Goal: Task Accomplishment & Management: Complete application form

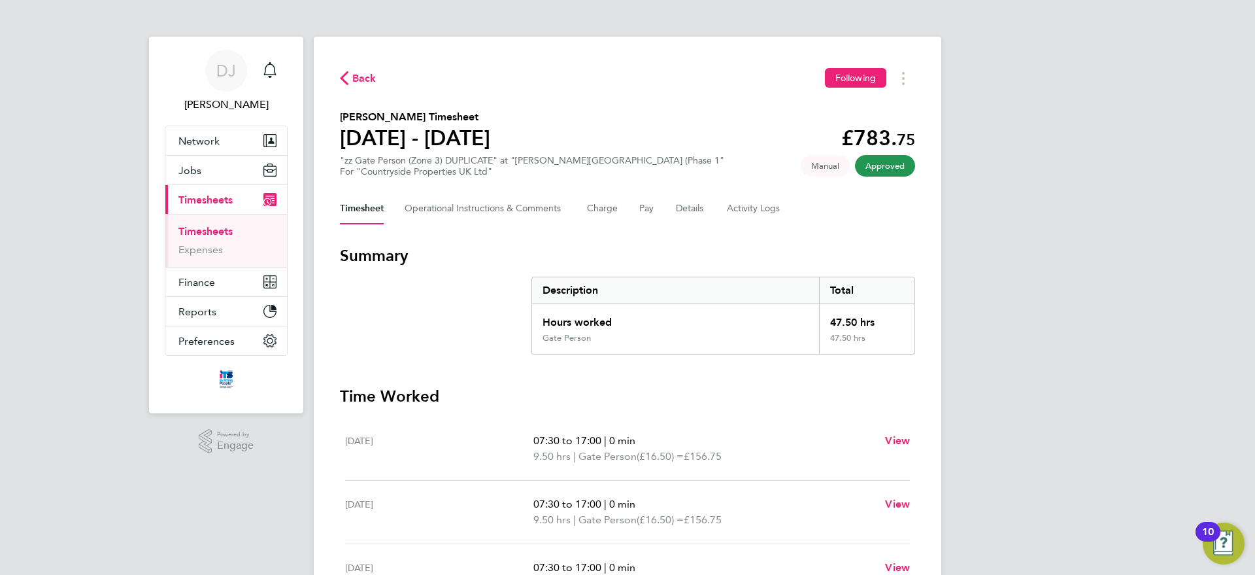
click at [362, 73] on span "Back" at bounding box center [364, 79] width 24 height 16
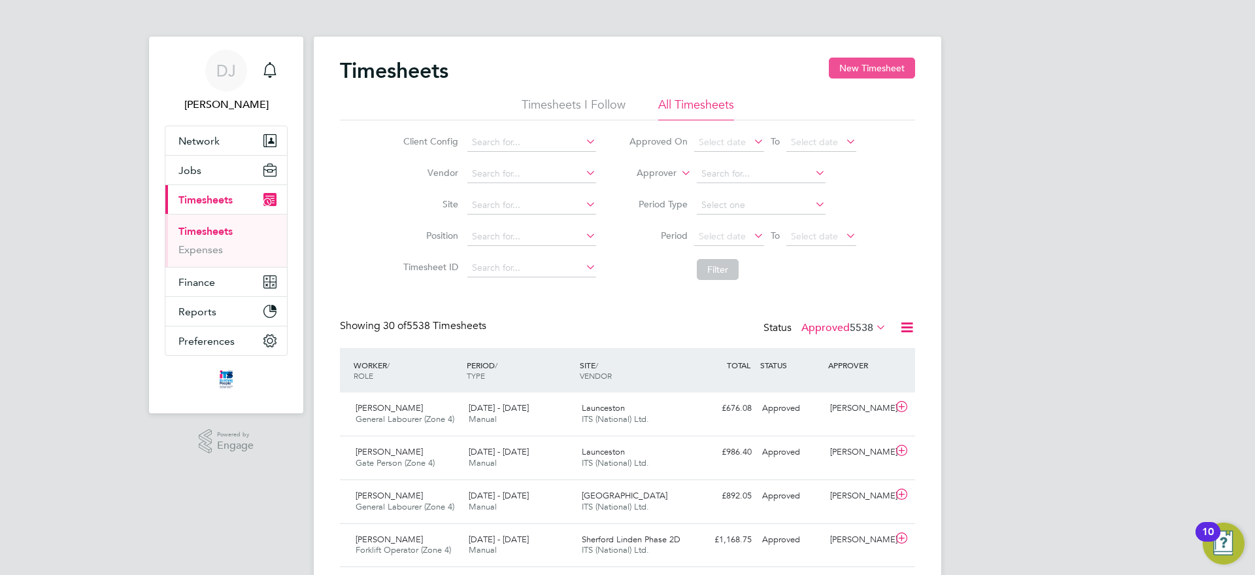
click at [880, 69] on button "New Timesheet" at bounding box center [872, 68] width 86 height 21
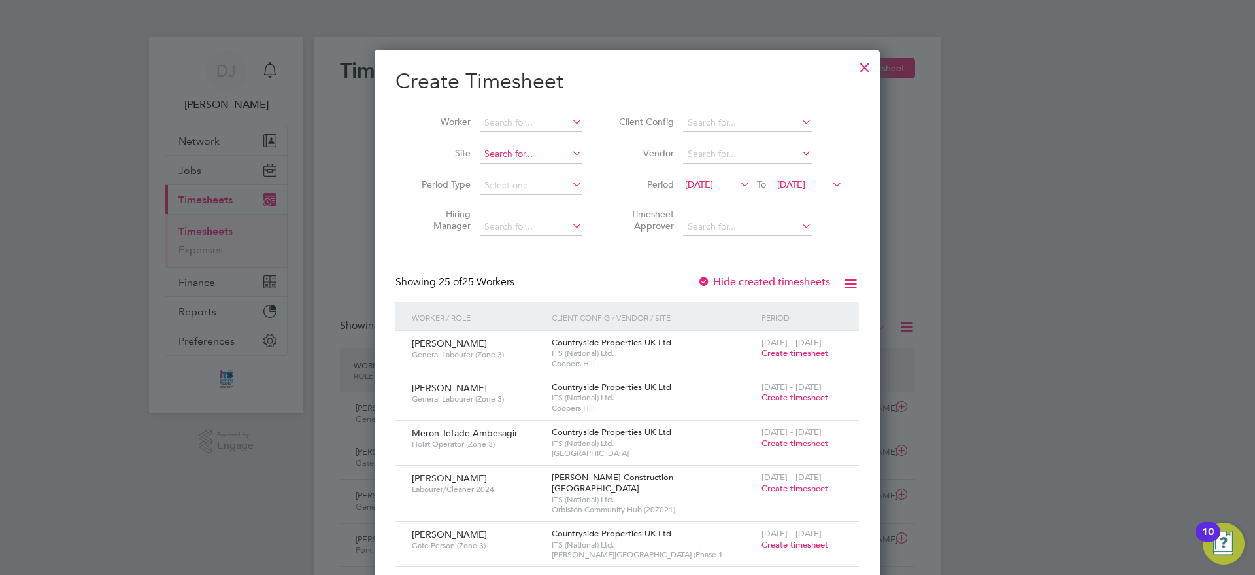
drag, startPoint x: 510, startPoint y: 167, endPoint x: 511, endPoint y: 158, distance: 9.2
click at [511, 158] on li "Site" at bounding box center [497, 154] width 203 height 31
click at [511, 158] on input at bounding box center [531, 154] width 103 height 18
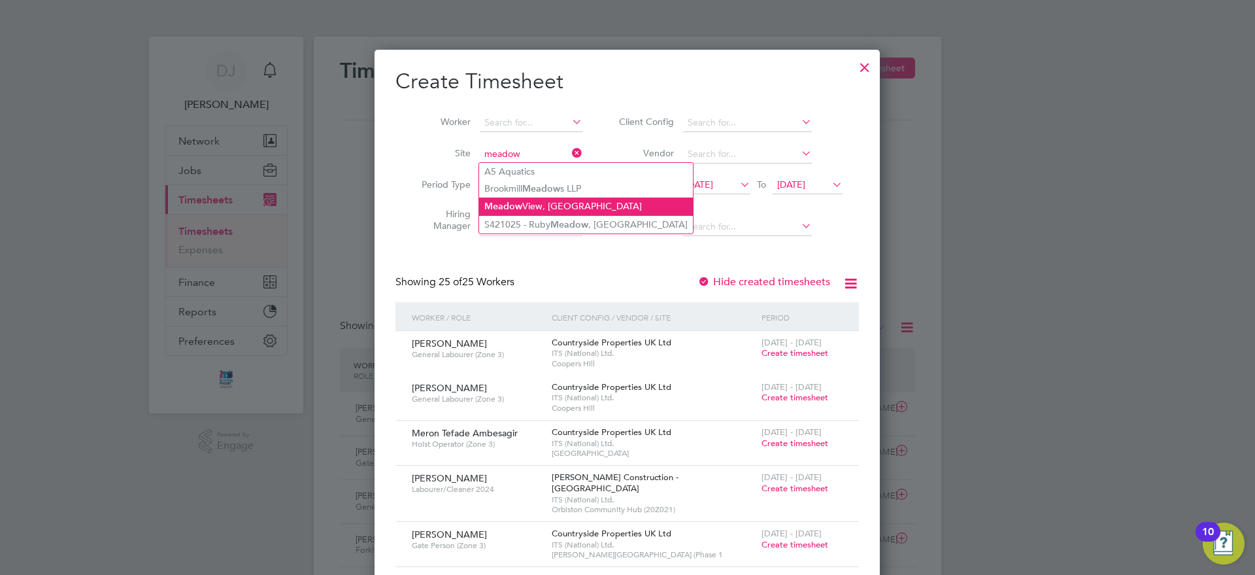
click at [544, 207] on li "Meadow View, Crowborough" at bounding box center [586, 206] width 214 height 18
type input "Meadow View, Crowborough"
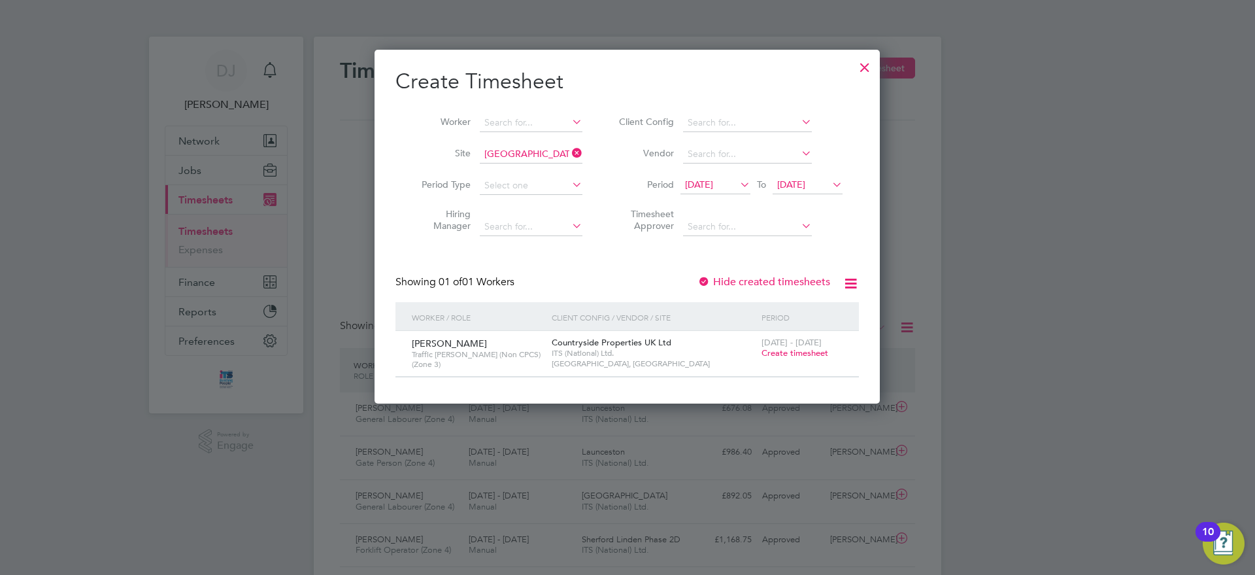
click at [781, 352] on span "Create timesheet" at bounding box center [795, 352] width 67 height 11
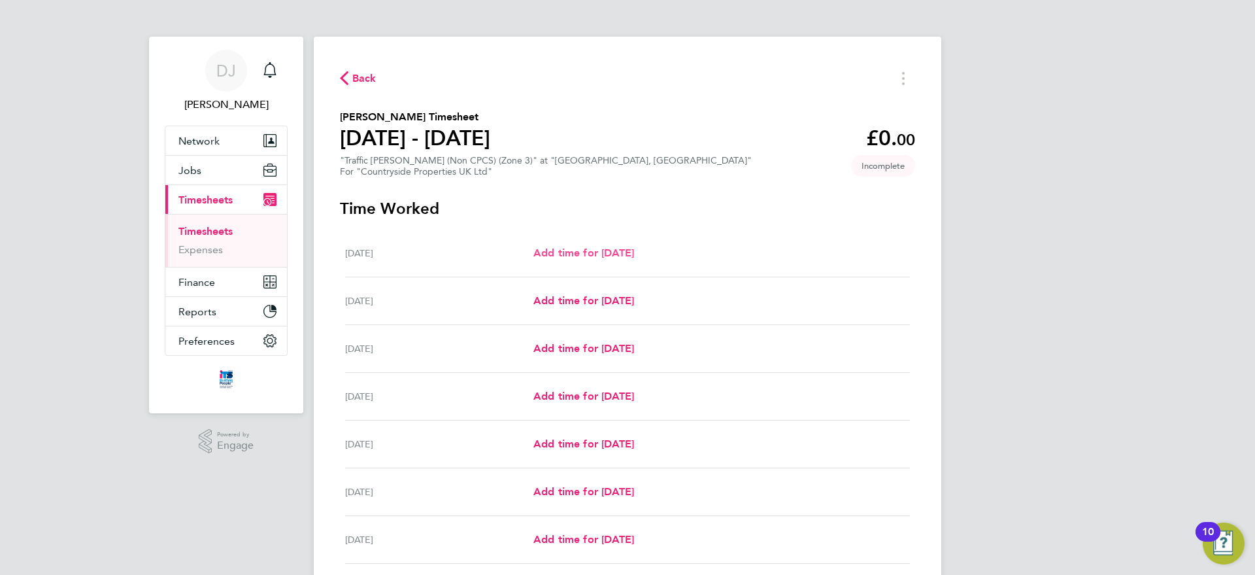
click at [628, 252] on span "Add time for Mon 18 Aug" at bounding box center [583, 252] width 101 height 12
select select "30"
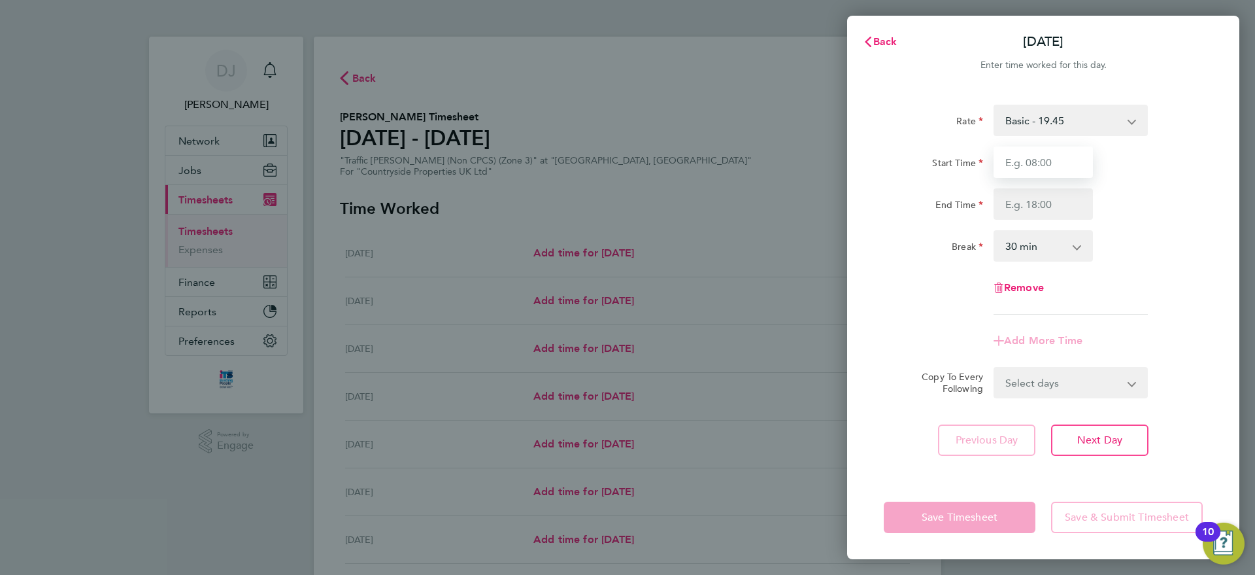
click at [1031, 165] on input "Start Time" at bounding box center [1043, 161] width 99 height 31
type input "07:30"
click at [1028, 210] on input "End Time" at bounding box center [1043, 203] width 99 height 31
type input "17:00"
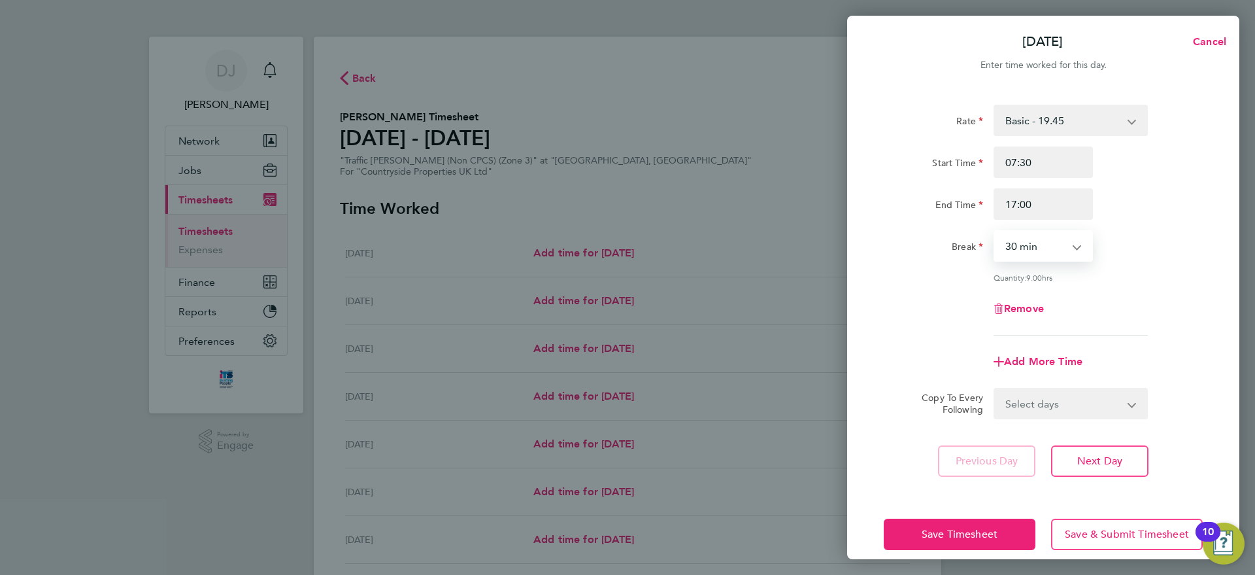
click at [1044, 256] on select "0 min 15 min 30 min 45 min 60 min 75 min 90 min" at bounding box center [1035, 245] width 81 height 29
select select "0"
click at [995, 231] on select "0 min 15 min 30 min 45 min 60 min 75 min 90 min" at bounding box center [1035, 245] width 81 height 29
click at [1045, 396] on select "Select days Day Weekday (Mon-Fri) Weekend (Sat-Sun) Tuesday Wednesday Thursday …" at bounding box center [1063, 403] width 137 height 29
select select "WEEKDAY"
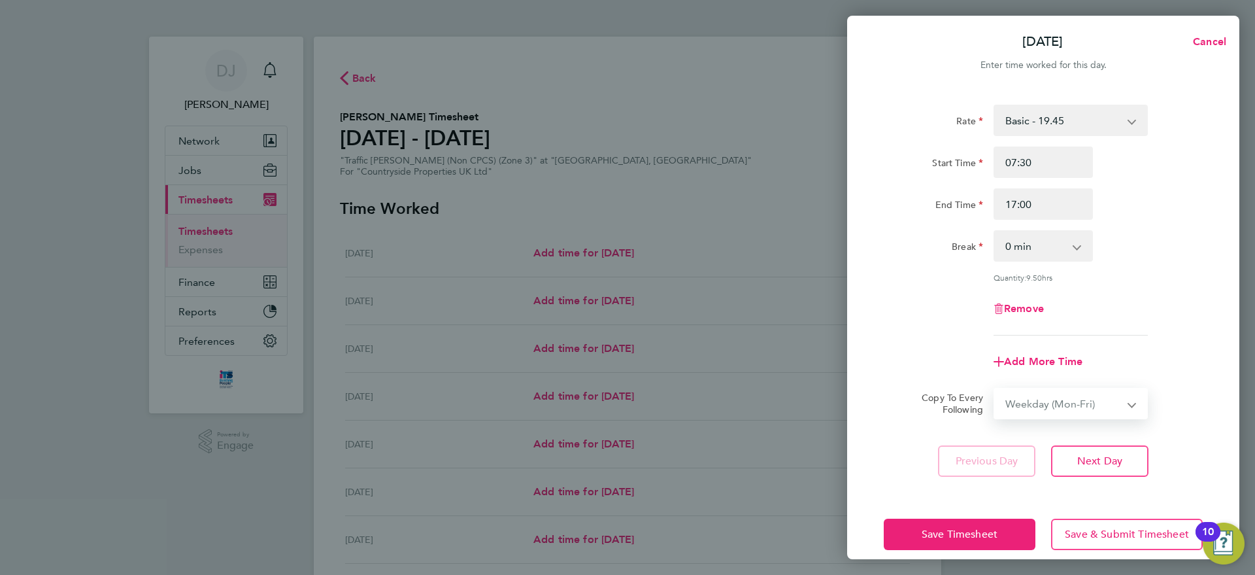
click at [995, 389] on select "Select days Day Weekday (Mon-Fri) Weekend (Sat-Sun) Tuesday Wednesday Thursday …" at bounding box center [1063, 403] width 137 height 29
select select "2025-08-24"
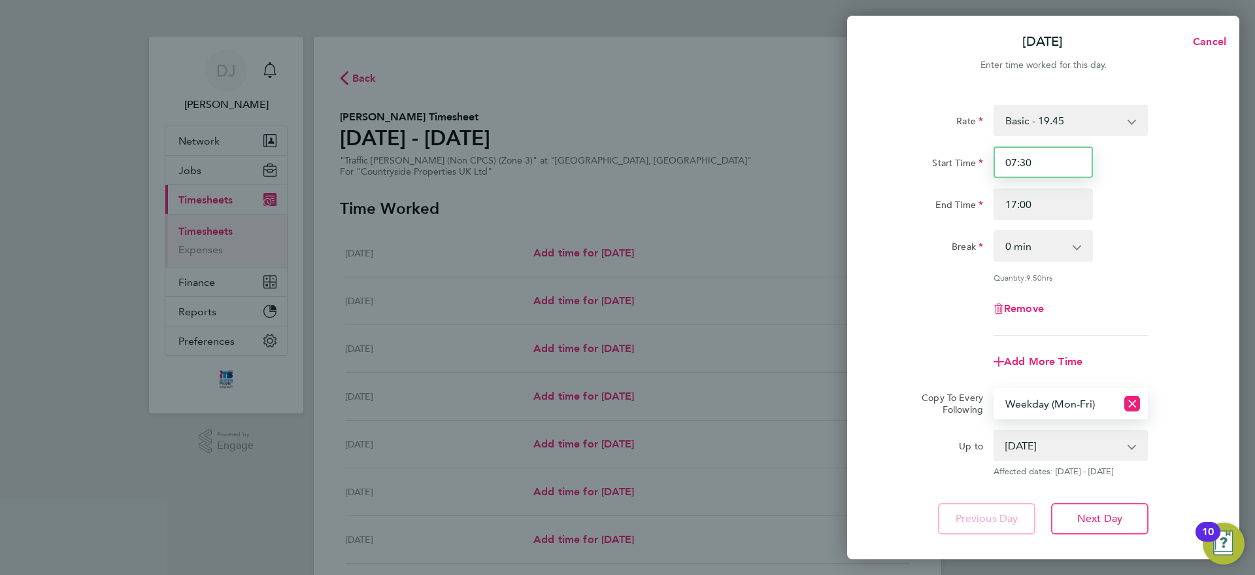
click at [1053, 171] on input "07:30" at bounding box center [1043, 161] width 99 height 31
type input "07:00"
click at [924, 488] on div "Rate Basic - 19.45 Start Time 07:00 End Time 17:00 Break 0 min 15 min 30 min 45…" at bounding box center [1043, 319] width 392 height 461
click at [904, 399] on div "Copy To Every Following Select days Day Weekday (Mon-Fri) Weekend (Sat-Sun) Tue…" at bounding box center [1044, 403] width 330 height 31
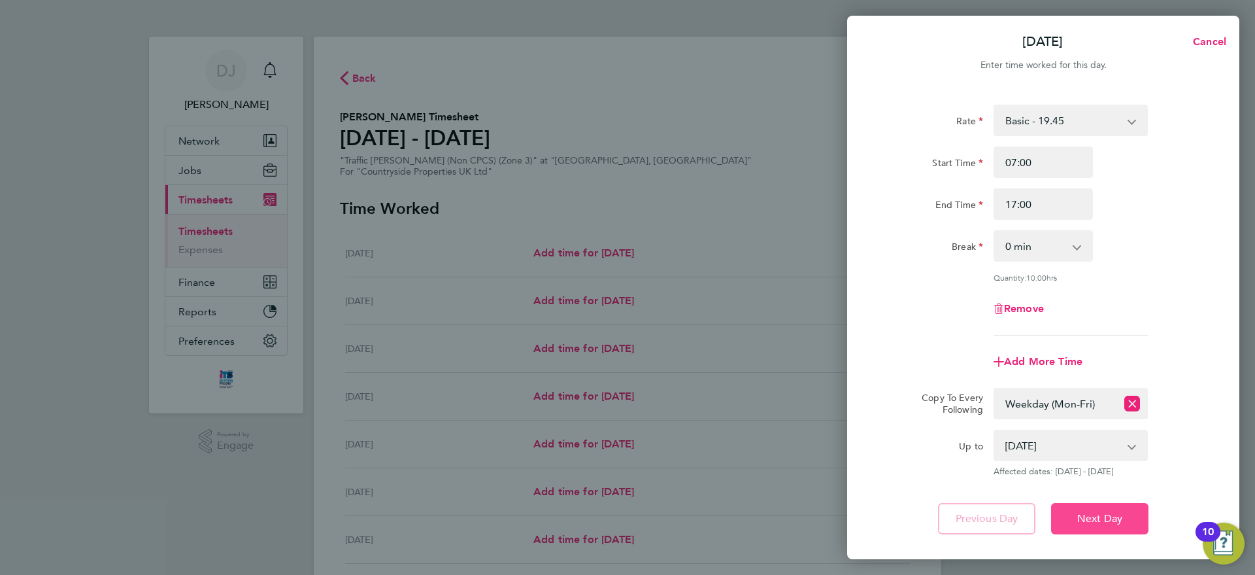
click at [1082, 513] on span "Next Day" at bounding box center [1099, 518] width 45 height 13
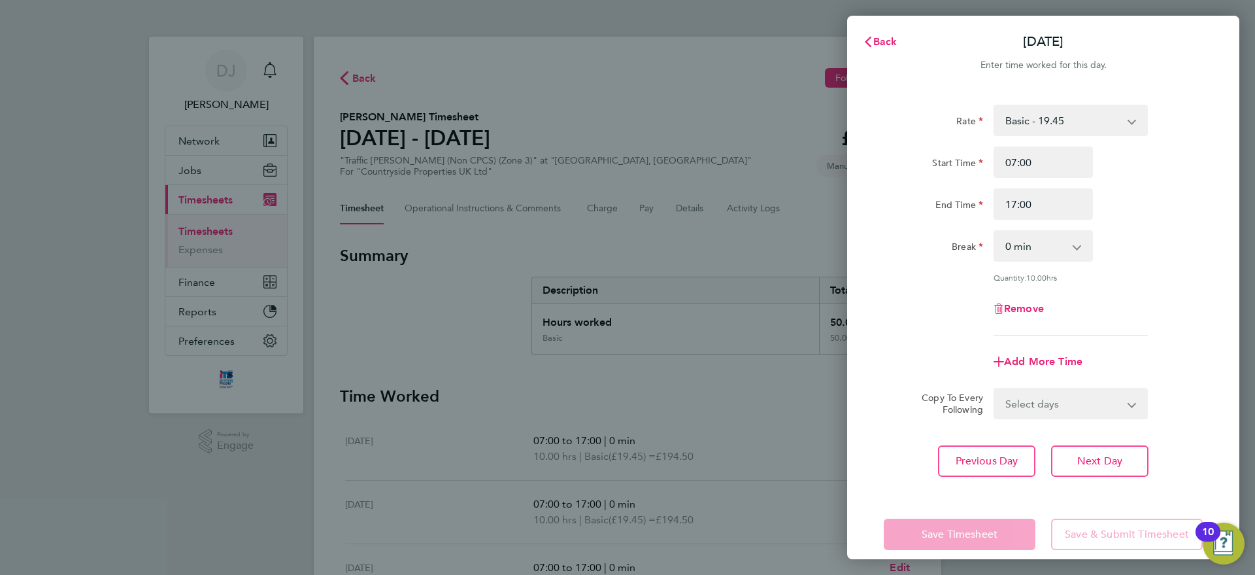
click at [637, 198] on div "Back Tue 19 Aug Enter time worked for this day. Rate Basic - 19.45 Start Time 0…" at bounding box center [627, 287] width 1255 height 575
click at [889, 38] on span "Back" at bounding box center [885, 41] width 24 height 12
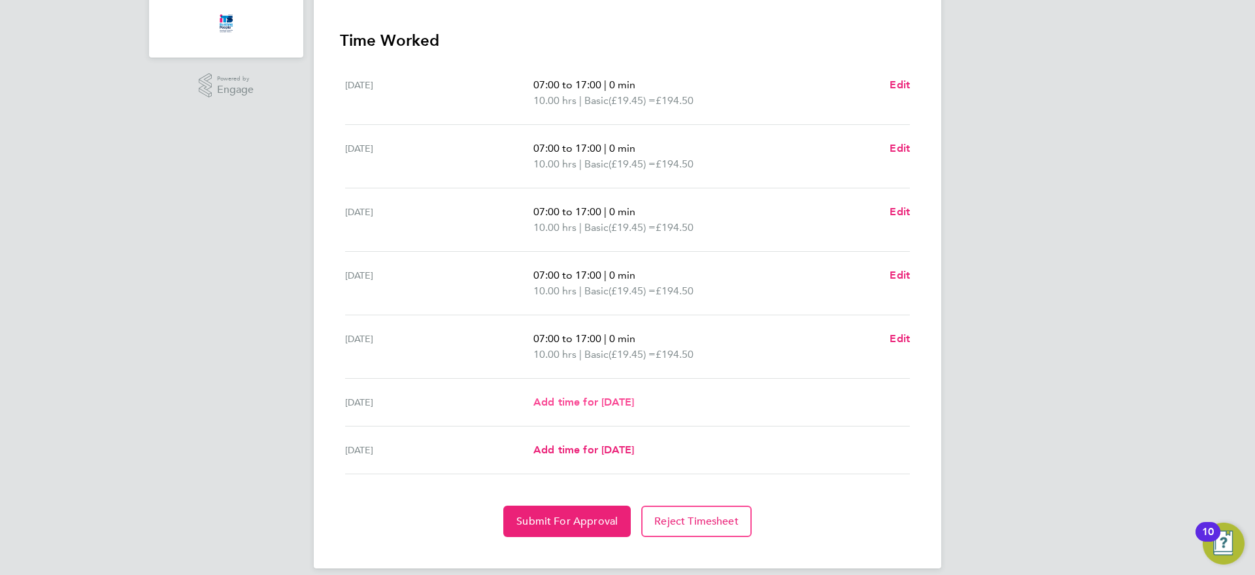
click at [562, 404] on span "Add time for [DATE]" at bounding box center [583, 402] width 101 height 12
select select "30"
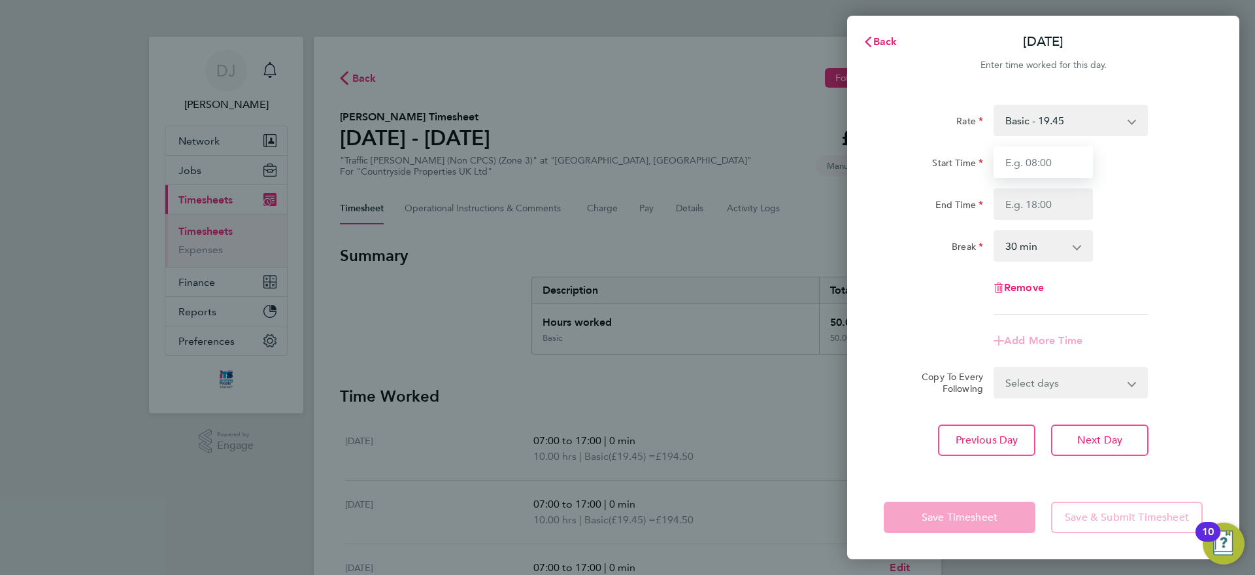
click at [1060, 159] on input "Start Time" at bounding box center [1043, 161] width 99 height 31
type input "07:30"
click at [1027, 205] on input "End Time" at bounding box center [1043, 203] width 99 height 31
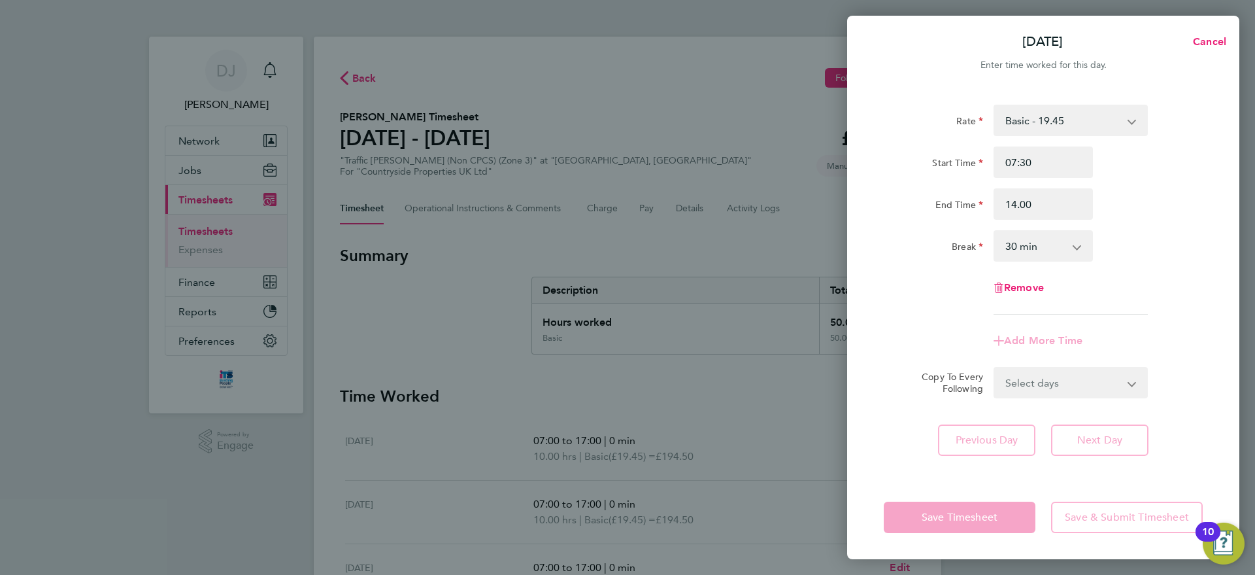
type input "14:00"
click at [1092, 283] on div "Rate Basic - 19.45 Start Time 07:30 End Time 14:00 Break 0 min 15 min 30 min 45…" at bounding box center [1043, 210] width 319 height 210
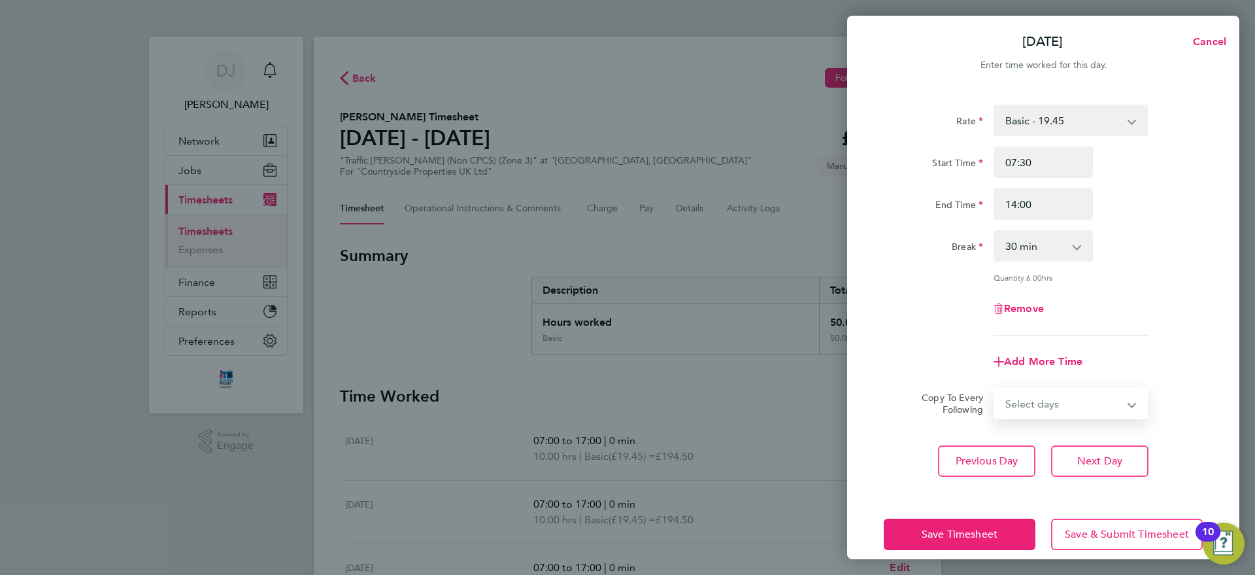
click at [1082, 394] on select "Select days Sunday" at bounding box center [1063, 403] width 137 height 29
click at [928, 530] on span "Save Timesheet" at bounding box center [960, 534] width 76 height 13
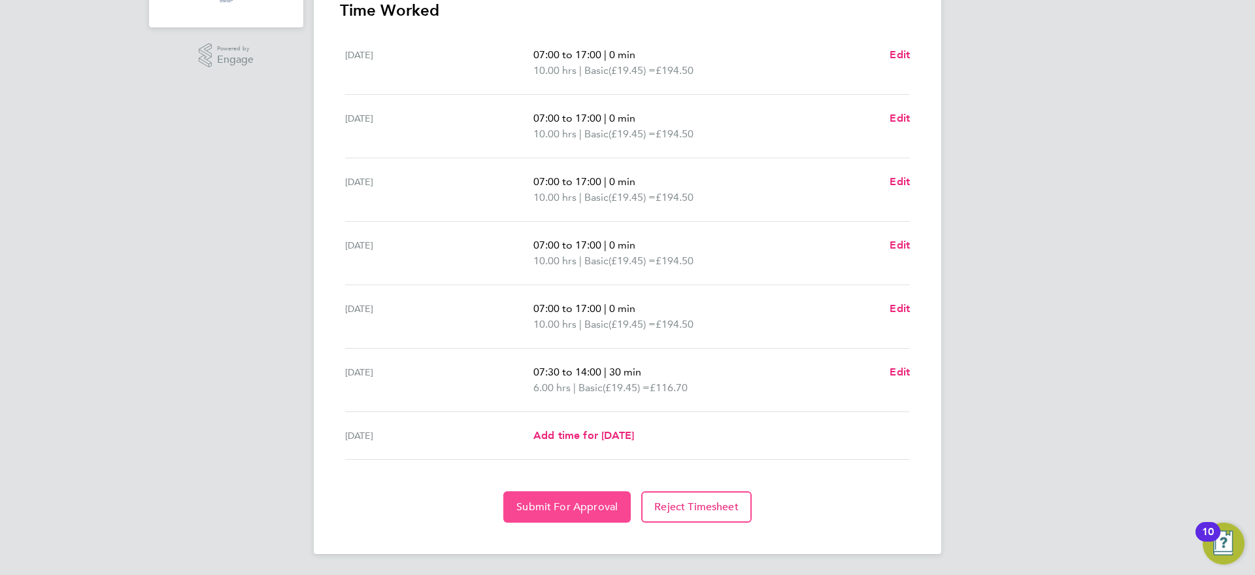
click at [554, 512] on span "Submit For Approval" at bounding box center [566, 506] width 101 height 13
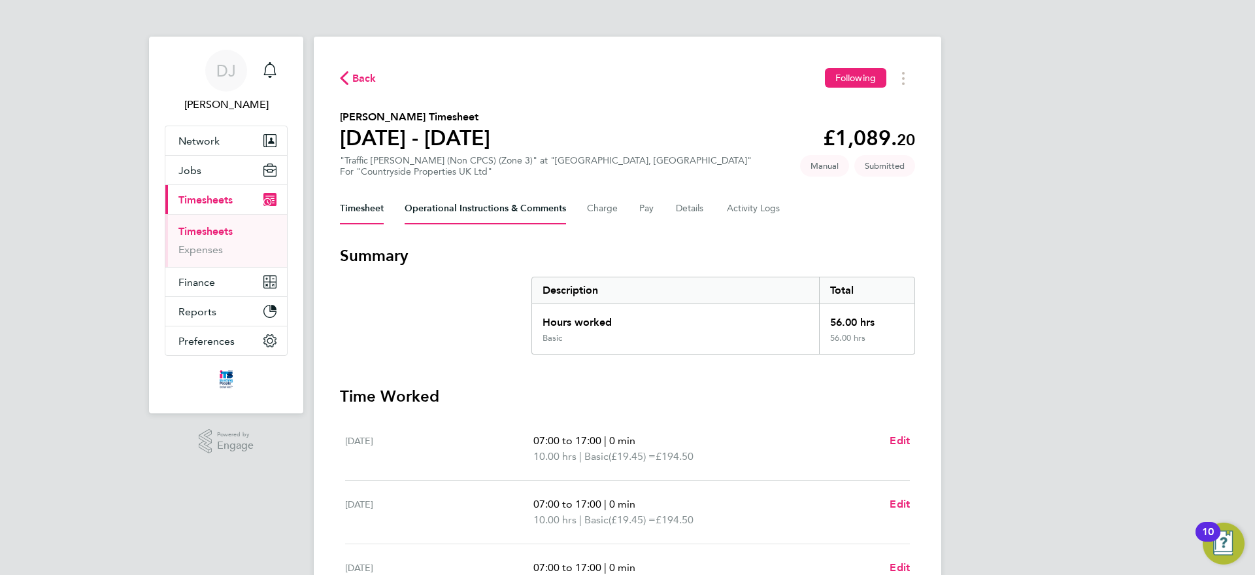
click at [460, 212] on Comments-tab "Operational Instructions & Comments" at bounding box center [485, 208] width 161 height 31
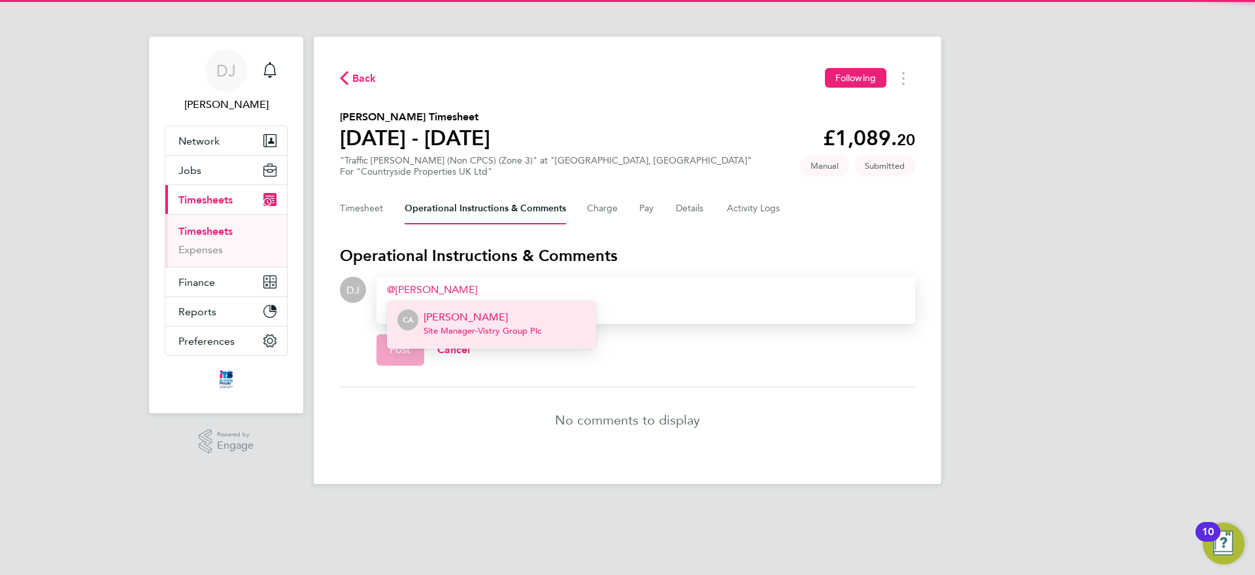
click at [479, 329] on span "Site Manager - Vistry Group Plc" at bounding box center [483, 331] width 118 height 10
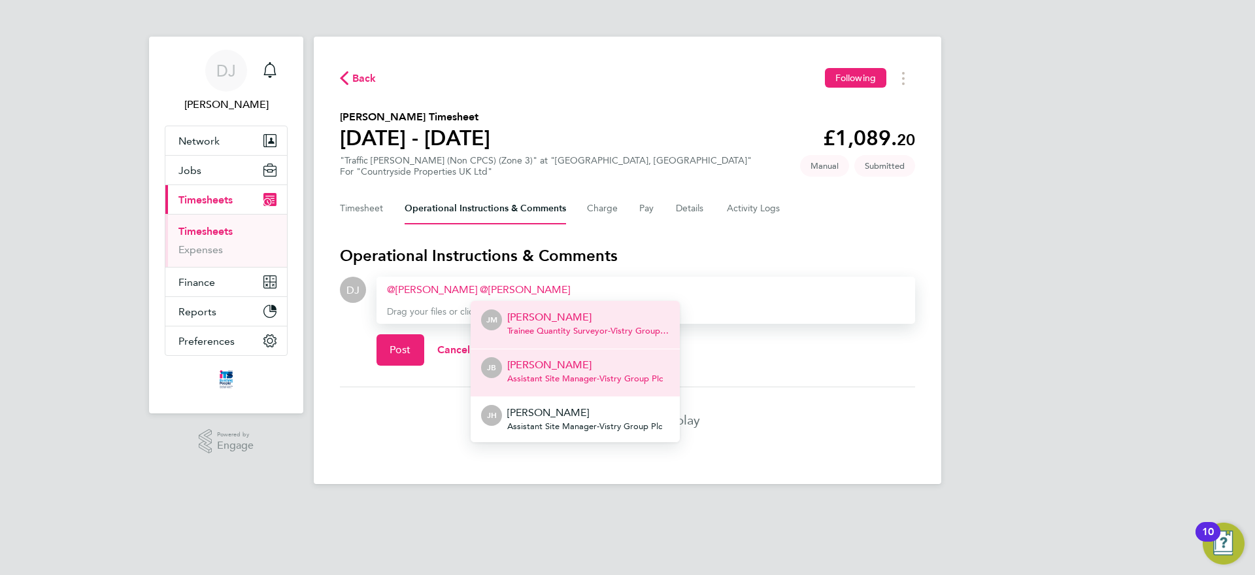
click at [557, 377] on span "Assistant Site Manager - Vistry Group Plc" at bounding box center [585, 378] width 156 height 10
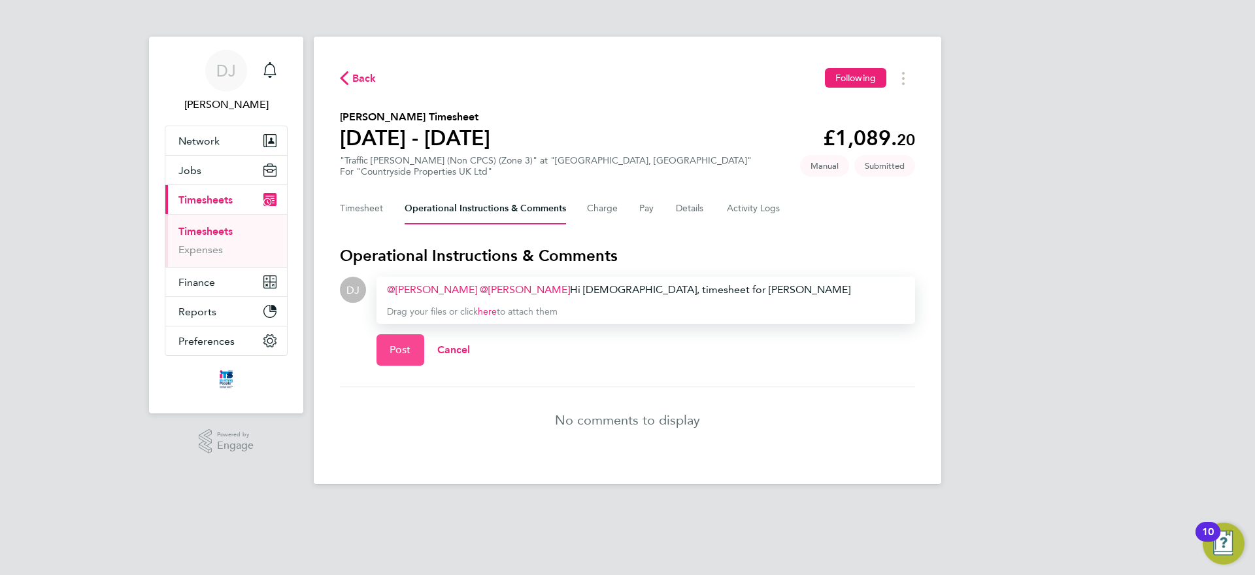
click at [405, 341] on button "Post" at bounding box center [401, 349] width 48 height 31
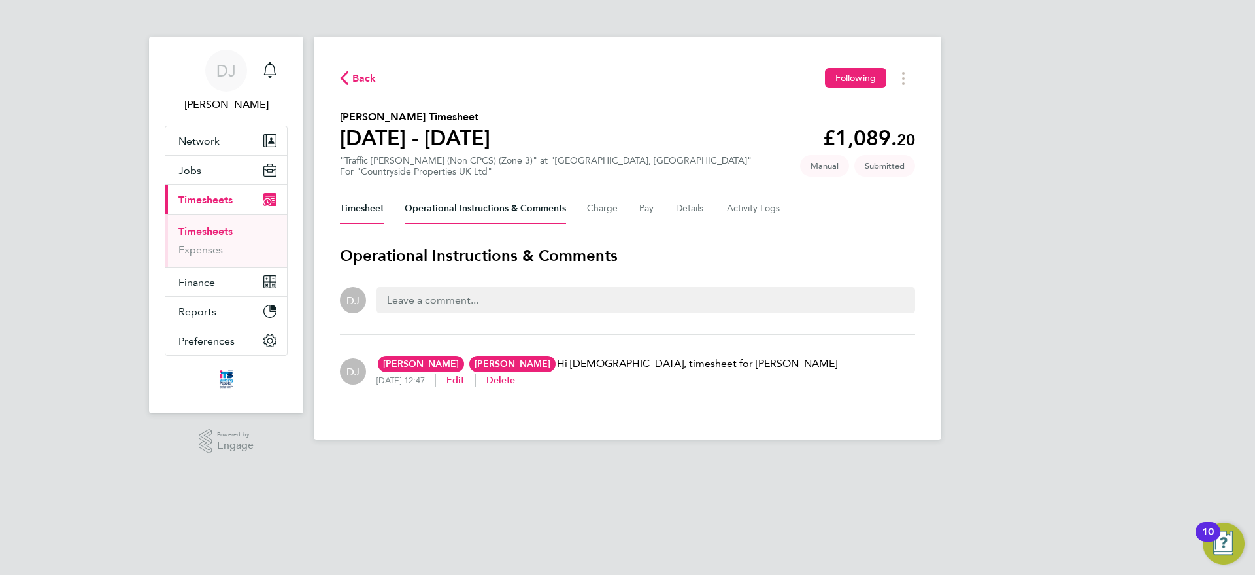
click at [366, 199] on button "Timesheet" at bounding box center [362, 208] width 44 height 31
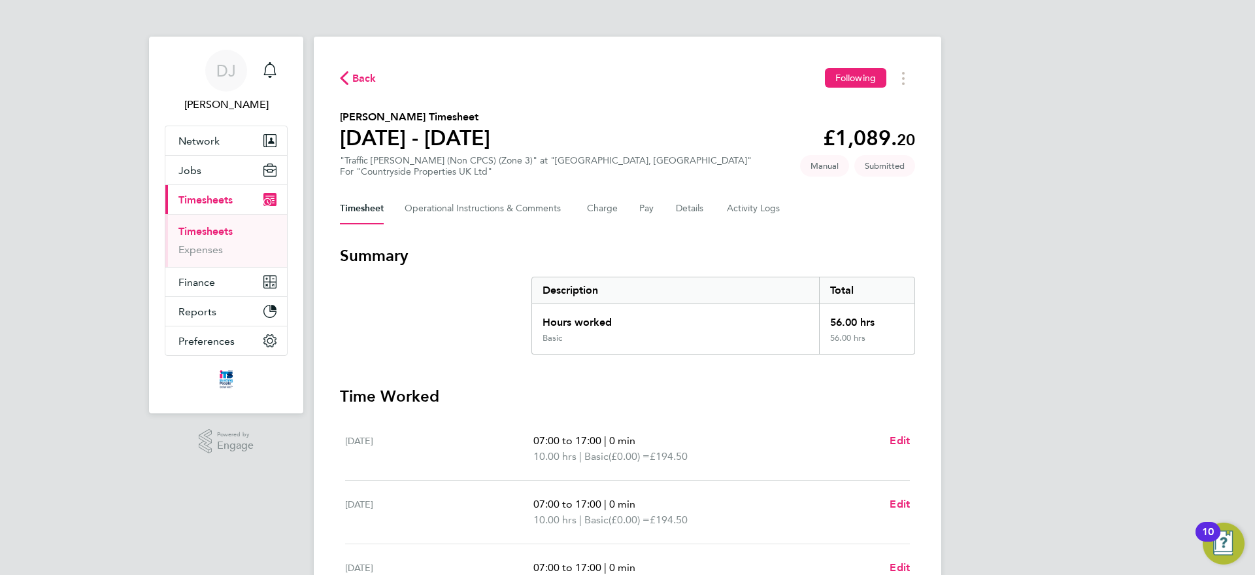
click at [355, 71] on span "Back" at bounding box center [364, 79] width 24 height 16
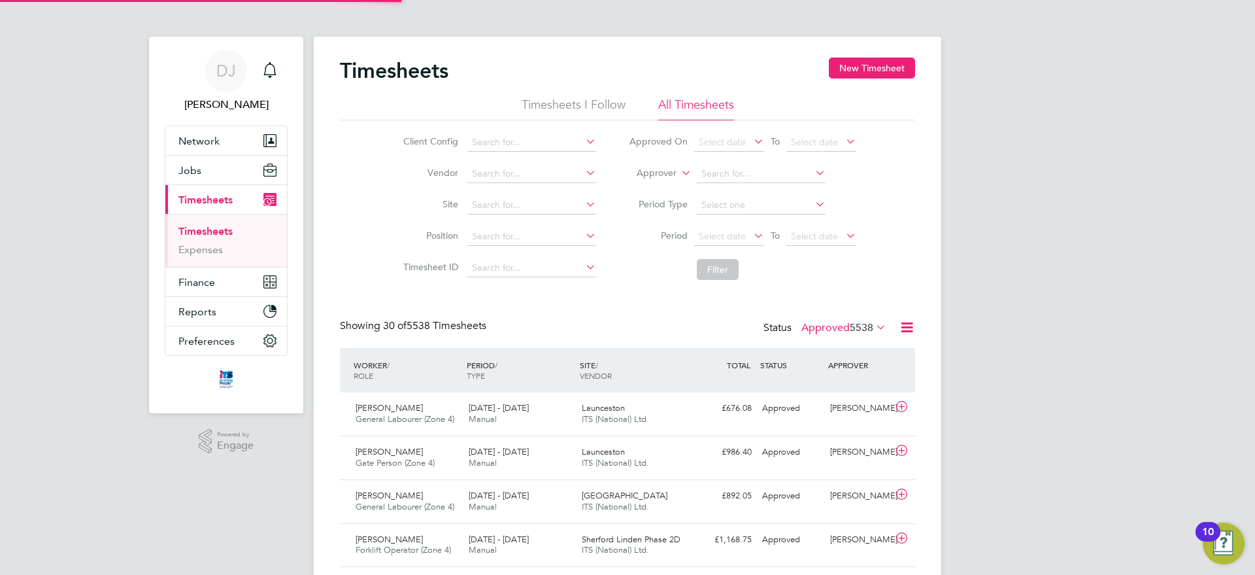
scroll to position [33, 114]
click at [495, 198] on input at bounding box center [531, 205] width 129 height 18
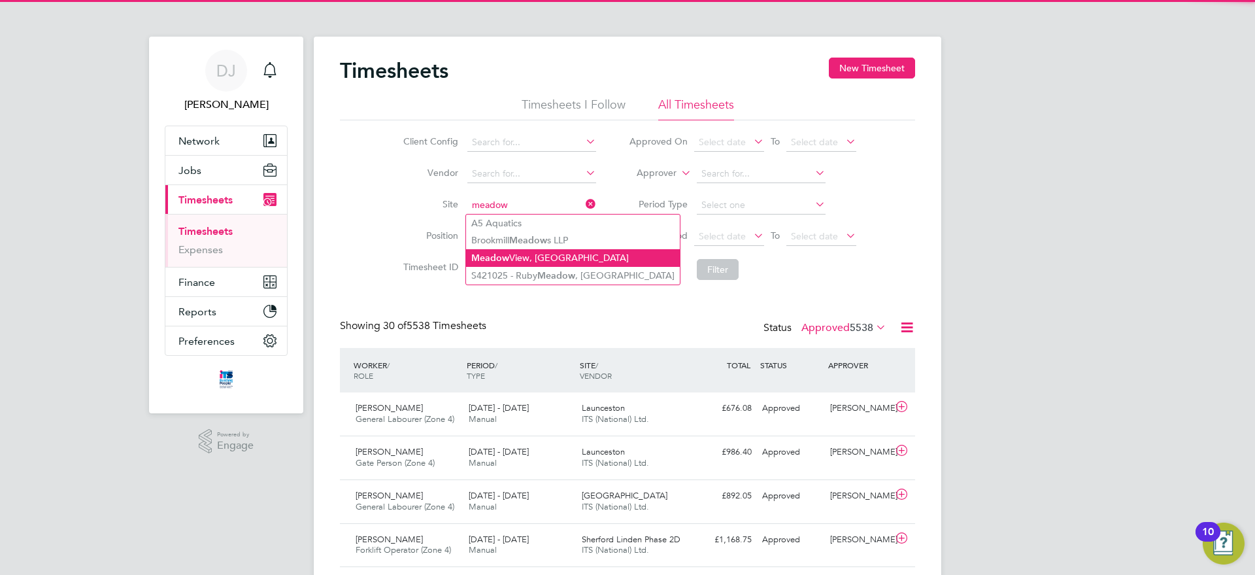
click at [548, 252] on li "Meadow View, Crowborough" at bounding box center [573, 258] width 214 height 18
type input "Meadow View, Crowborough"
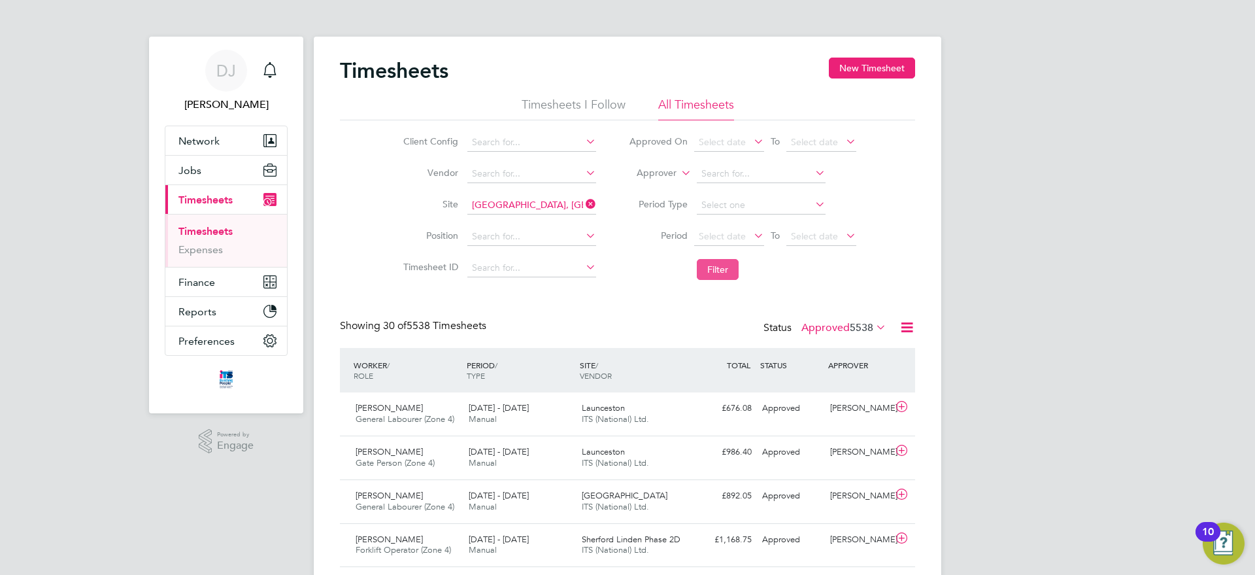
click at [718, 273] on button "Filter" at bounding box center [718, 269] width 42 height 21
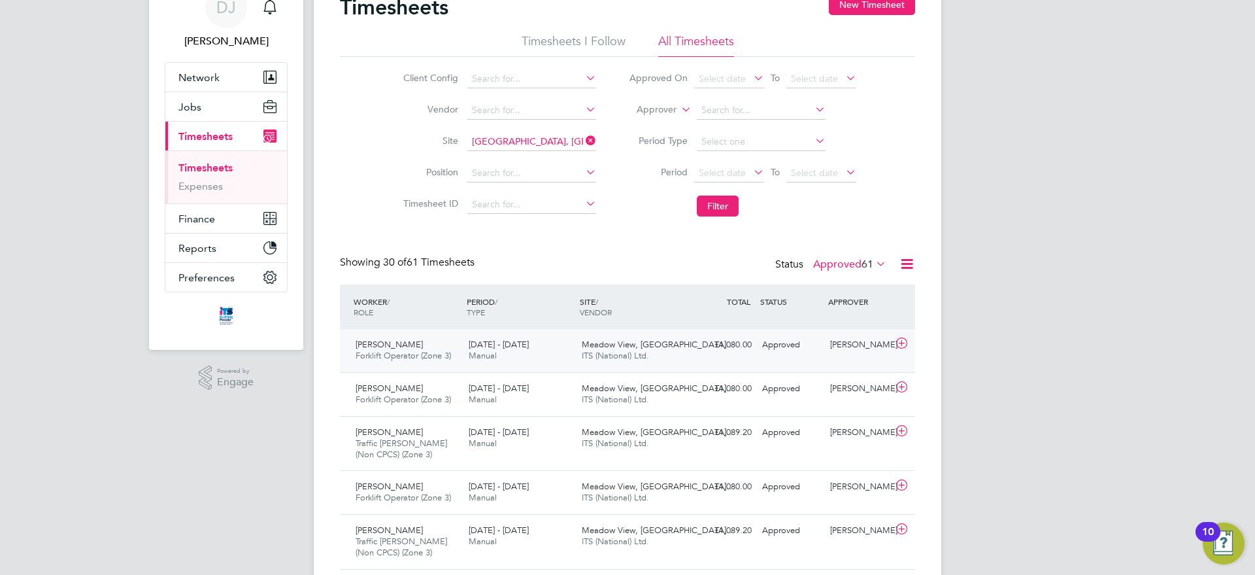
click at [734, 350] on div "£1,080.00 Approved" at bounding box center [723, 345] width 68 height 22
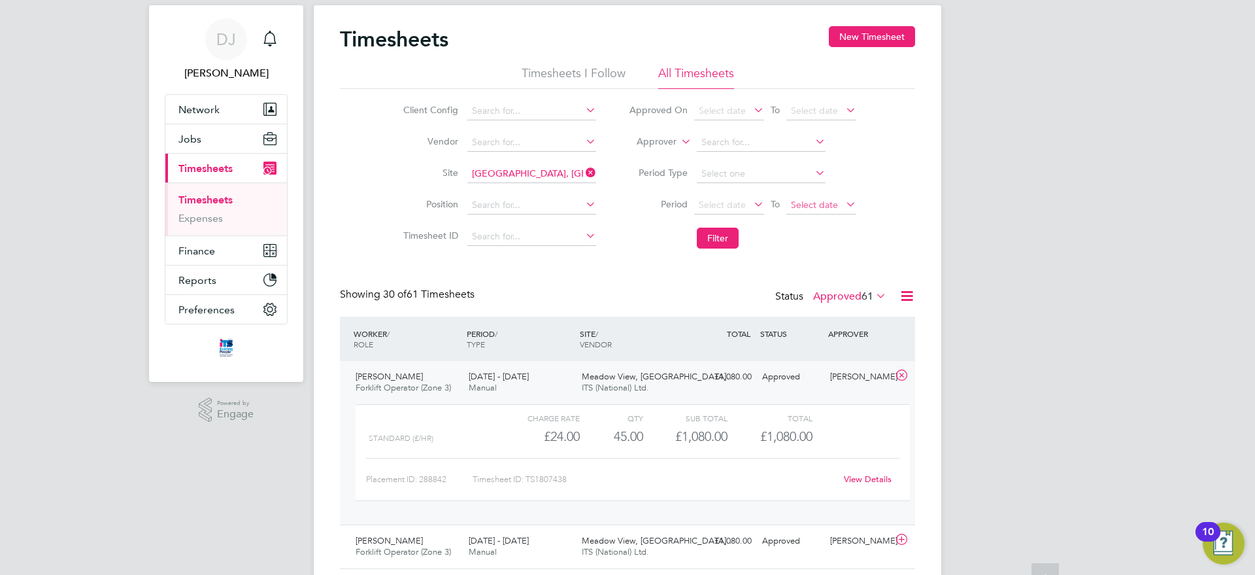
scroll to position [0, 0]
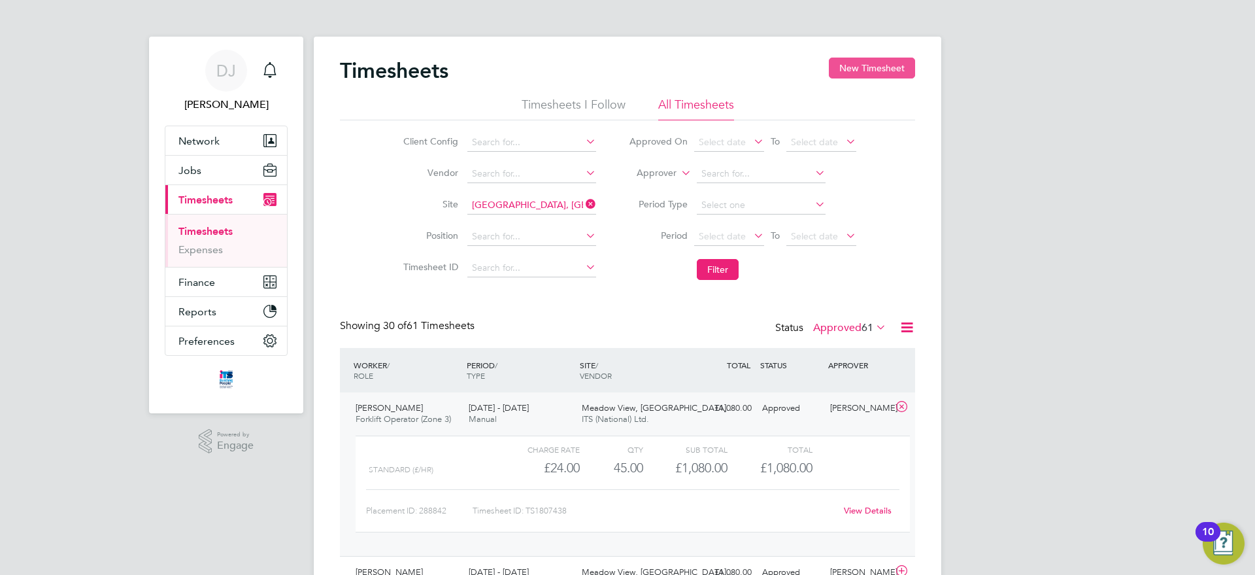
click at [864, 58] on button "New Timesheet" at bounding box center [872, 68] width 86 height 21
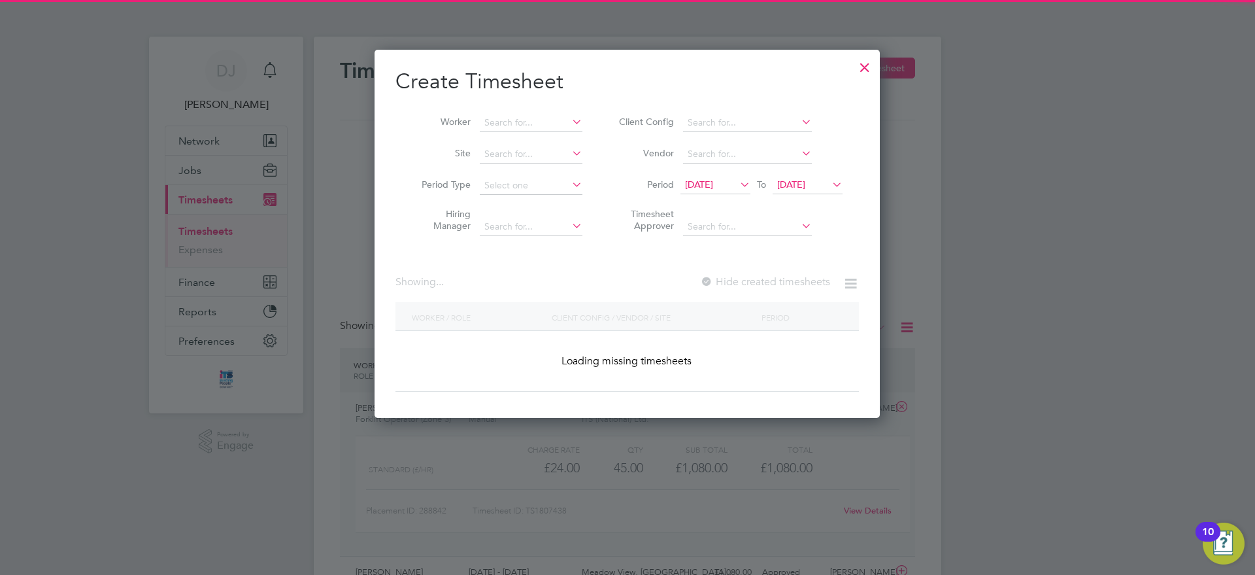
scroll to position [1659, 506]
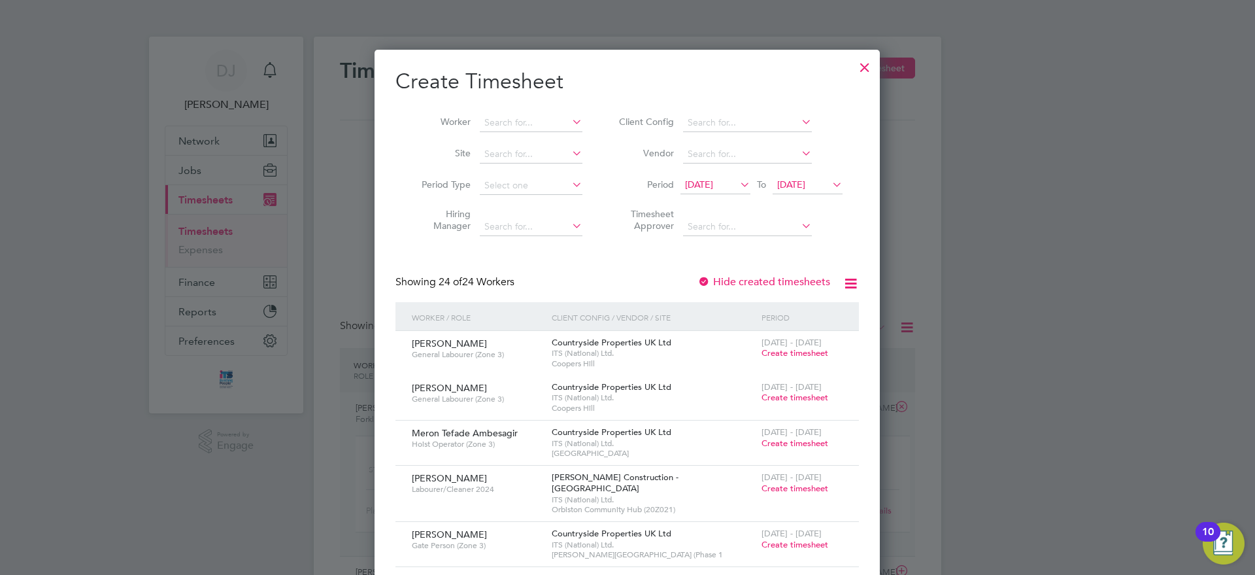
click at [698, 177] on div "12 Aug 2025 To 19 Aug 2025" at bounding box center [762, 186] width 162 height 18
click at [709, 192] on span "[DATE]" at bounding box center [716, 186] width 70 height 18
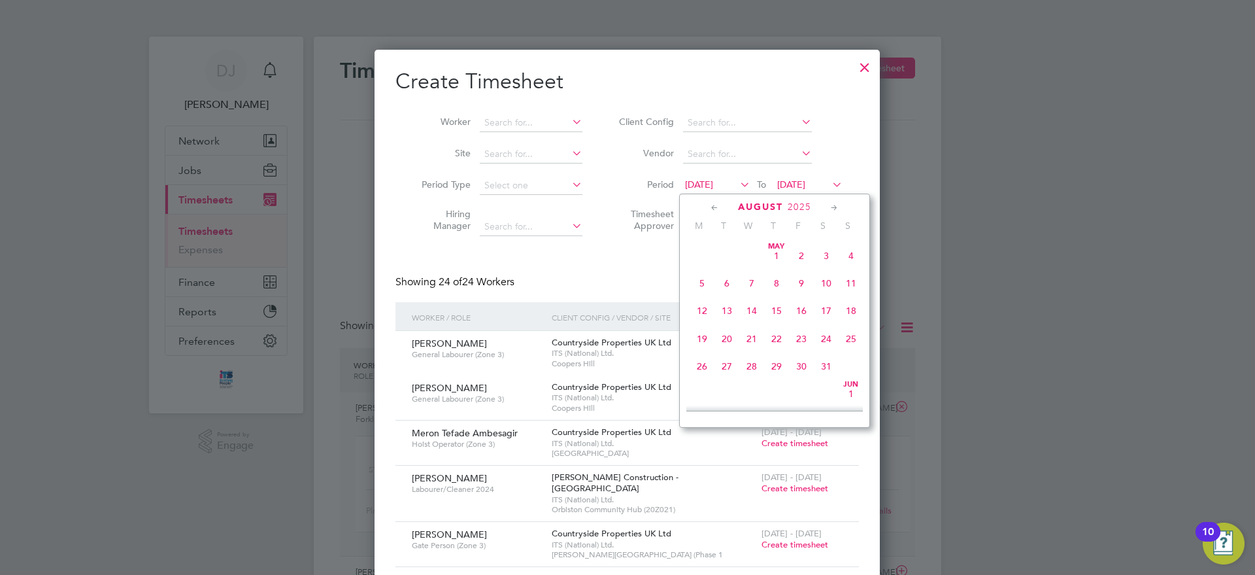
scroll to position [452, 0]
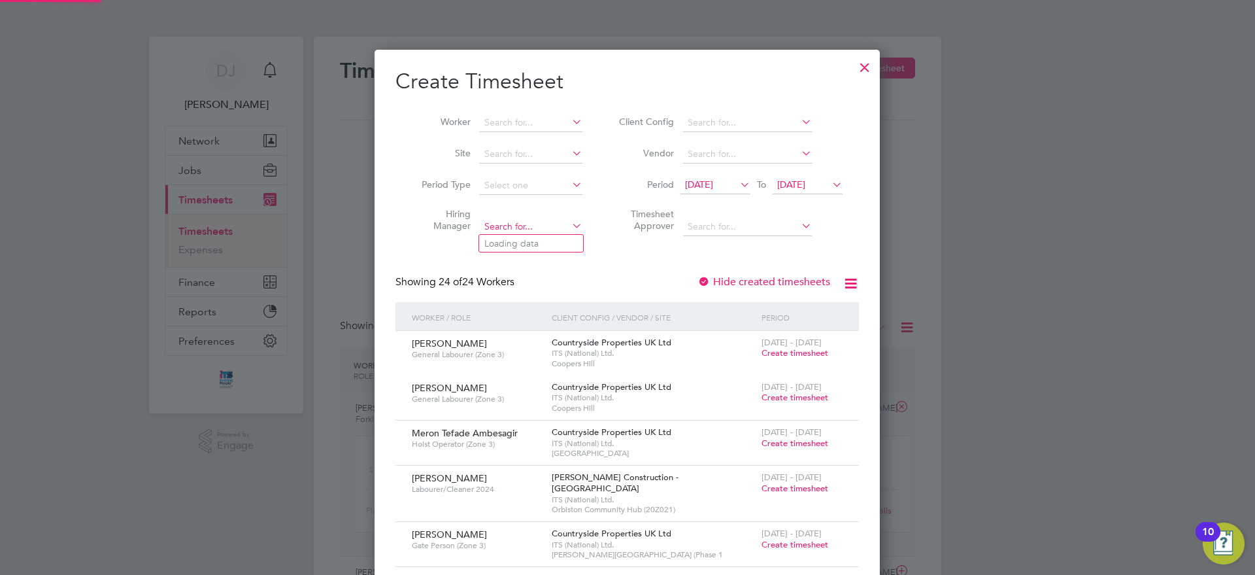
click at [500, 148] on input at bounding box center [531, 154] width 103 height 18
type input "e"
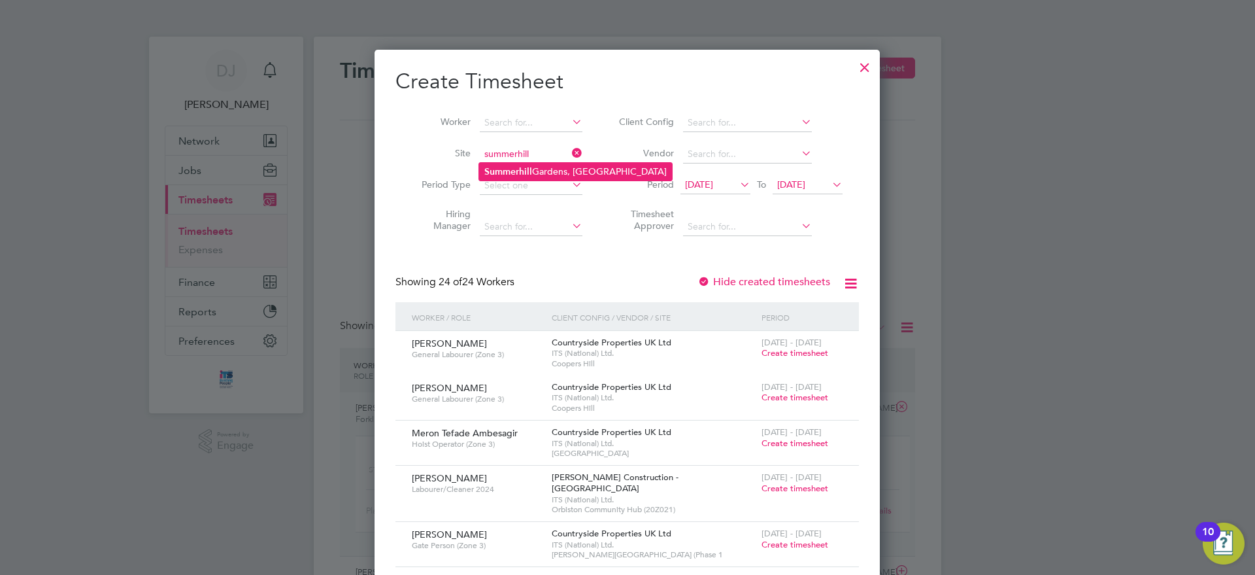
click at [549, 173] on li "[GEOGRAPHIC_DATA], [GEOGRAPHIC_DATA]" at bounding box center [575, 172] width 193 height 18
type input "[GEOGRAPHIC_DATA], [GEOGRAPHIC_DATA]"
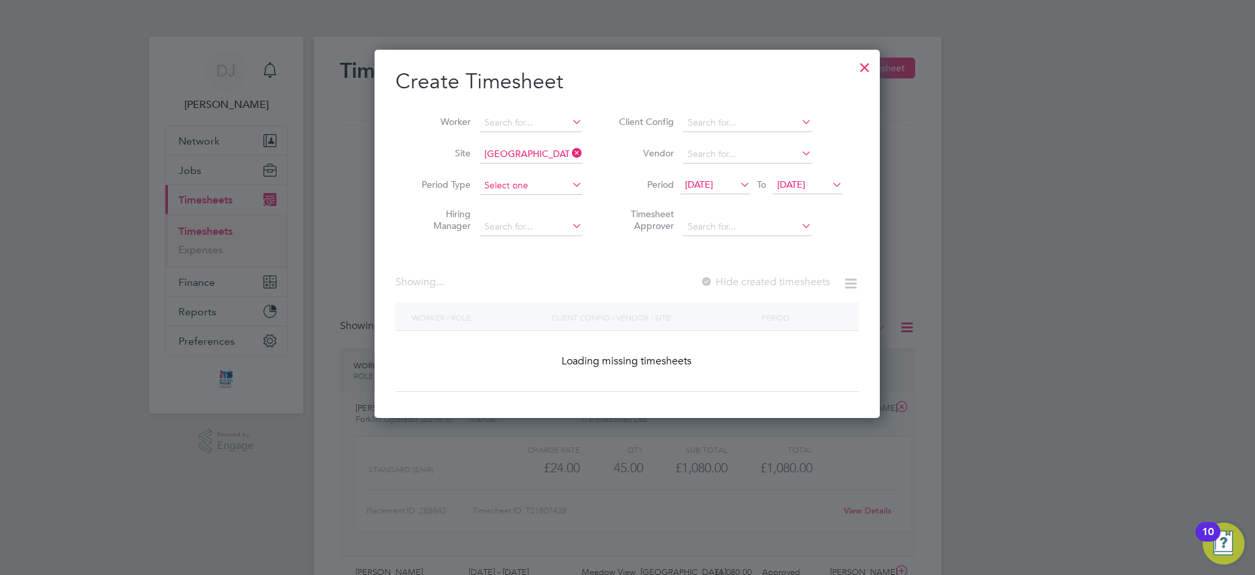
scroll to position [398, 506]
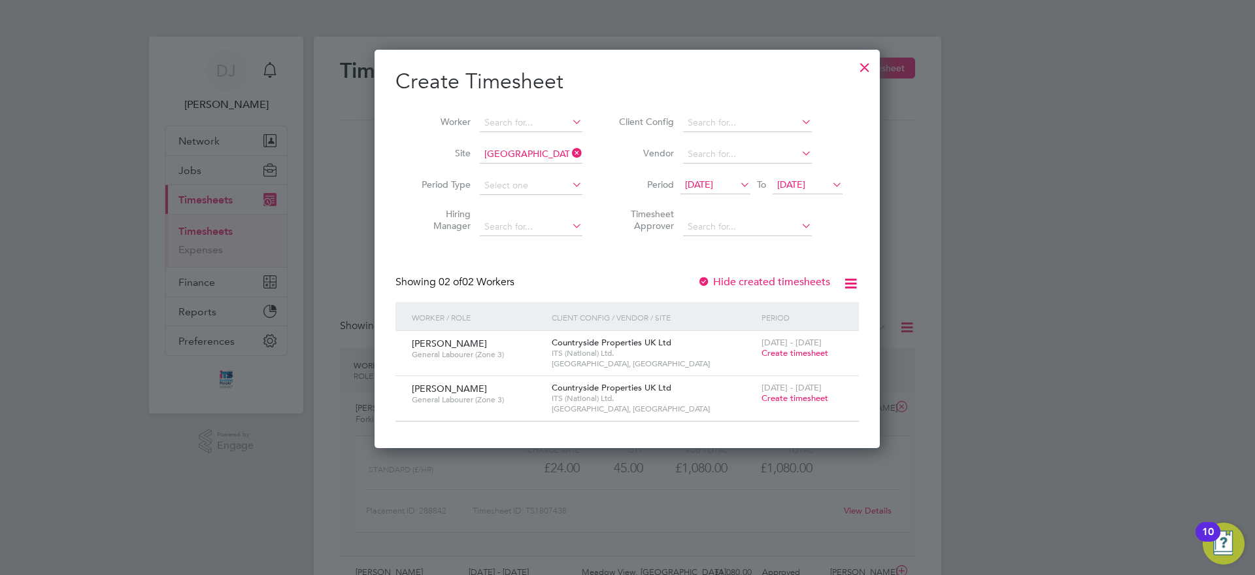
click at [713, 187] on span "[DATE]" at bounding box center [699, 184] width 28 height 12
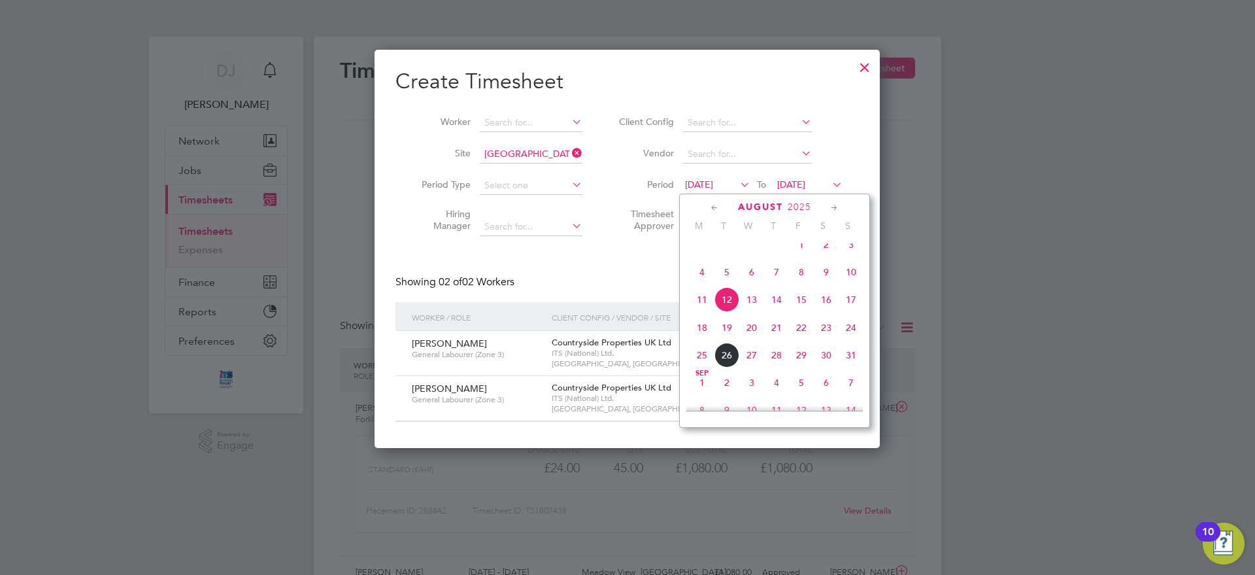
click at [699, 340] on span "18" at bounding box center [702, 327] width 25 height 25
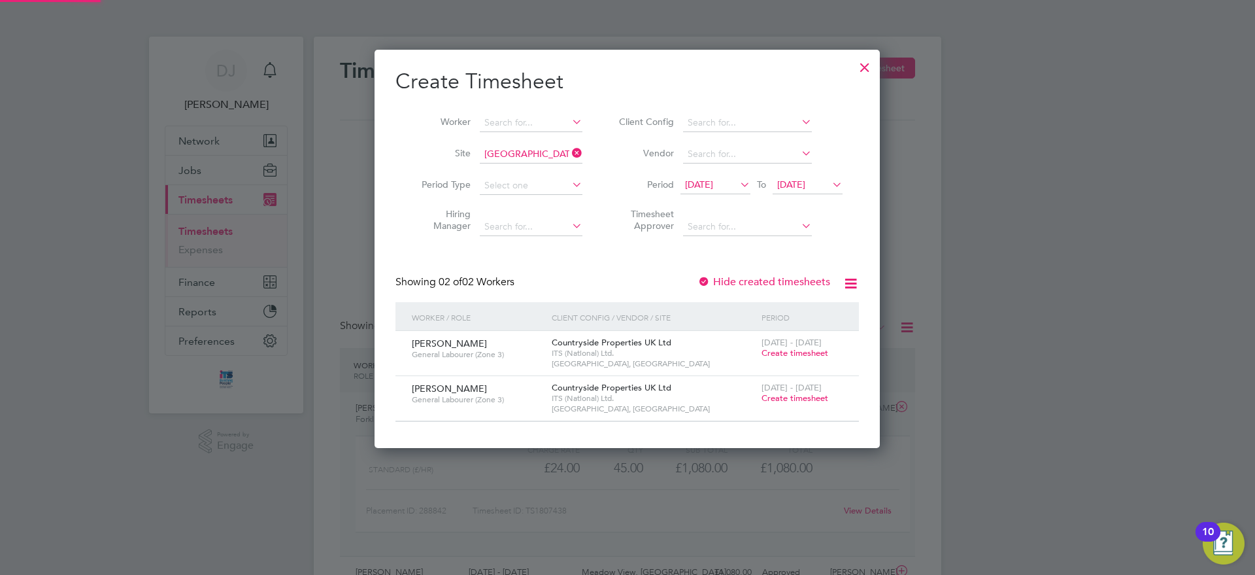
click at [805, 179] on span "[DATE]" at bounding box center [791, 184] width 28 height 12
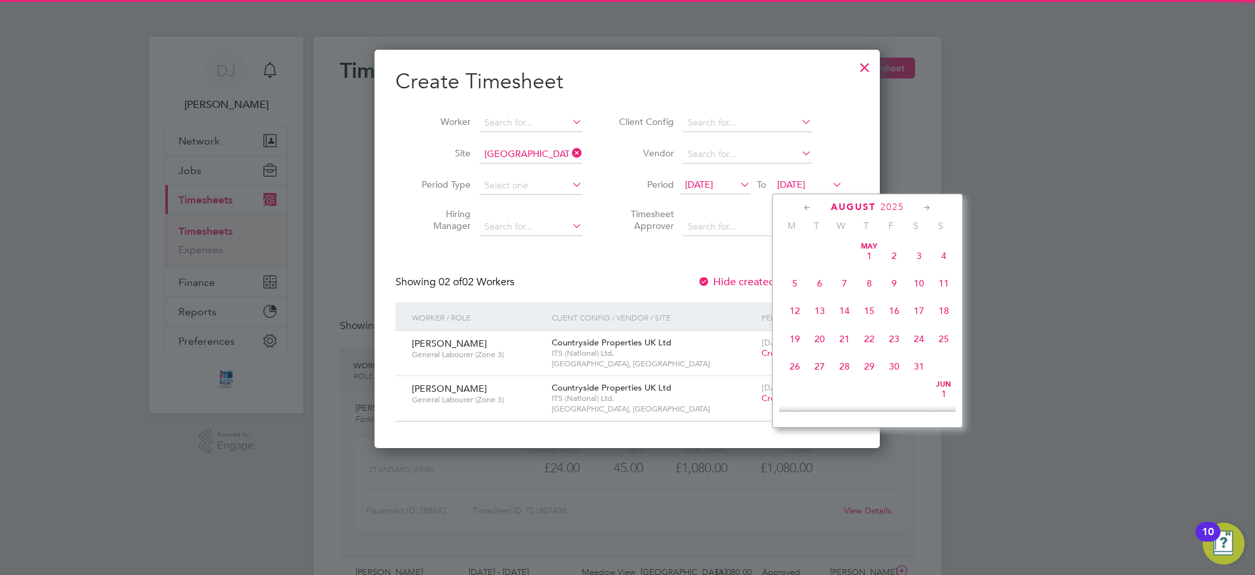
scroll to position [481, 0]
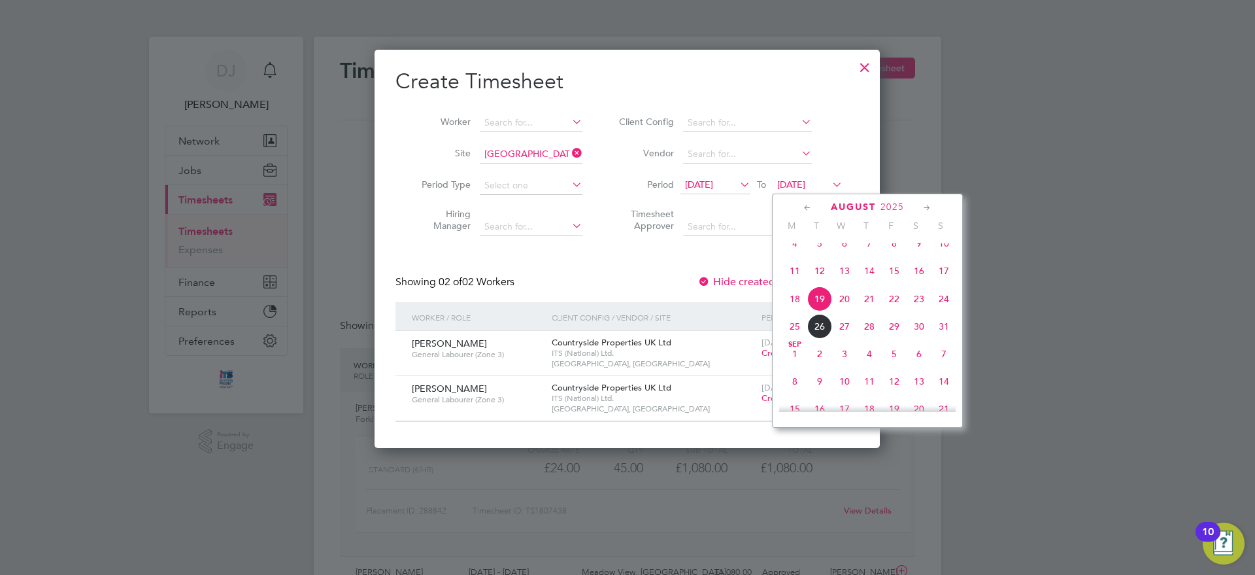
click at [892, 311] on span "22" at bounding box center [894, 298] width 25 height 25
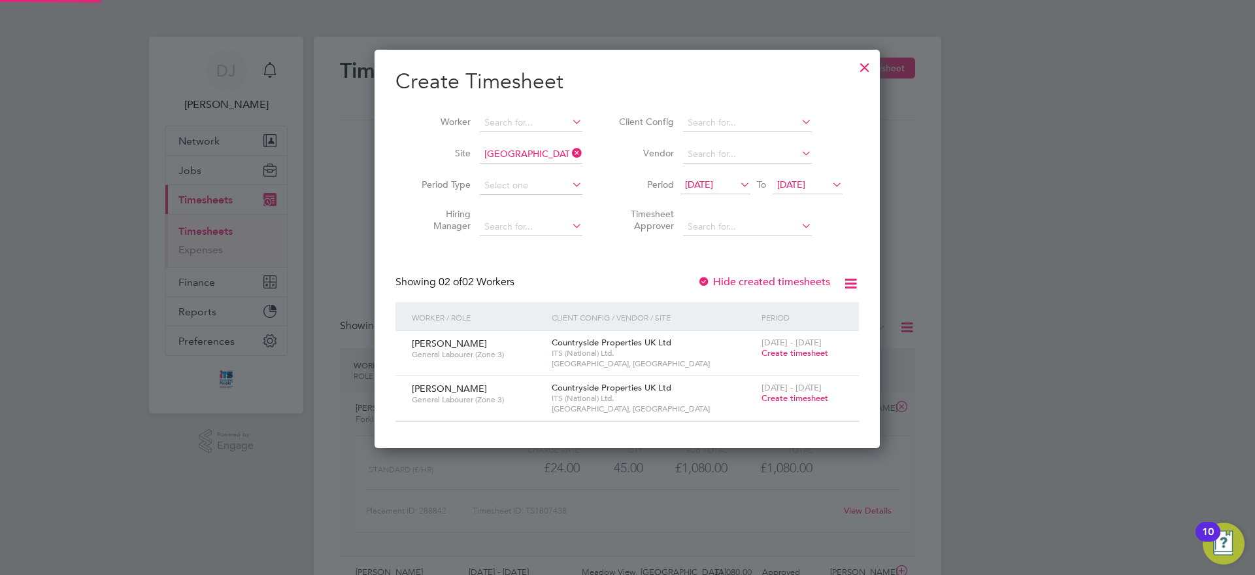
scroll to position [398, 506]
click at [801, 357] on span "Create timesheet" at bounding box center [795, 352] width 67 height 11
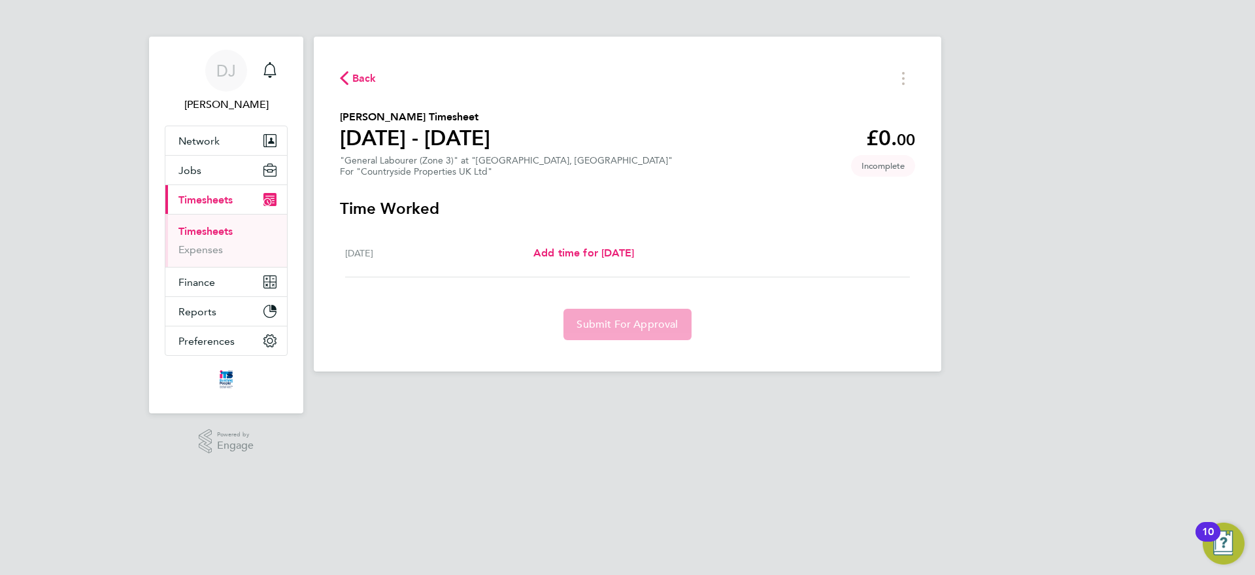
click at [556, 237] on div "[DATE] Add time for [DATE] Add time for [DATE]" at bounding box center [627, 253] width 565 height 48
click at [550, 265] on div "[DATE] Add time for [DATE] Add time for [DATE]" at bounding box center [627, 253] width 565 height 48
click at [554, 246] on span "Add time for [DATE]" at bounding box center [583, 252] width 101 height 12
select select "30"
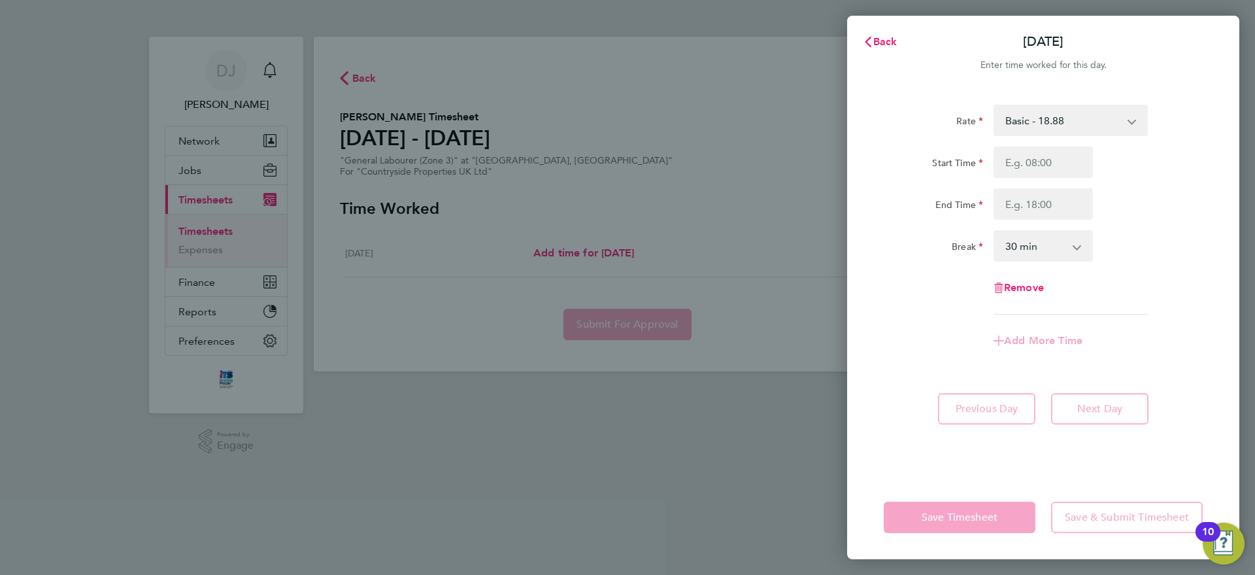
click at [1037, 146] on div "Rate Basic - 18.88 Start Time End Time Break 0 min 15 min 30 min 45 min 60 min …" at bounding box center [1043, 210] width 319 height 210
click at [1030, 161] on input "Start Time" at bounding box center [1043, 161] width 99 height 31
type input "07:30"
click at [1033, 217] on input "End Time" at bounding box center [1043, 203] width 99 height 31
type input "17:00"
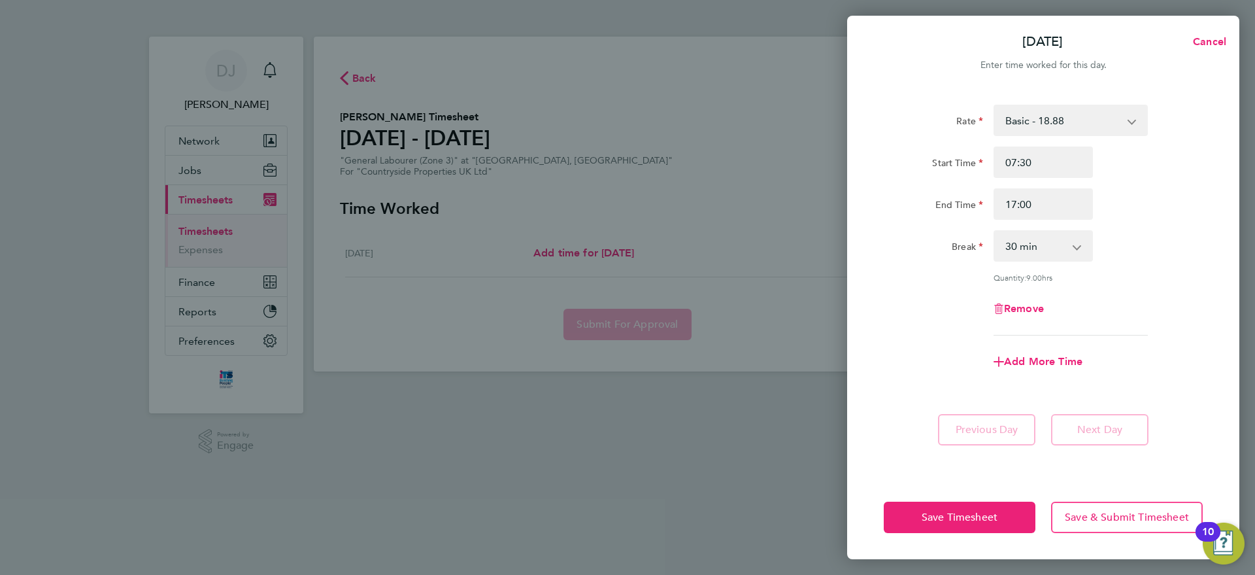
click at [1098, 286] on div "Rate Basic - 18.88 Start Time 07:30 End Time 17:00 Break 0 min 15 min 30 min 45…" at bounding box center [1043, 220] width 319 height 231
click at [957, 515] on span "Save Timesheet" at bounding box center [960, 517] width 76 height 13
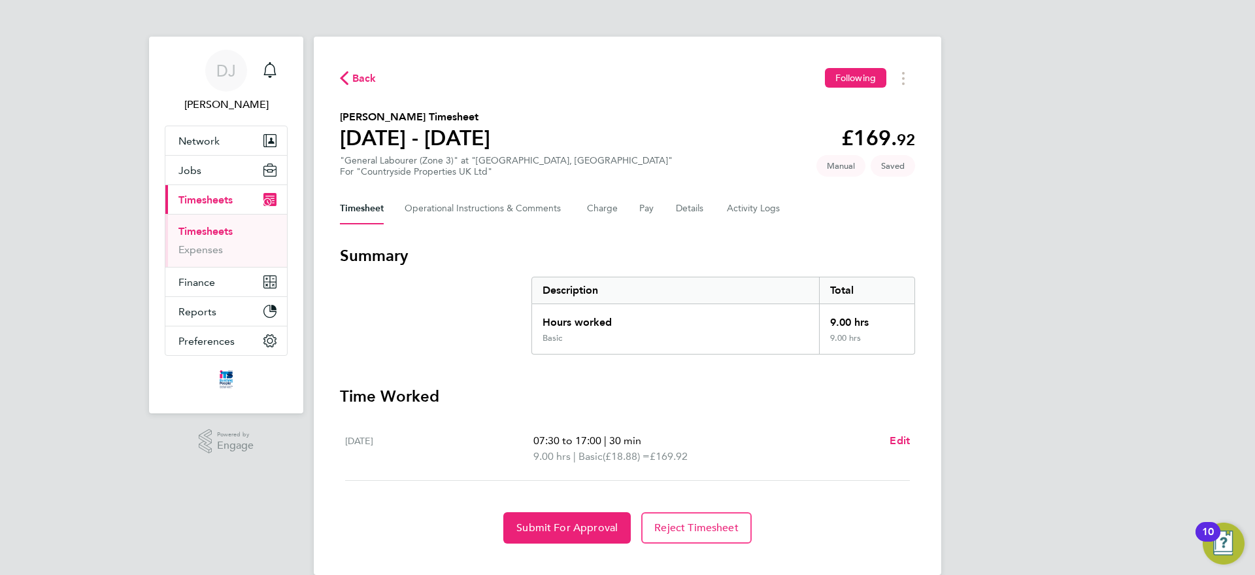
click at [554, 545] on div "Back Following Jayden Reid's Timesheet 18 - 24 Aug 2025 £169. 92 "General Labou…" at bounding box center [628, 306] width 628 height 538
click at [554, 528] on span "Submit For Approval" at bounding box center [566, 527] width 101 height 13
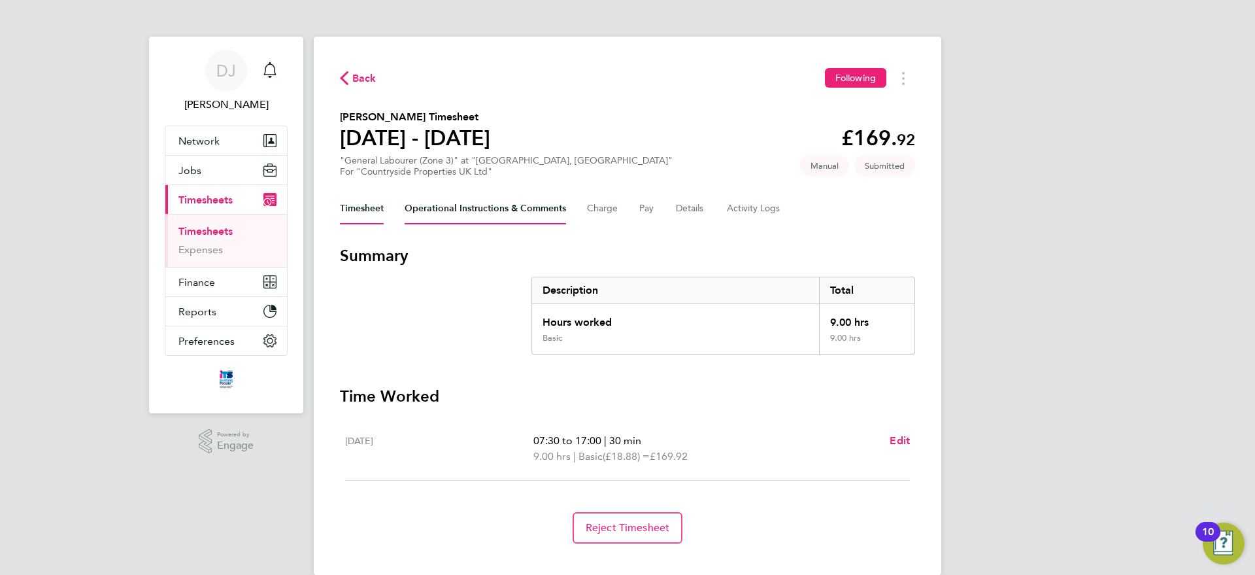
click at [456, 204] on Comments-tab "Operational Instructions & Comments" at bounding box center [485, 208] width 161 height 31
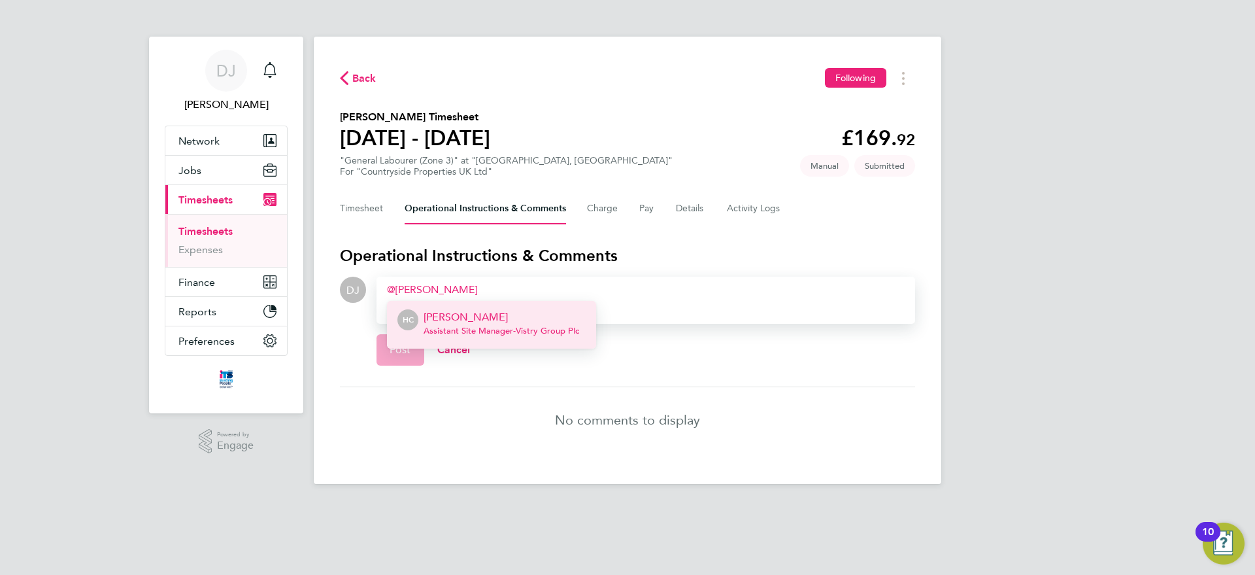
click at [454, 312] on p "Hannah Cornford" at bounding box center [502, 317] width 156 height 16
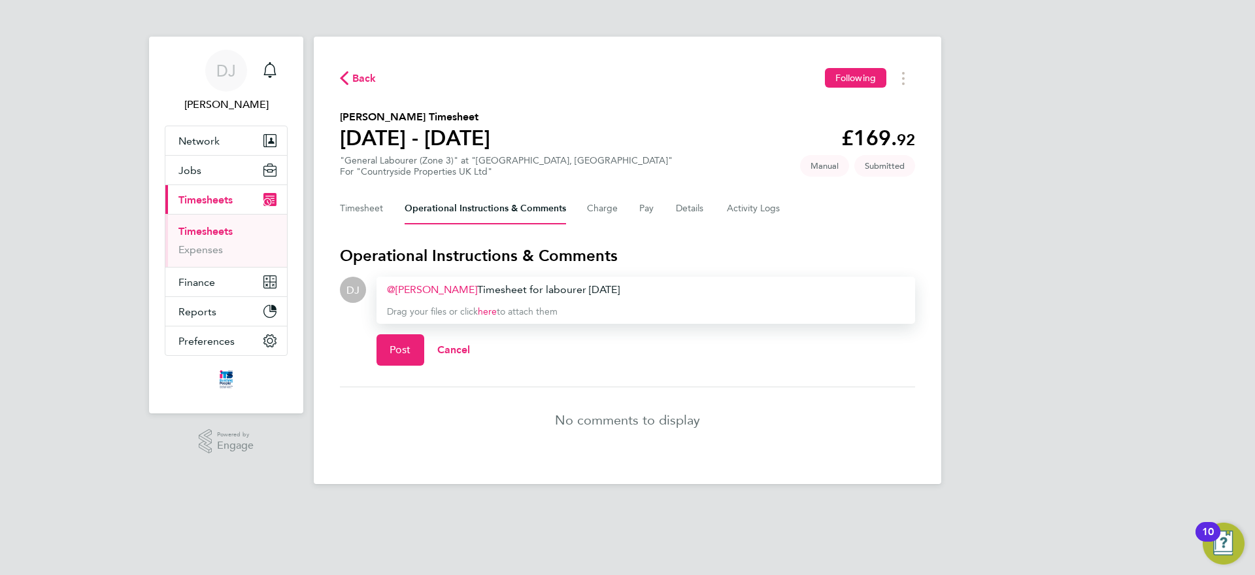
click at [479, 284] on div "Hannah Cornford ​ Timesheet for labourer on monday" at bounding box center [646, 290] width 518 height 16
click at [398, 350] on span "Post" at bounding box center [401, 349] width 22 height 13
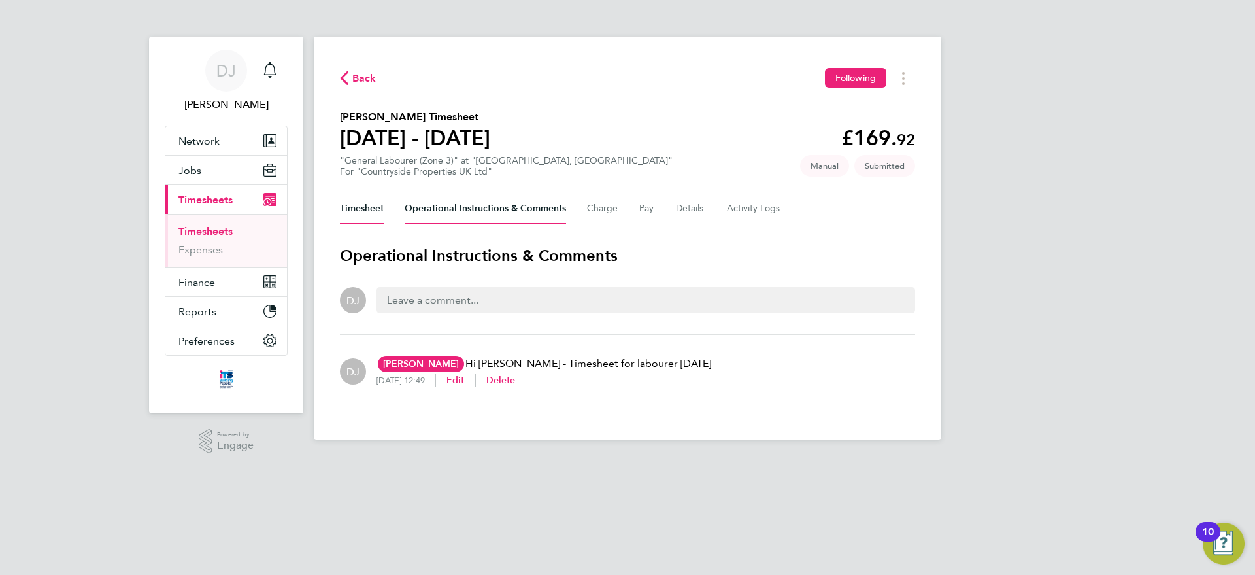
click at [367, 207] on button "Timesheet" at bounding box center [362, 208] width 44 height 31
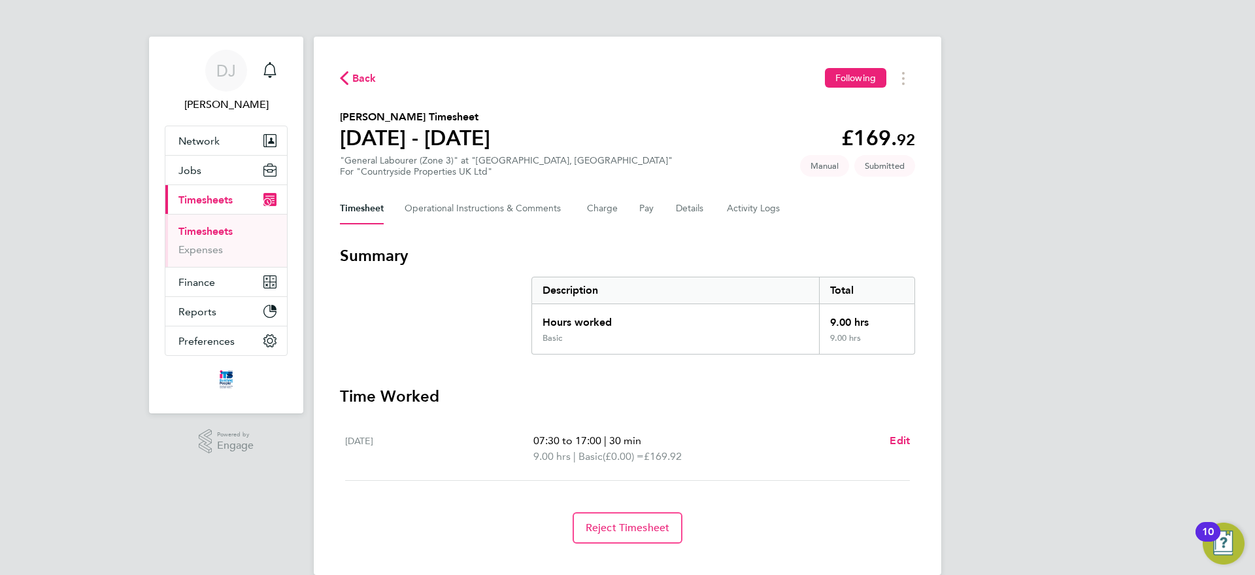
click at [365, 78] on span "Back" at bounding box center [364, 79] width 24 height 16
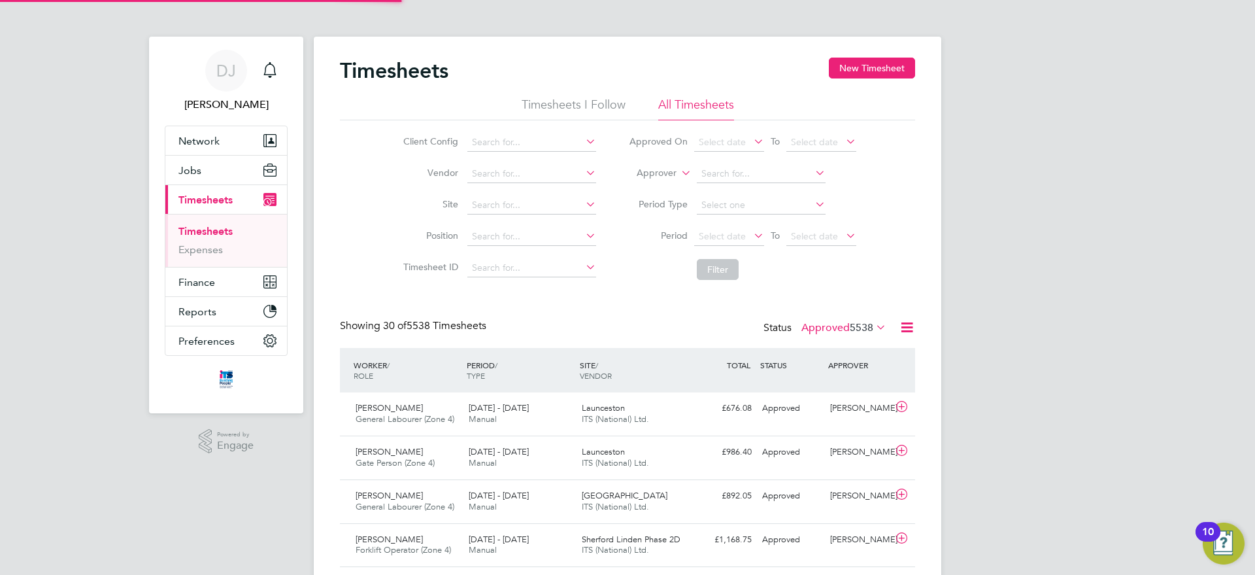
scroll to position [33, 114]
click at [491, 198] on input at bounding box center [531, 205] width 129 height 18
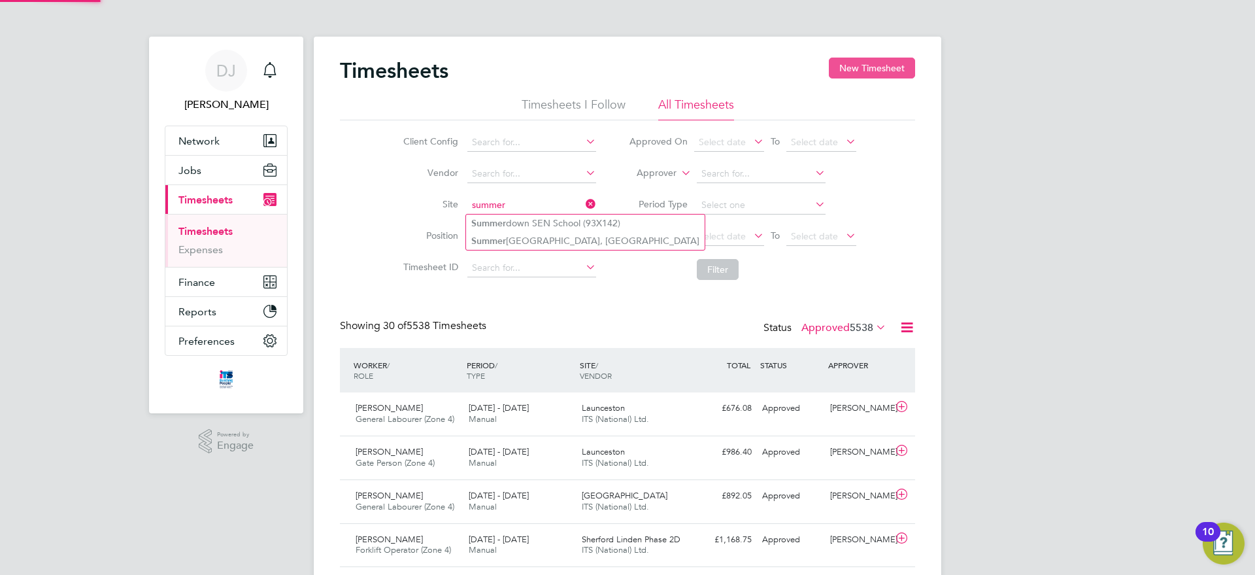
type input "summer"
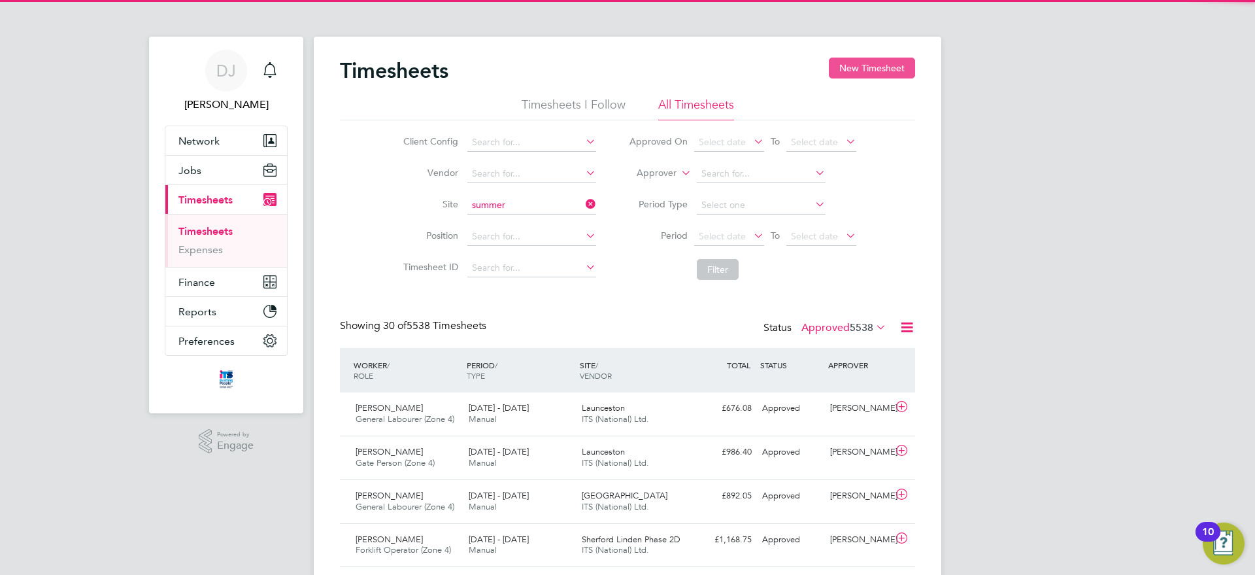
click at [890, 58] on button "New Timesheet" at bounding box center [872, 68] width 86 height 21
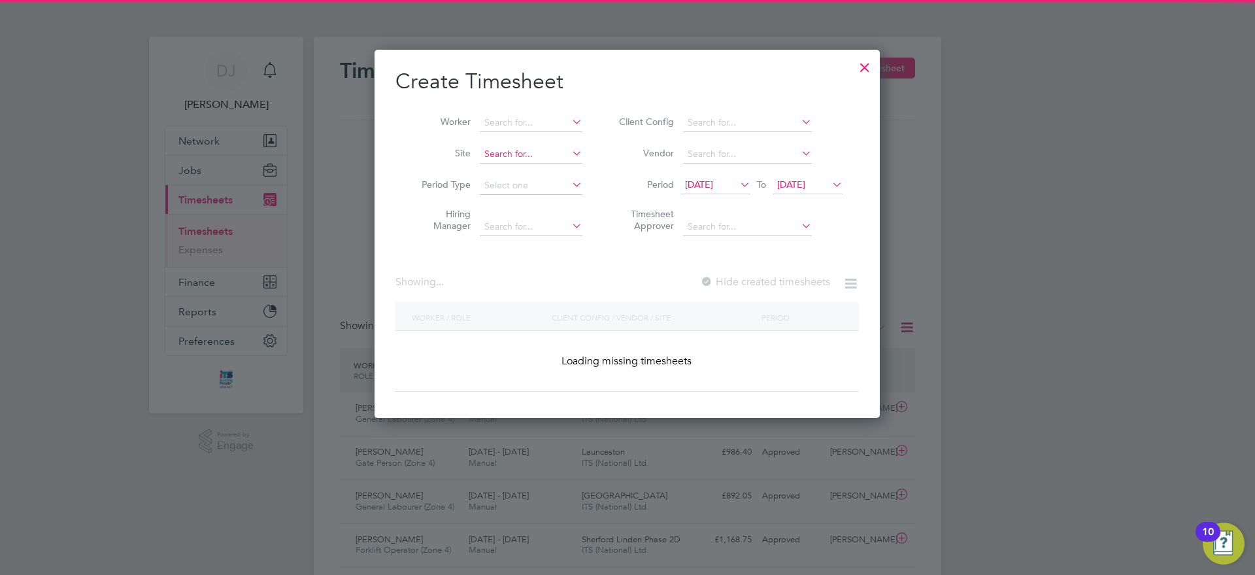
click at [508, 161] on input at bounding box center [531, 154] width 103 height 18
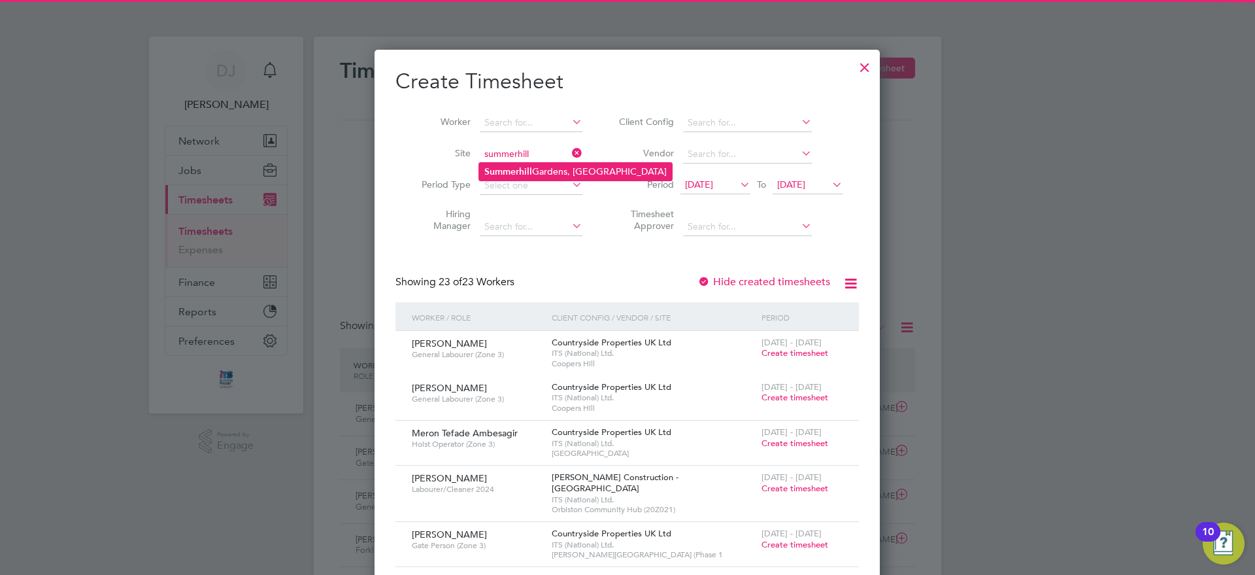
click at [547, 171] on li "[GEOGRAPHIC_DATA], [GEOGRAPHIC_DATA]" at bounding box center [575, 172] width 193 height 18
type input "[GEOGRAPHIC_DATA], [GEOGRAPHIC_DATA]"
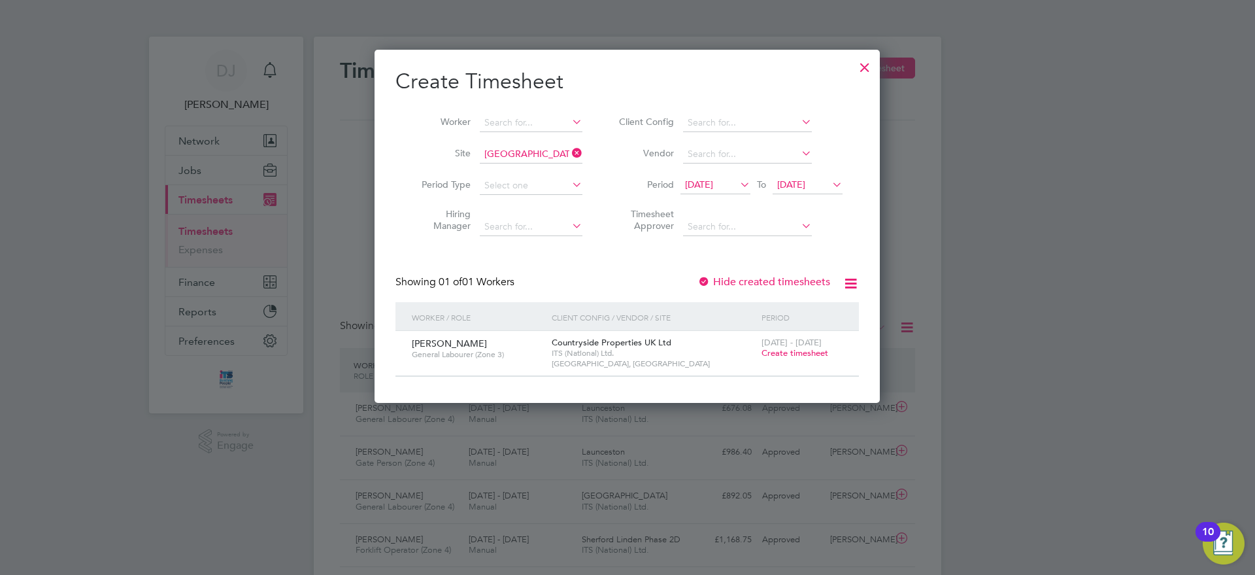
click at [804, 355] on span "Create timesheet" at bounding box center [795, 352] width 67 height 11
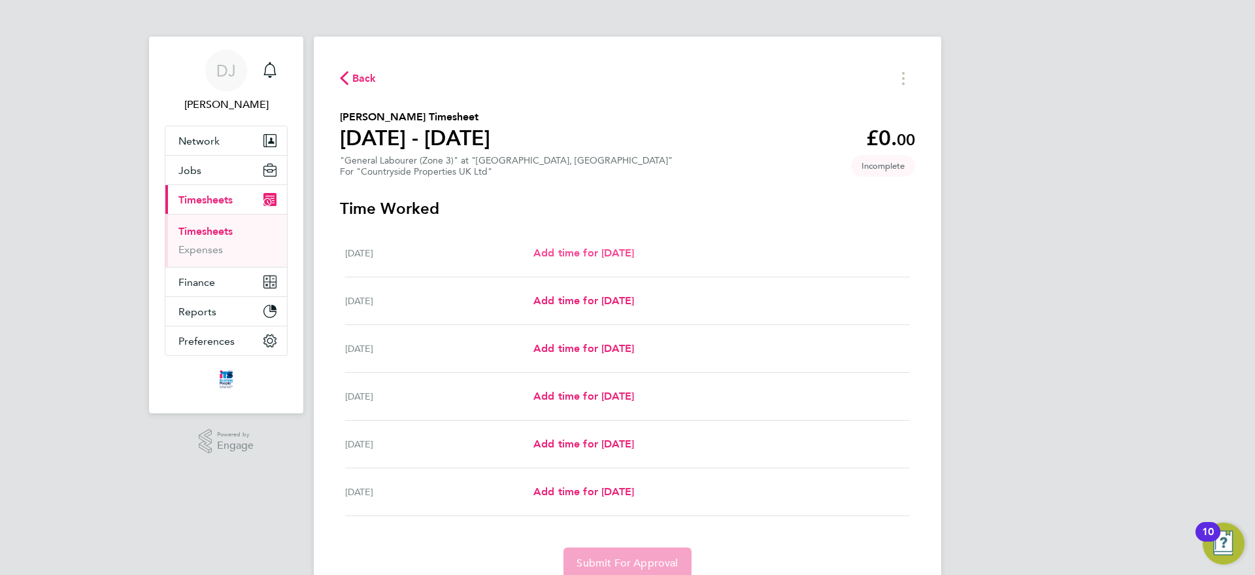
click at [567, 253] on span "Add time for Tue 19 Aug" at bounding box center [583, 252] width 101 height 12
select select "30"
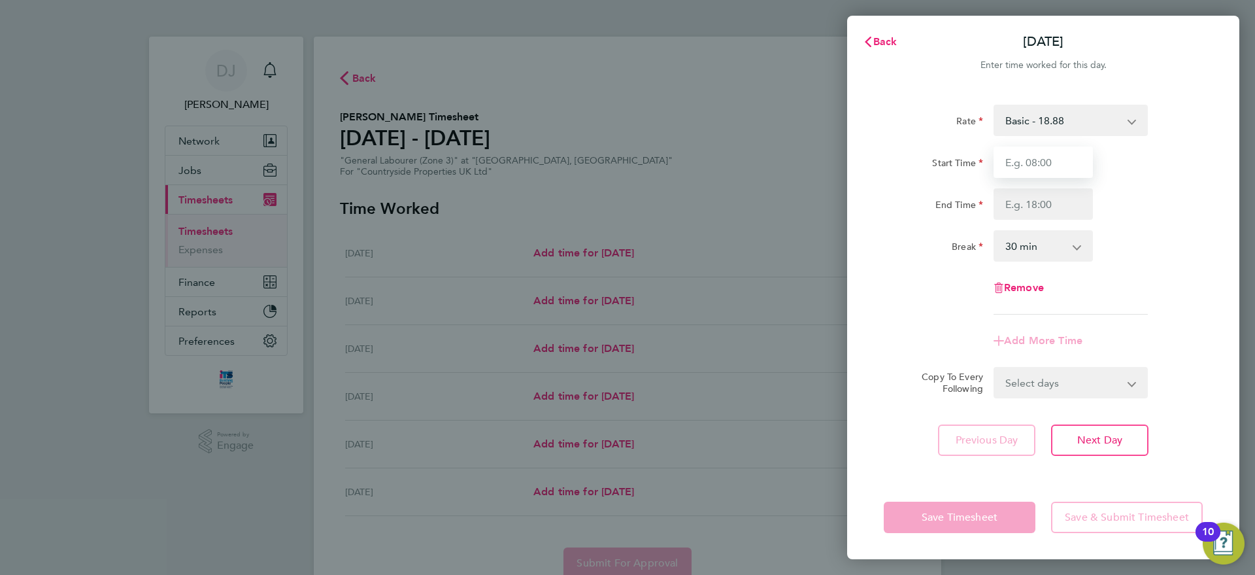
click at [1030, 164] on input "Start Time" at bounding box center [1043, 161] width 99 height 31
type input "07:30"
click at [1047, 207] on input "End Time" at bounding box center [1043, 203] width 99 height 31
type input "14:00"
click at [1133, 231] on div "Break 0 min 15 min 30 min 45 min 60 min 75 min 90 min" at bounding box center [1044, 245] width 330 height 31
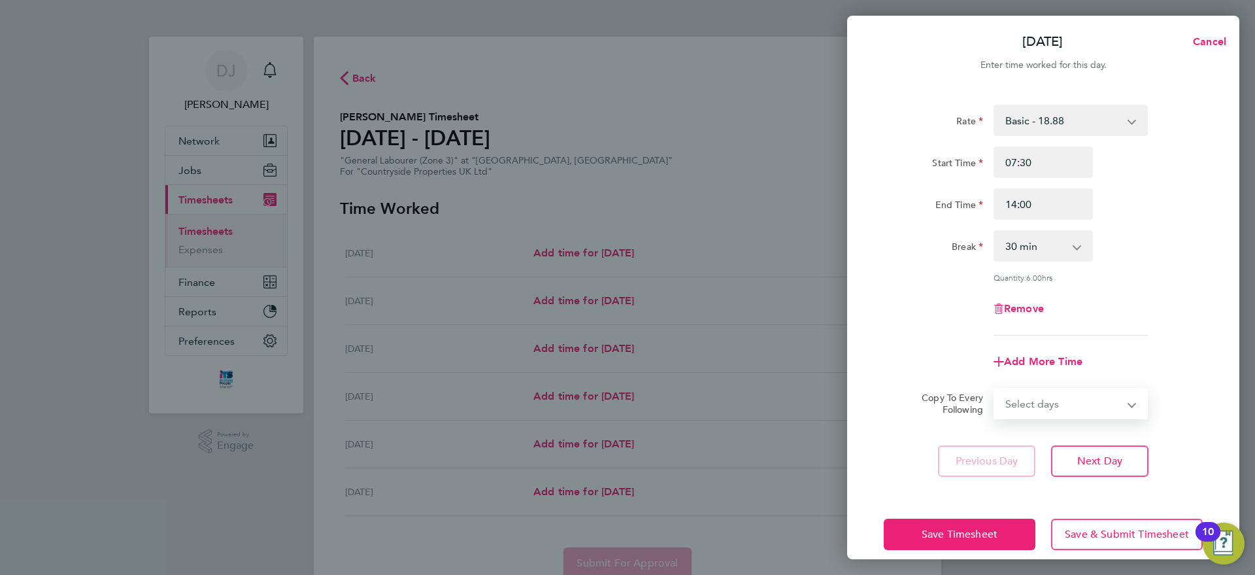
click at [1028, 403] on select "Select days Day Weekday (Mon-Fri) Weekend (Sat-Sun) Wednesday Thursday Friday S…" at bounding box center [1063, 403] width 137 height 29
select select "WEEKDAY"
click at [995, 389] on select "Select days Day Weekday (Mon-Fri) Weekend (Sat-Sun) Wednesday Thursday Friday S…" at bounding box center [1063, 403] width 137 height 29
select select "2025-08-24"
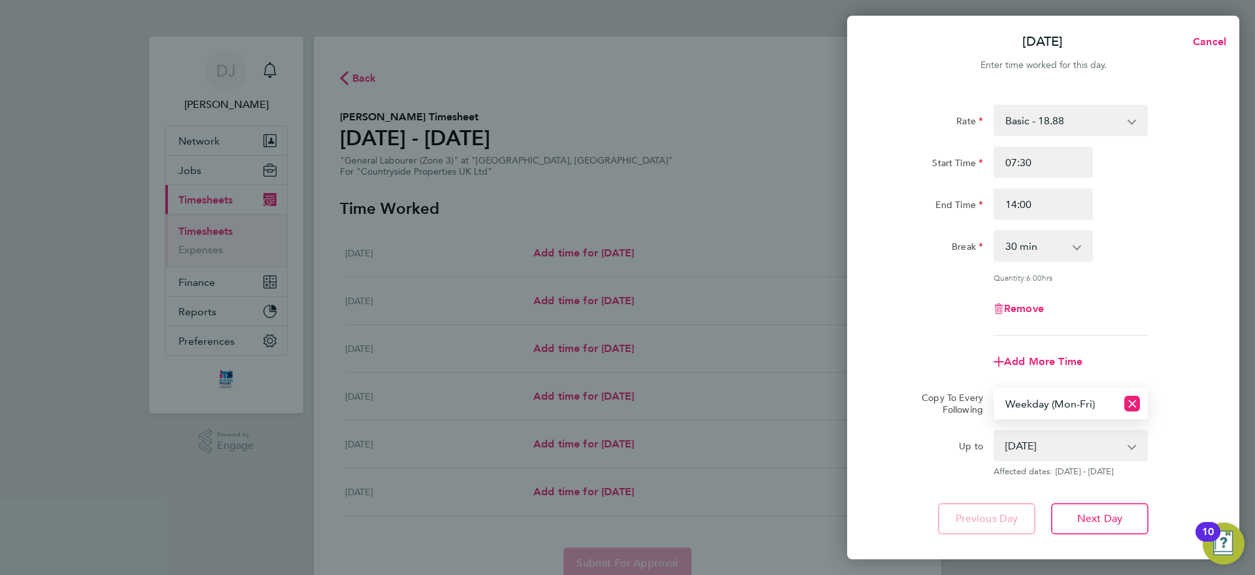
click at [1068, 409] on select "Select days Day Weekday (Mon-Fri) Weekend (Sat-Sun) Wednesday Thursday Friday S…" at bounding box center [1056, 403] width 122 height 29
click at [1169, 273] on div "Quantity: 6.00 hrs" at bounding box center [1044, 277] width 330 height 10
click at [1028, 397] on select "Select days Day Weekday (Mon-Fri) Weekend (Sat-Sun) Wednesday Thursday Friday S…" at bounding box center [1056, 403] width 122 height 29
click at [1204, 286] on div "Rate Basic - 18.88 Start Time 07:30 End Time 14:00 Break 0 min 15 min 30 min 45…" at bounding box center [1043, 319] width 392 height 461
click at [1200, 37] on span "Cancel" at bounding box center [1207, 41] width 37 height 12
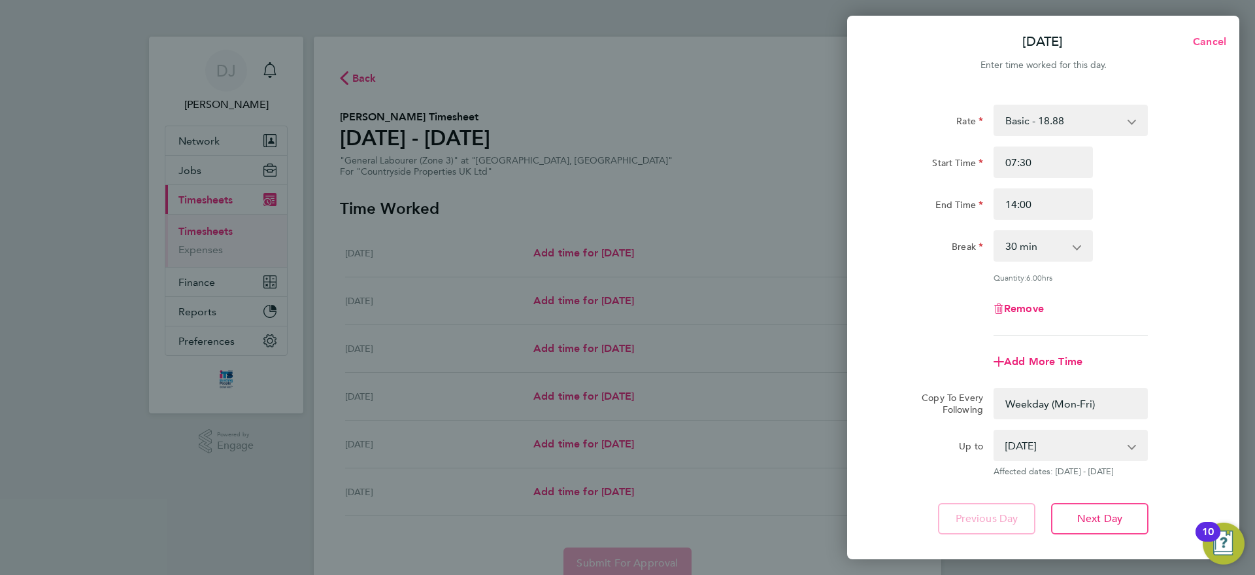
select select "0: null"
select select "30"
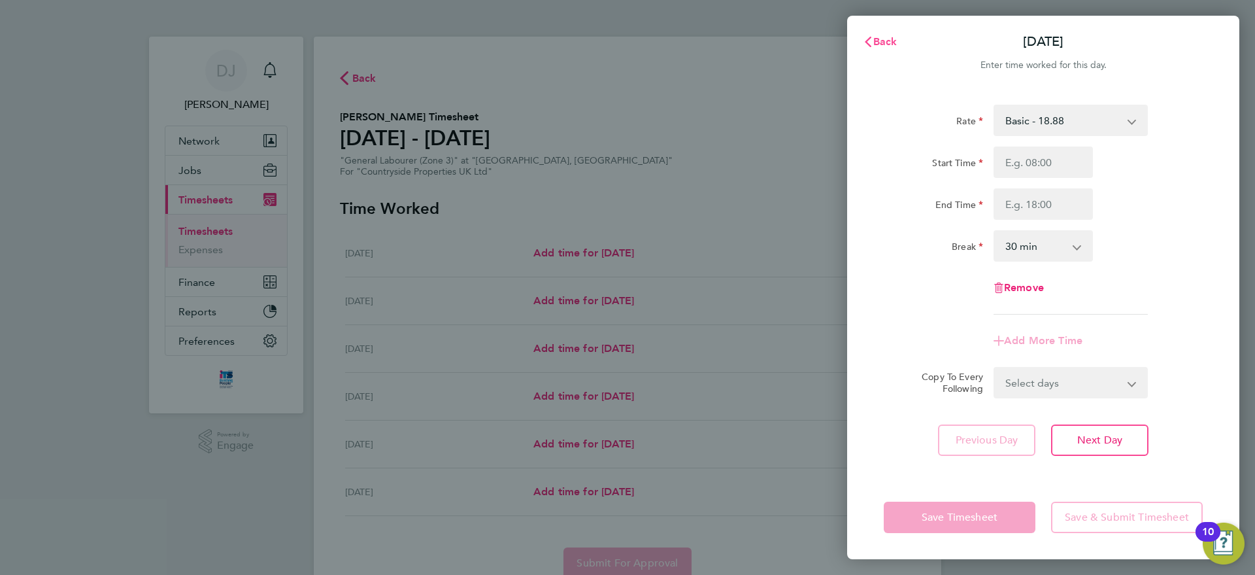
click at [876, 44] on span "Back" at bounding box center [885, 41] width 24 height 12
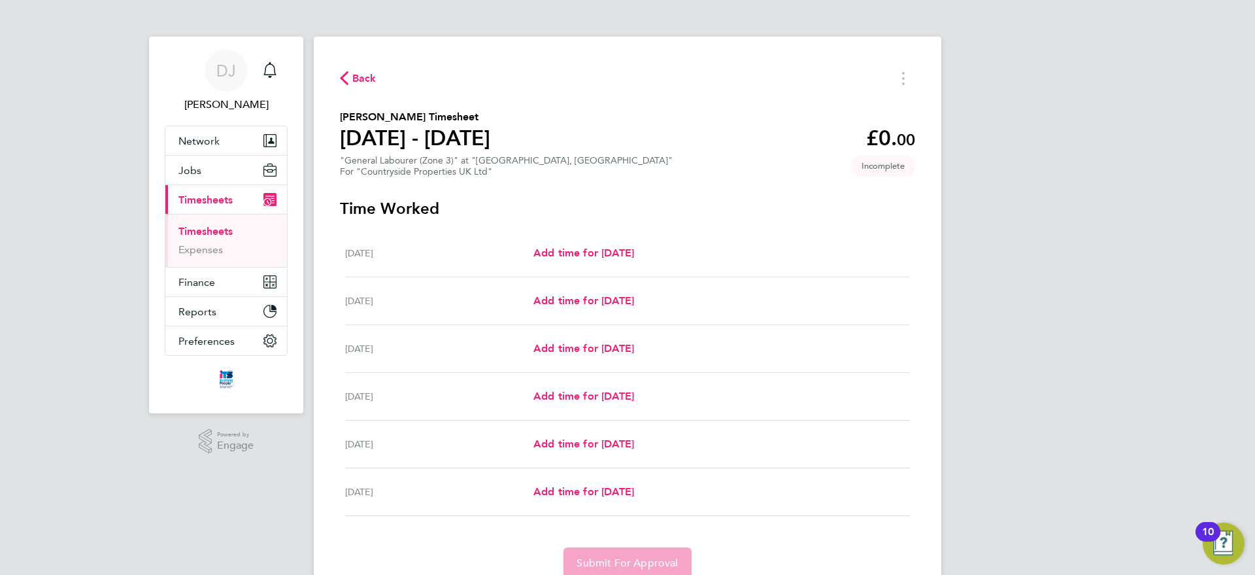
click at [573, 290] on div "Wed 20 Aug Add time for Wed 20 Aug Add time for Wed 20 Aug" at bounding box center [627, 301] width 565 height 48
click at [569, 248] on span "Add time for Tue 19 Aug" at bounding box center [583, 252] width 101 height 12
select select "30"
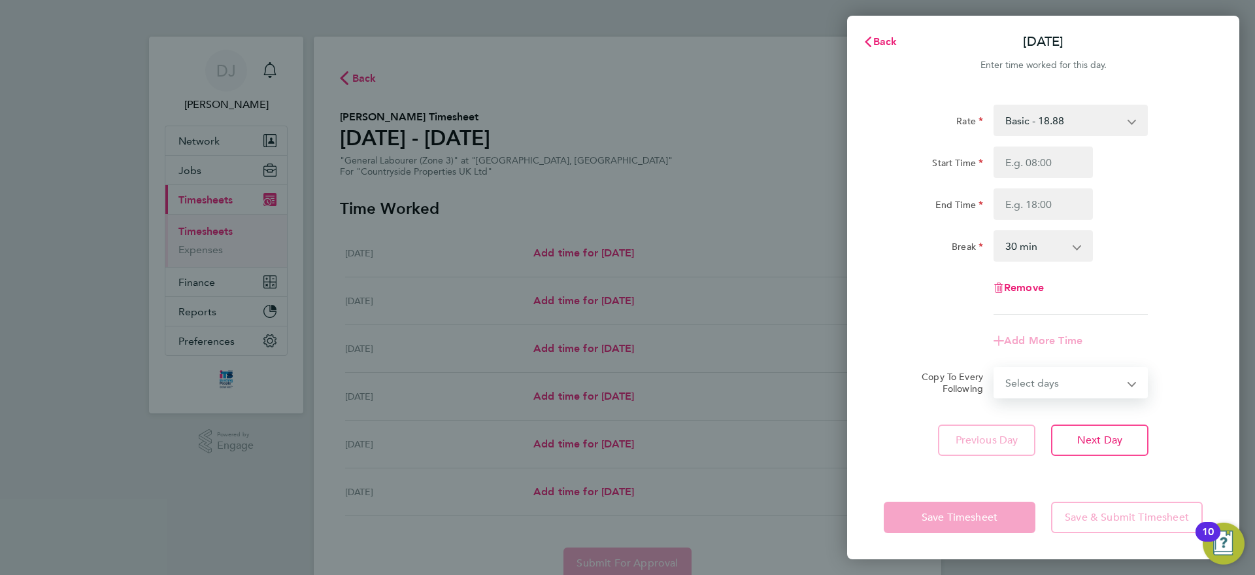
click at [1069, 394] on select "Select days Day Weekday (Mon-Fri) Weekend (Sat-Sun) Wednesday Thursday Friday S…" at bounding box center [1063, 382] width 137 height 29
select select "WEEKDAY"
click at [995, 368] on select "Select days Day Weekday (Mon-Fri) Weekend (Sat-Sun) Wednesday Thursday Friday S…" at bounding box center [1063, 382] width 137 height 29
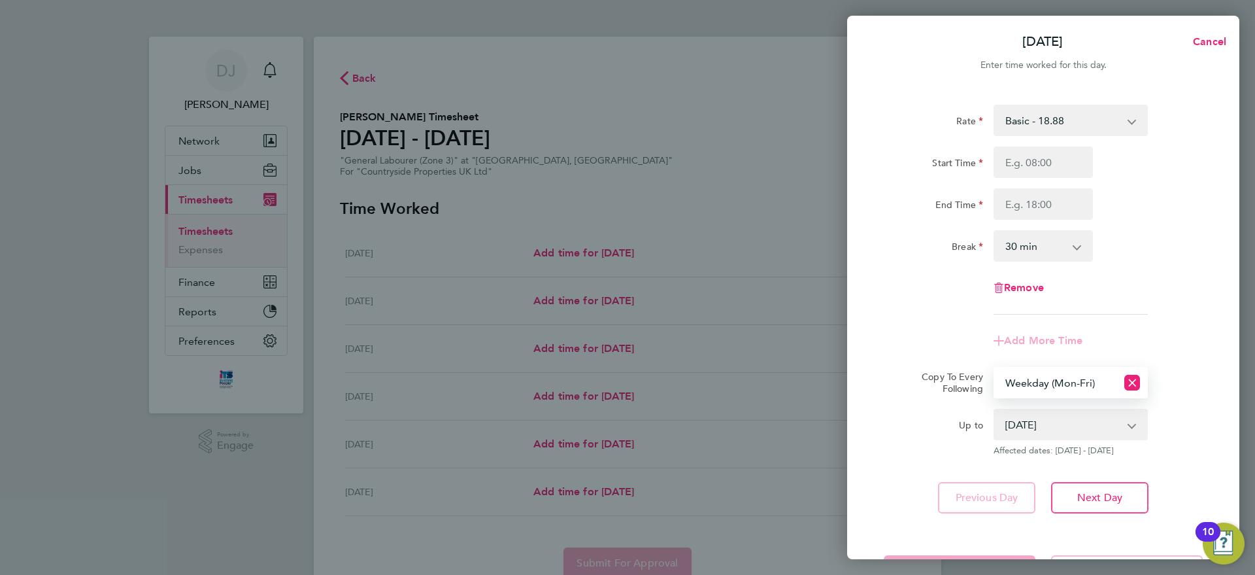
click at [1029, 422] on select "20 Aug 2025 21 Aug 2025 22 Aug 2025 23 Aug 2025 24 Aug 2025" at bounding box center [1063, 424] width 136 height 29
select select "2025-08-23"
click at [995, 410] on select "20 Aug 2025 21 Aug 2025 22 Aug 2025 23 Aug 2025 24 Aug 2025" at bounding box center [1063, 424] width 136 height 29
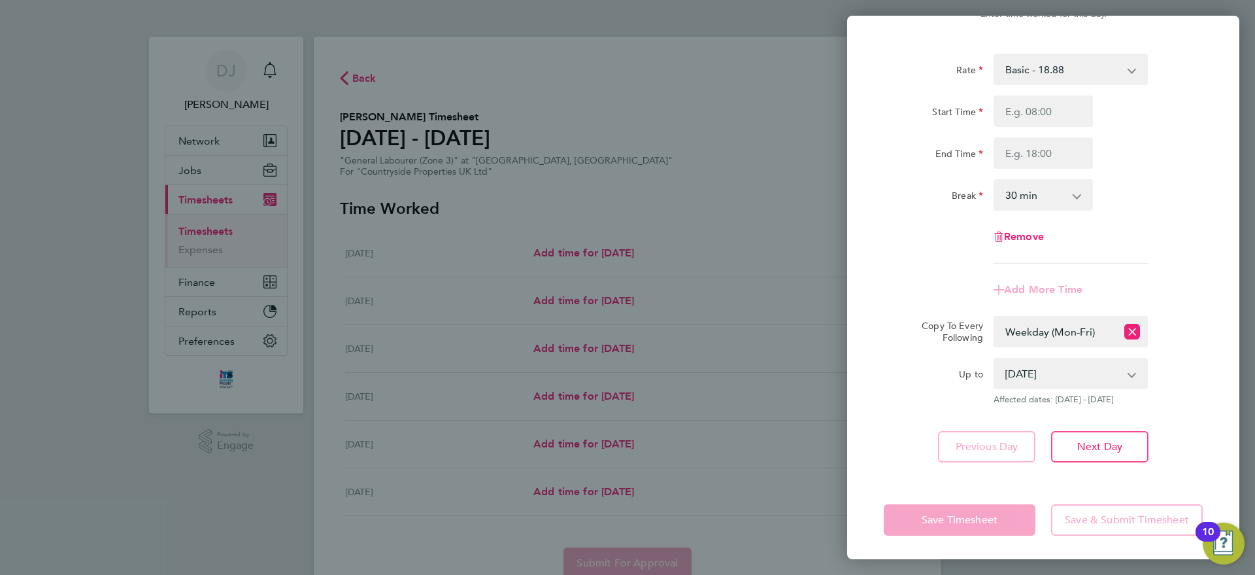
click at [944, 498] on div "Save Timesheet Save & Submit Timesheet" at bounding box center [1043, 520] width 392 height 84
click at [942, 518] on app-form-button "Save Timesheet" at bounding box center [964, 519] width 160 height 31
click at [1047, 112] on input "Start Time" at bounding box center [1043, 110] width 99 height 31
type input "07:30"
click at [1032, 144] on input "End Time" at bounding box center [1043, 152] width 99 height 31
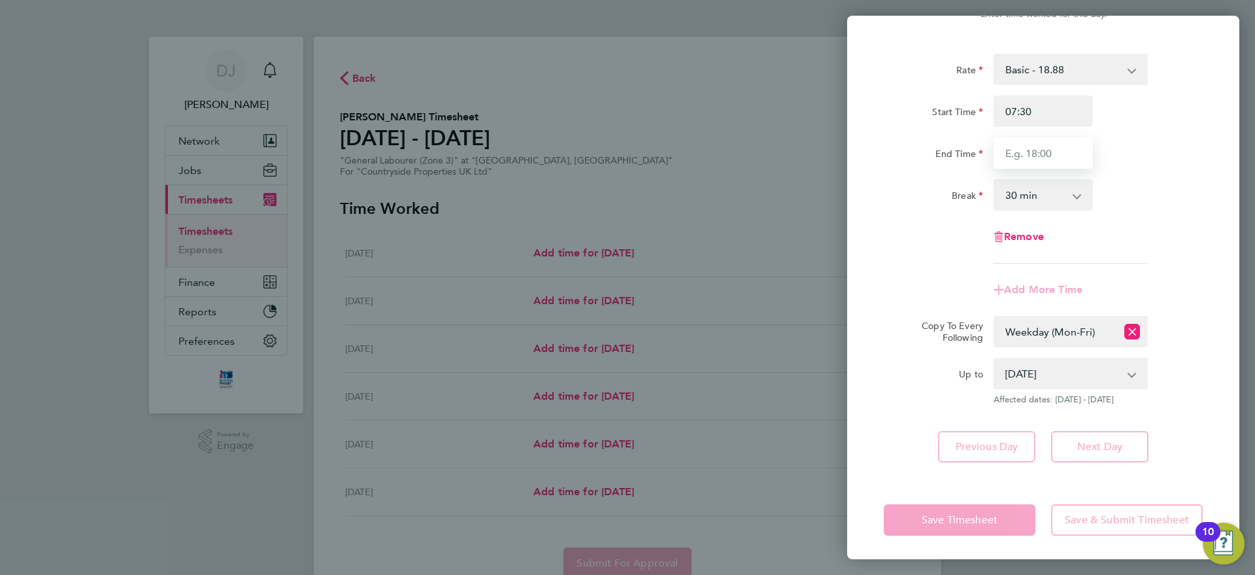
type input "17:00"
click at [970, 526] on app-form-button "Save Timesheet" at bounding box center [964, 519] width 160 height 31
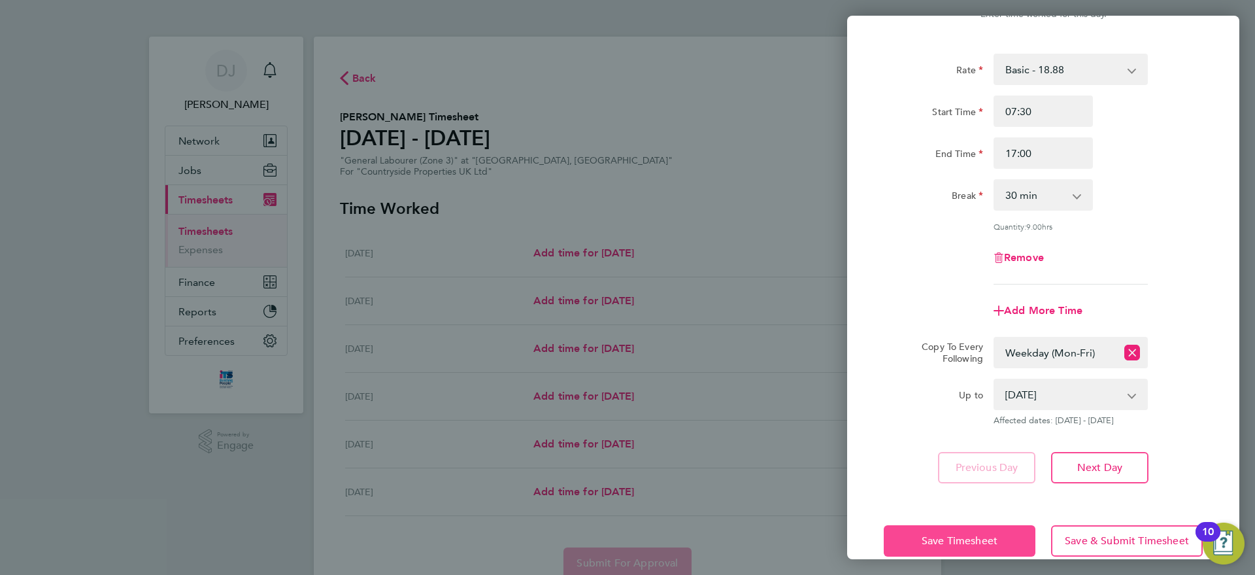
click at [962, 542] on span "Save Timesheet" at bounding box center [960, 540] width 76 height 13
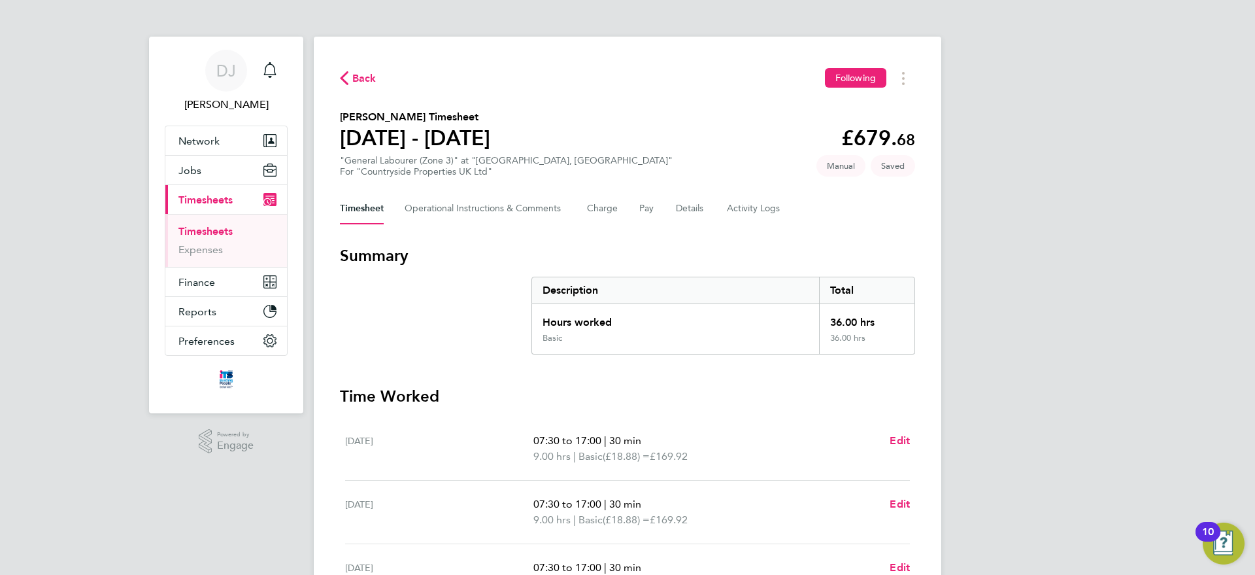
scroll to position [307, 0]
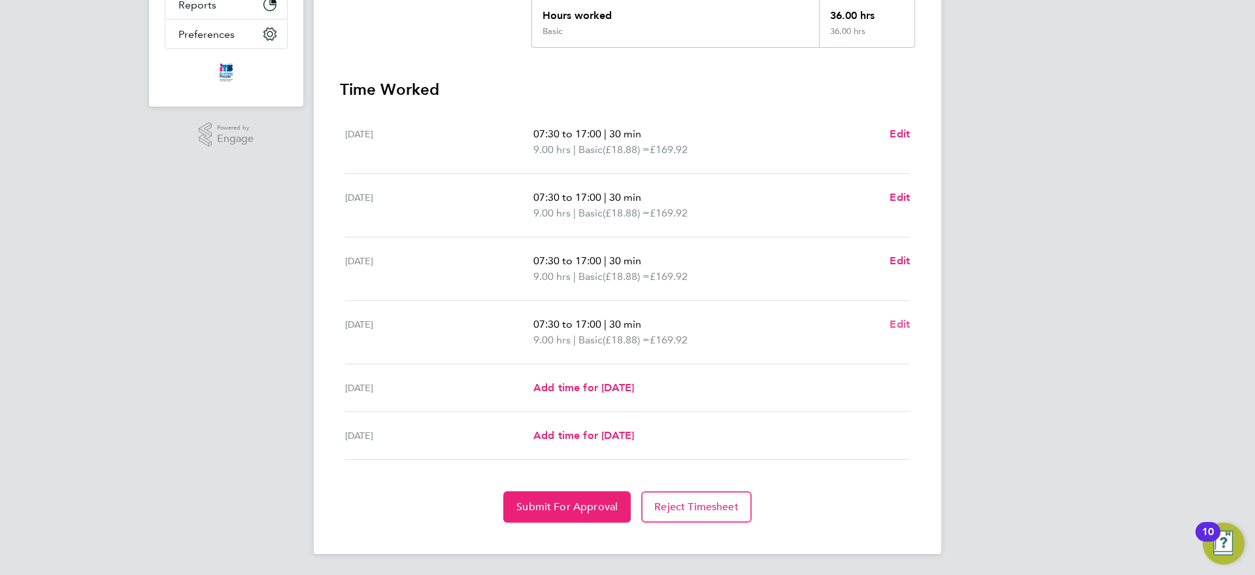
click at [903, 322] on span "Edit" at bounding box center [900, 324] width 20 height 12
select select "30"
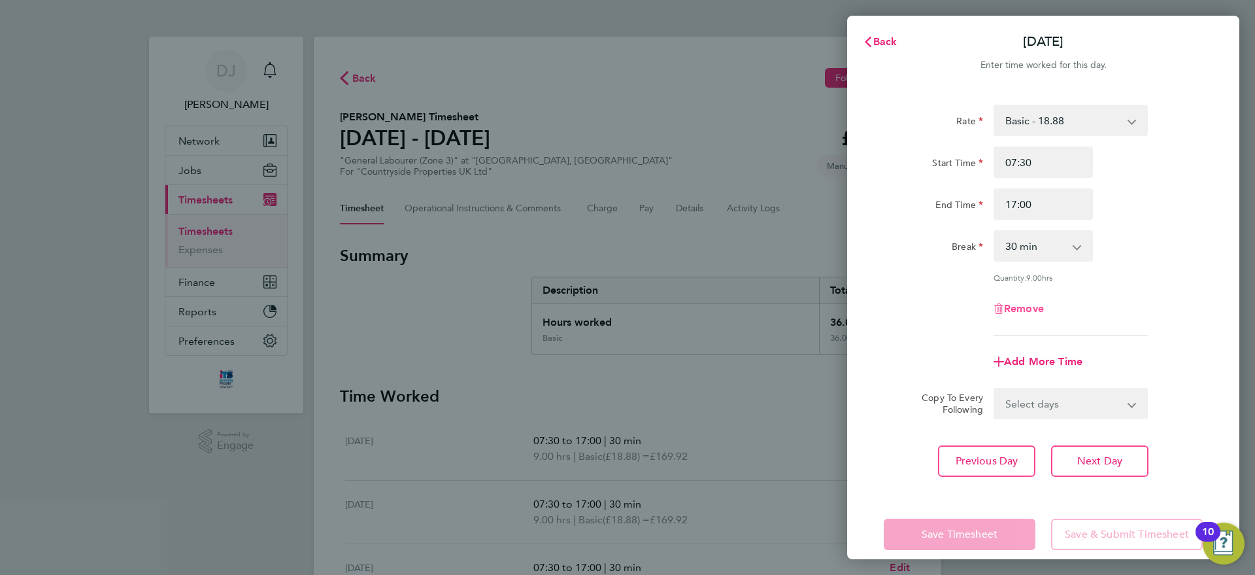
click at [1027, 302] on span "Remove" at bounding box center [1024, 308] width 40 height 12
select select "null"
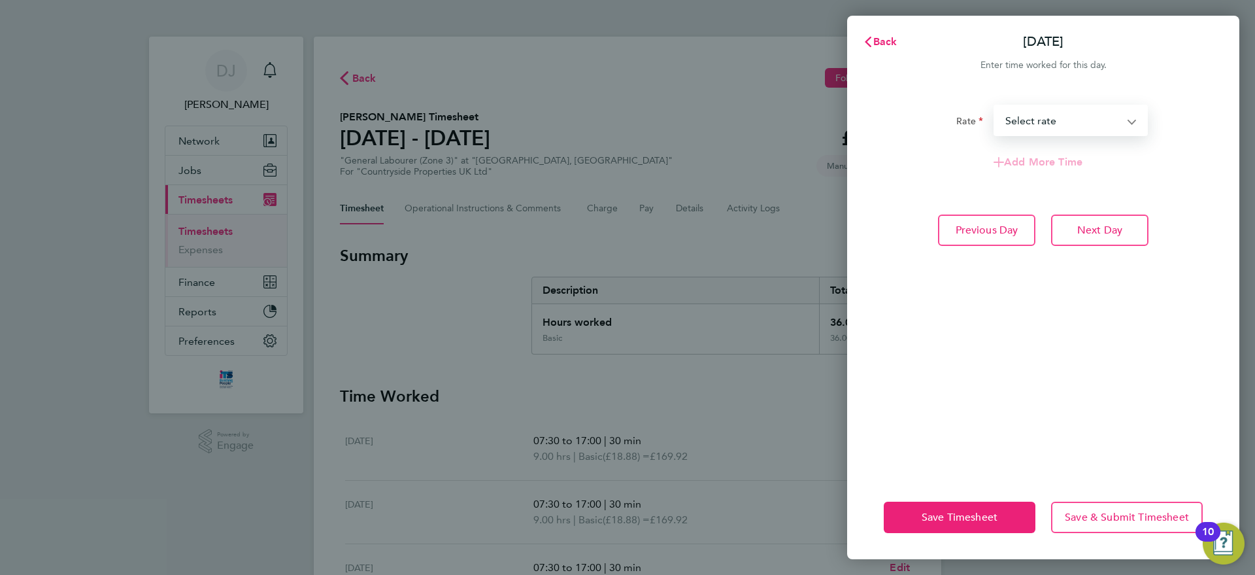
click at [1057, 116] on select "Basic - 18.88 Select rate" at bounding box center [1063, 120] width 136 height 29
select select "30"
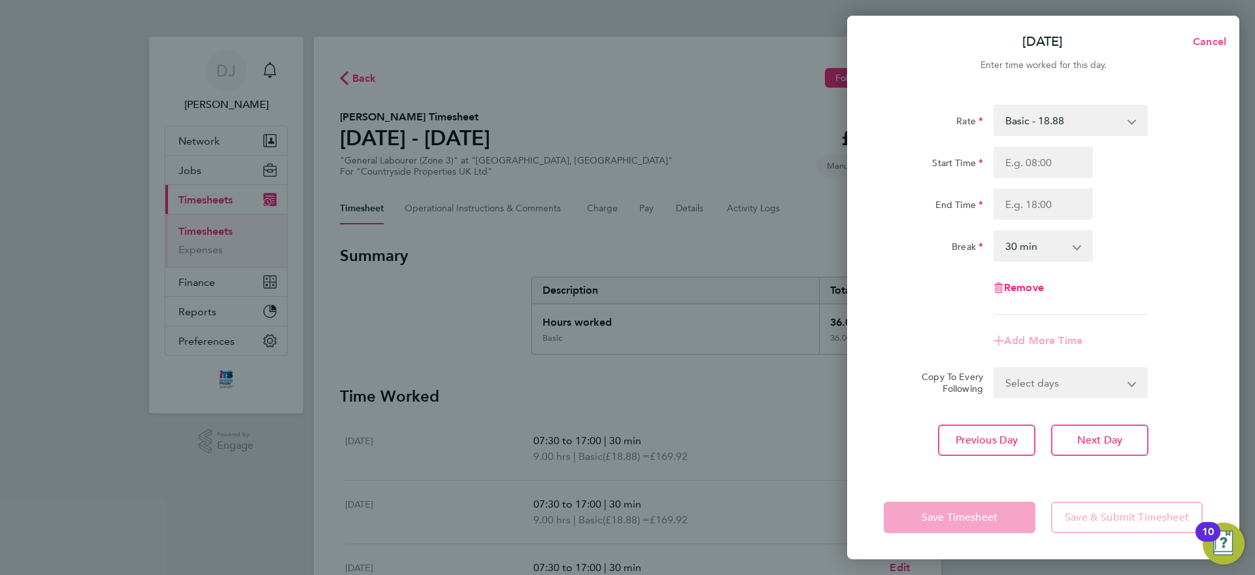
click at [1197, 40] on span "Cancel" at bounding box center [1207, 41] width 37 height 12
select select "30"
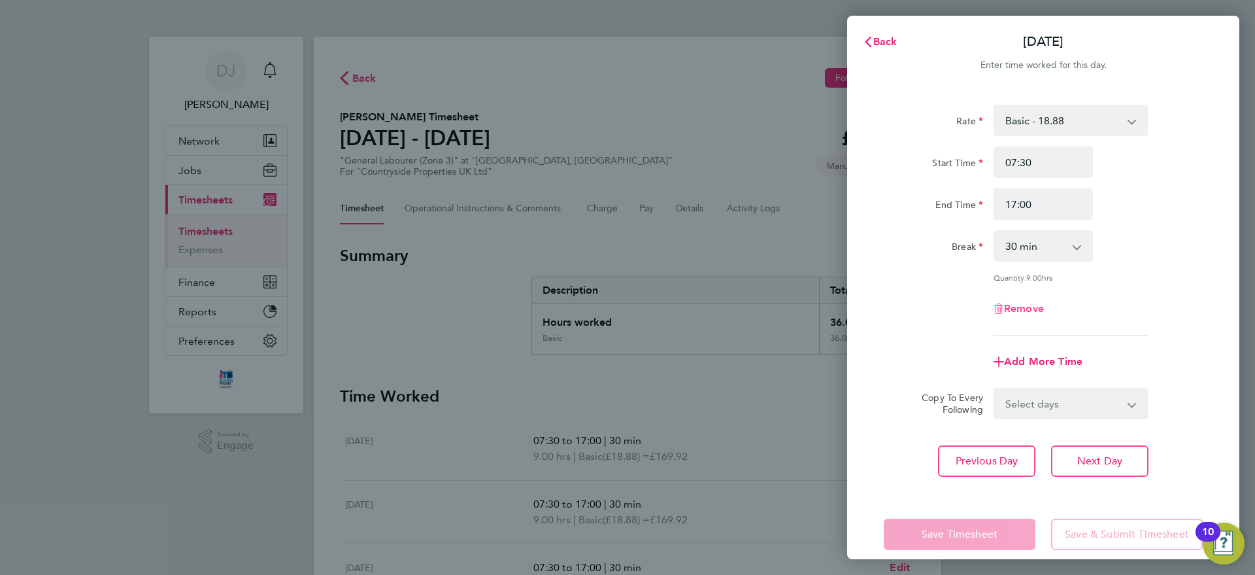
click at [1026, 305] on span "Remove" at bounding box center [1024, 308] width 40 height 12
select select "null"
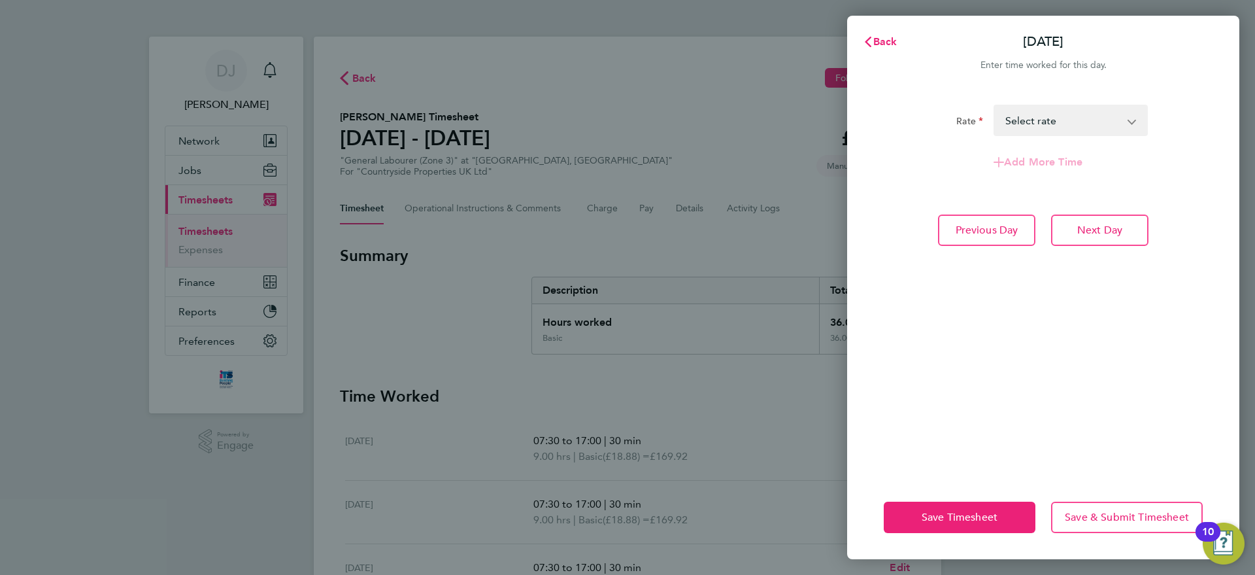
click at [1046, 115] on select "Basic - 18.88 Select rate" at bounding box center [1063, 120] width 136 height 29
select select "30"
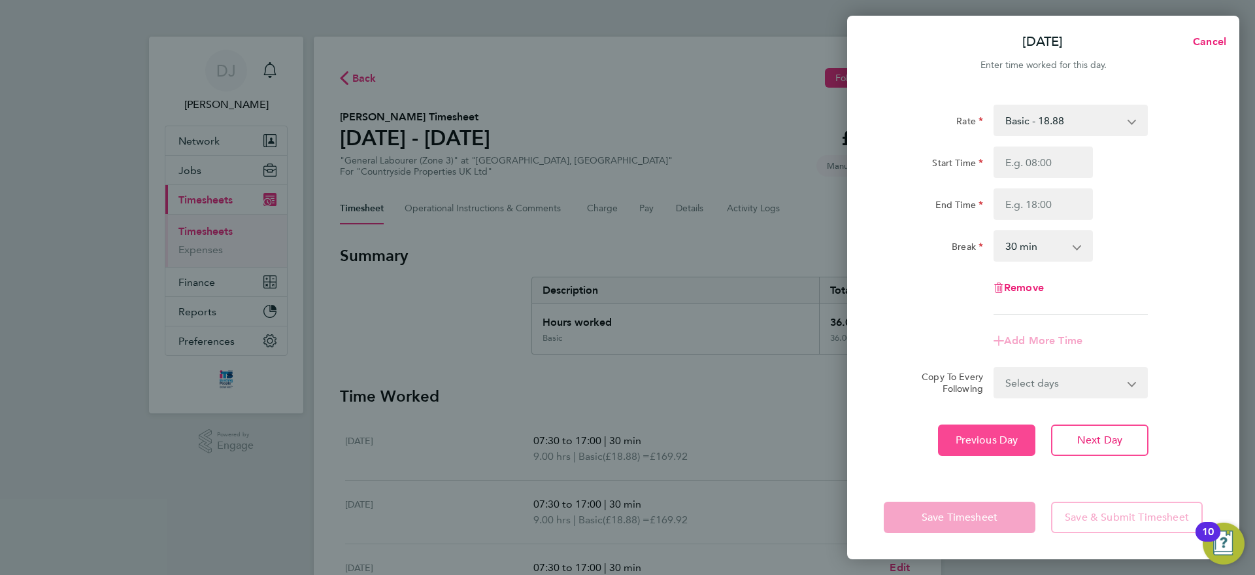
click at [1006, 445] on span "Previous Day" at bounding box center [987, 439] width 63 height 13
select select "30"
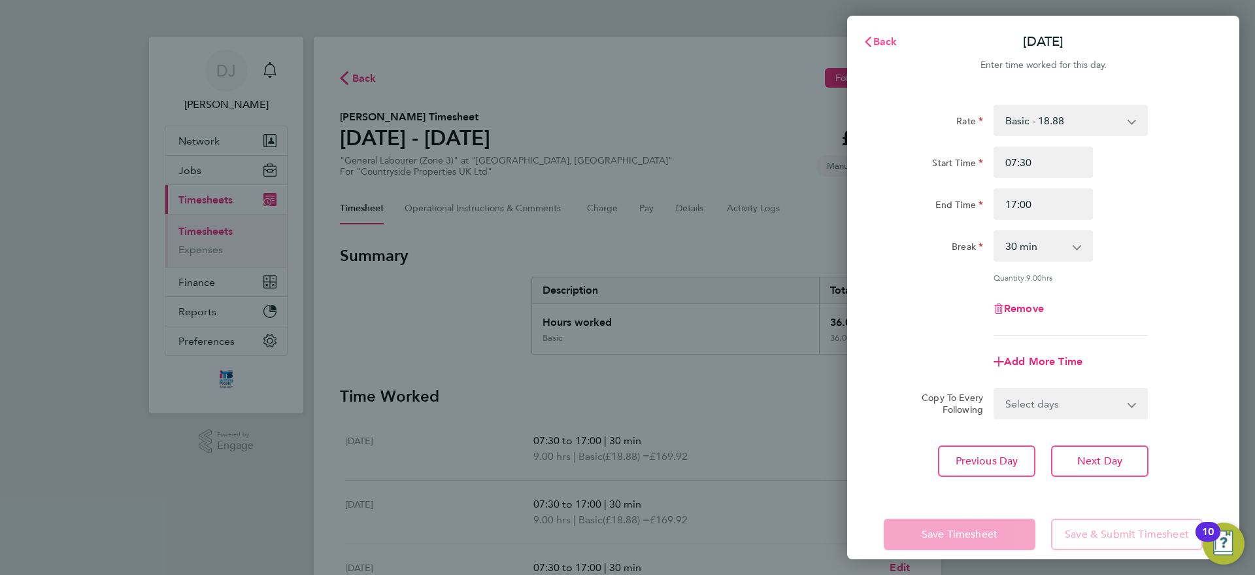
drag, startPoint x: 878, startPoint y: 37, endPoint x: 877, endPoint y: 43, distance: 6.7
click at [877, 43] on span "Back" at bounding box center [885, 41] width 24 height 12
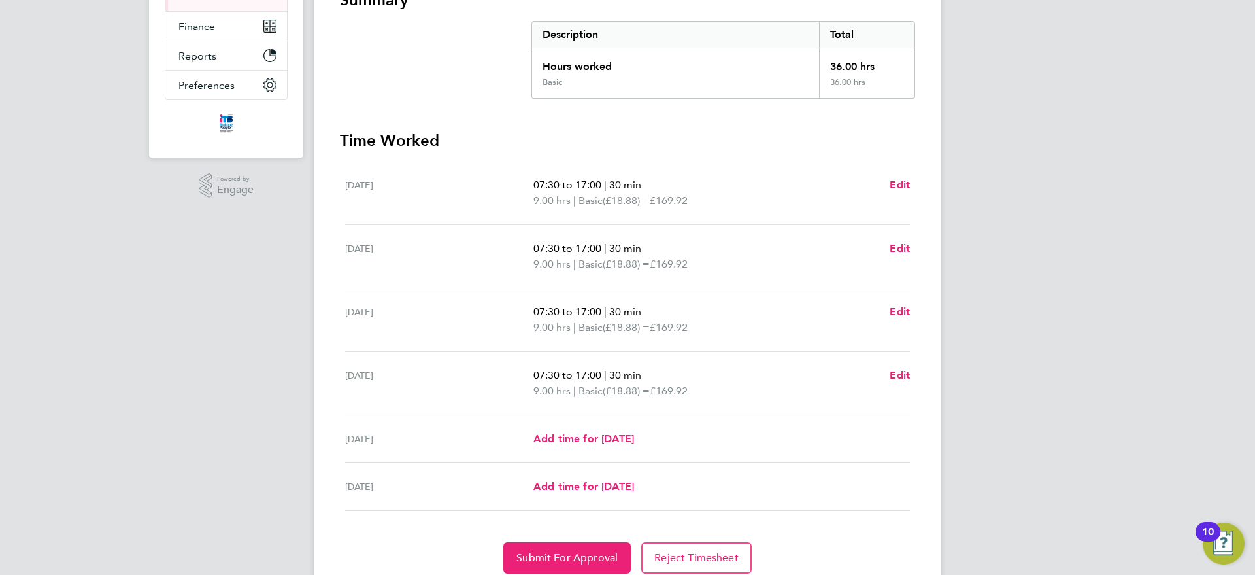
scroll to position [307, 0]
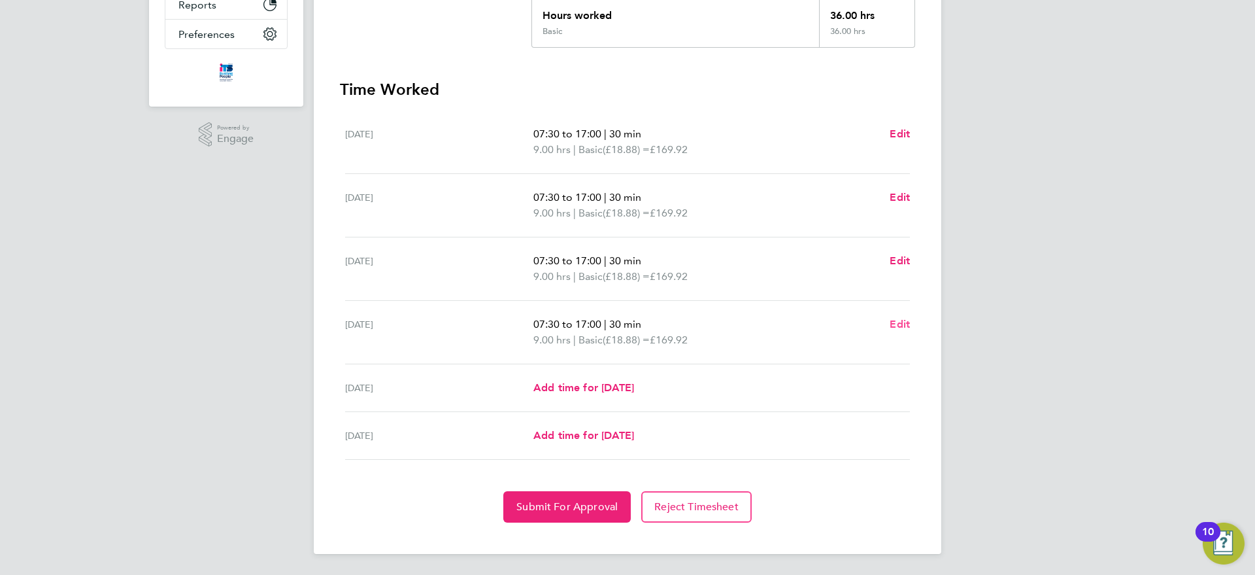
click at [897, 323] on span "Edit" at bounding box center [900, 324] width 20 height 12
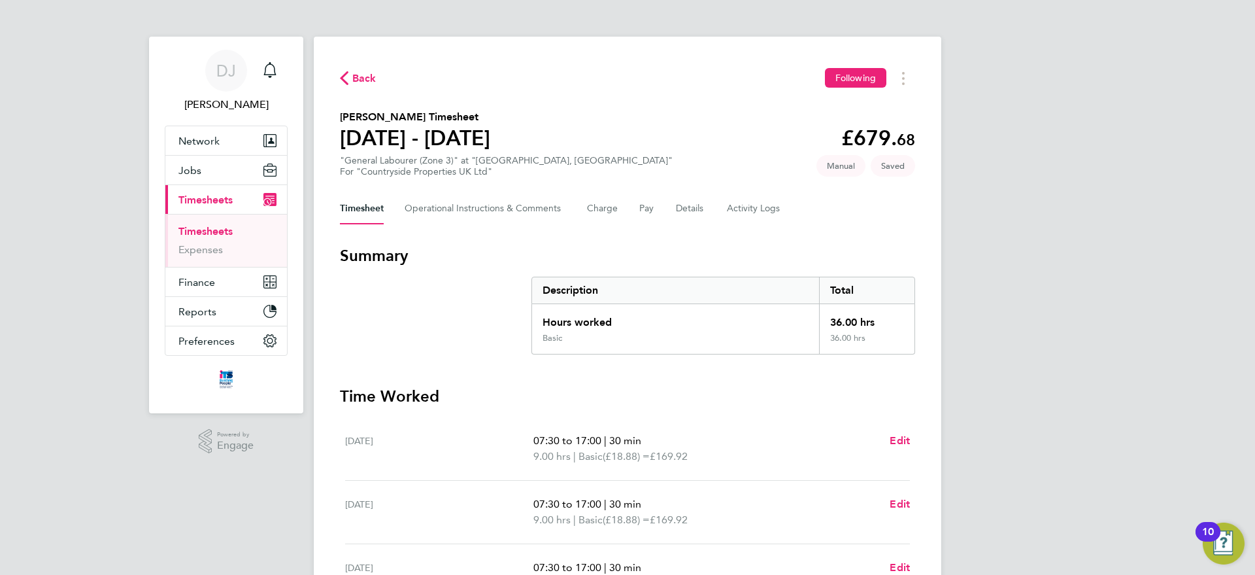
select select "30"
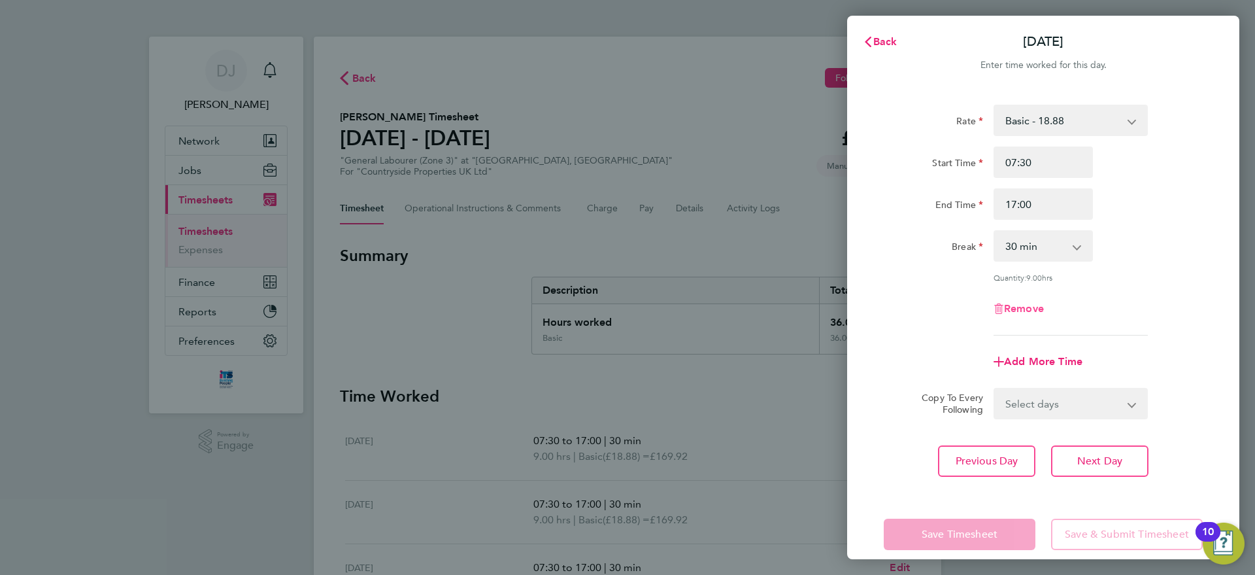
click at [1031, 305] on span "Remove" at bounding box center [1024, 308] width 40 height 12
select select "null"
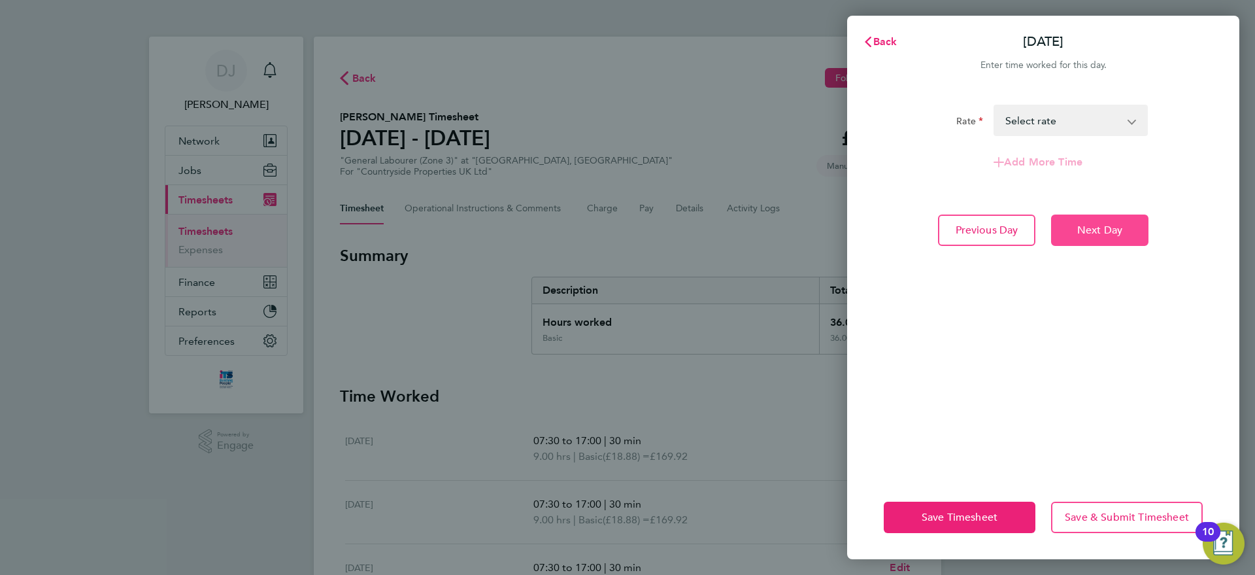
click at [1057, 222] on button "Next Day" at bounding box center [1099, 229] width 97 height 31
select select "30"
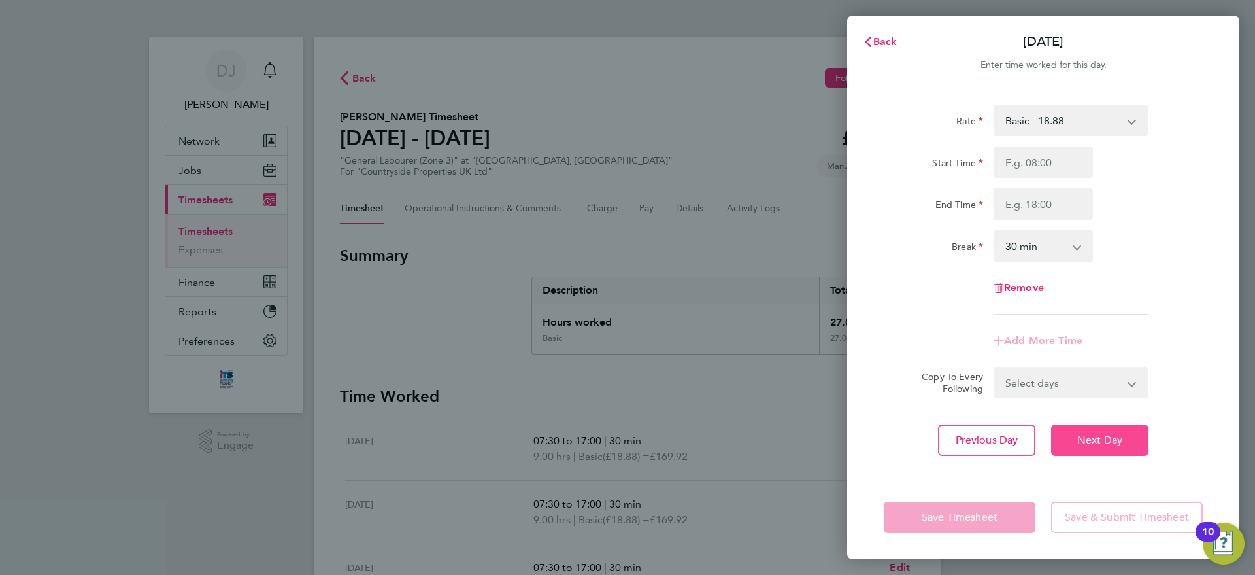
click at [1065, 435] on button "Next Day" at bounding box center [1099, 439] width 97 height 31
select select "30"
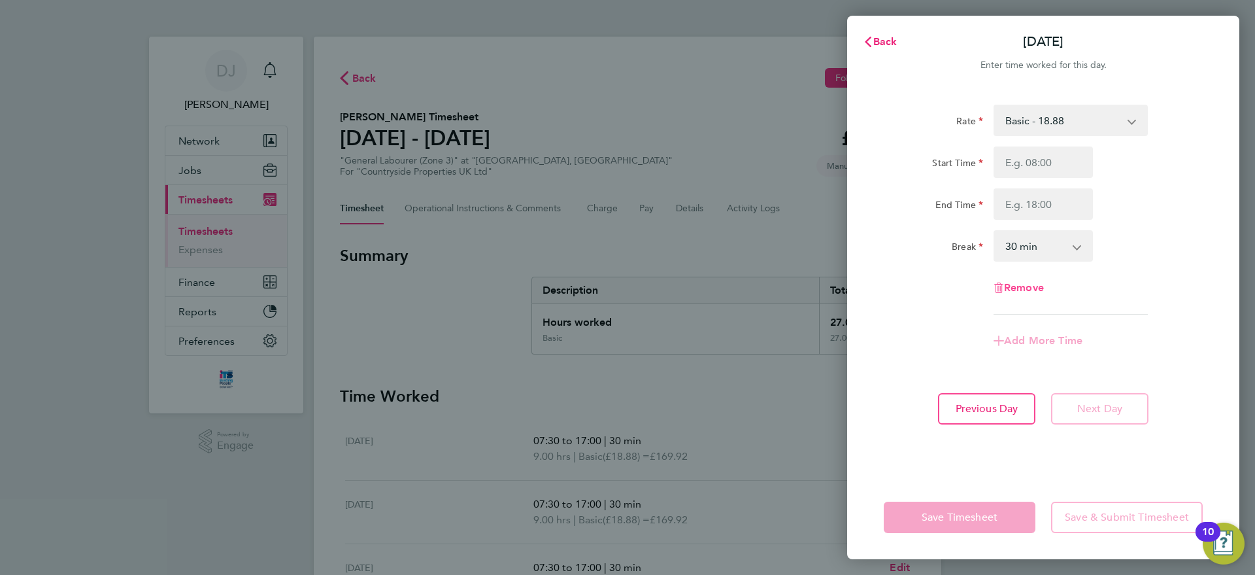
click at [1015, 284] on span "Remove" at bounding box center [1024, 287] width 40 height 12
select select "null"
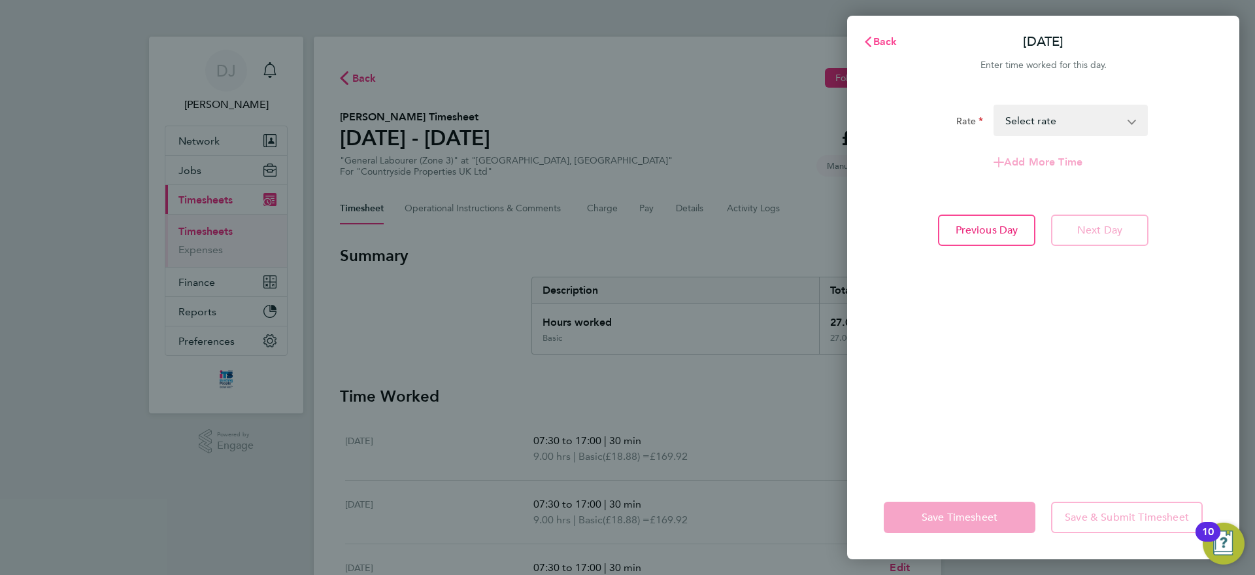
click at [883, 35] on span "Back" at bounding box center [885, 41] width 24 height 12
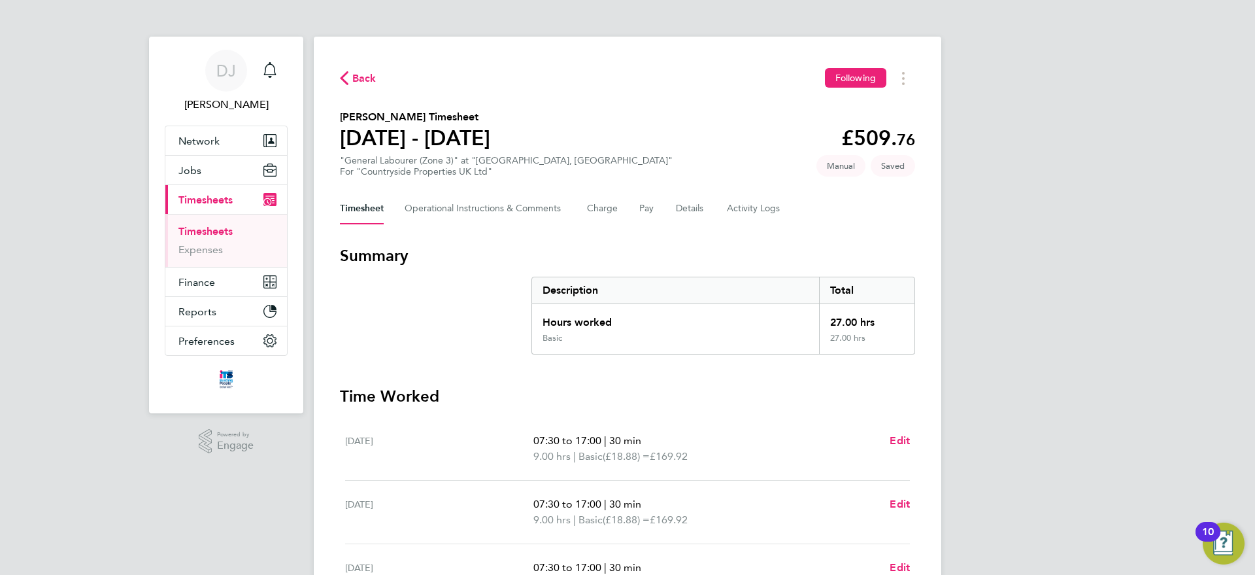
scroll to position [291, 0]
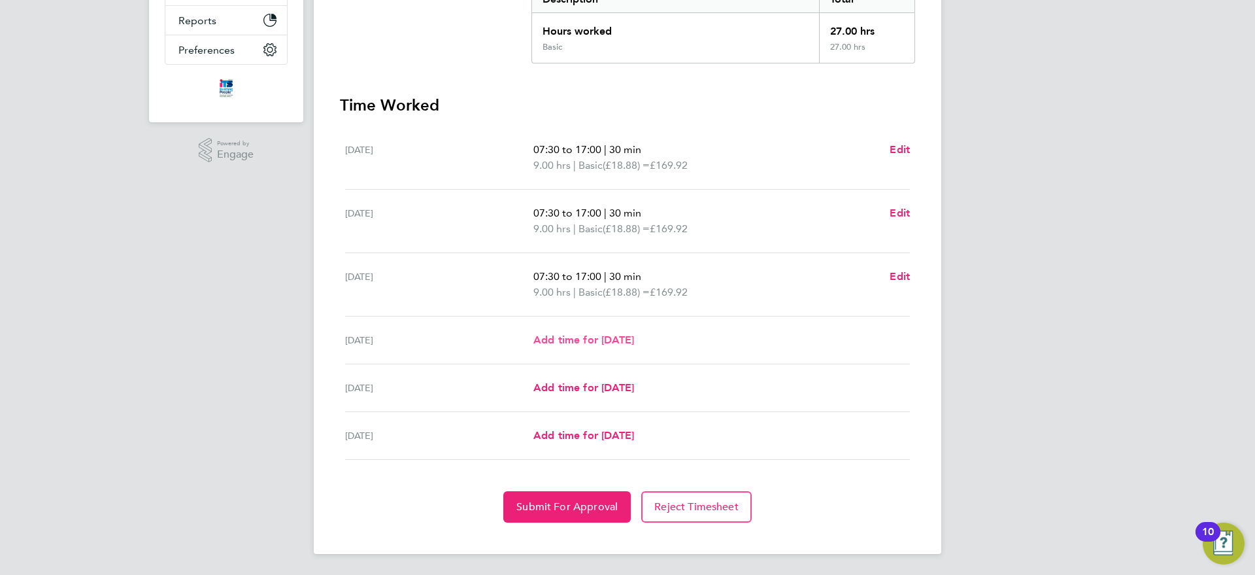
click at [615, 333] on span "Add time for Fri 22 Aug" at bounding box center [583, 339] width 101 height 12
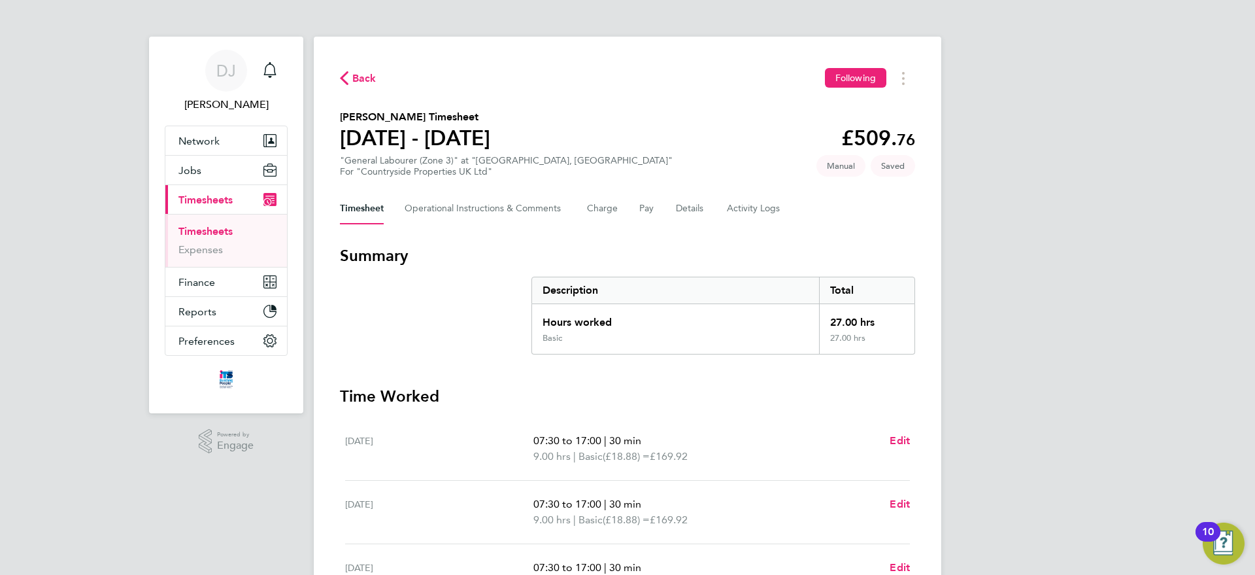
select select "30"
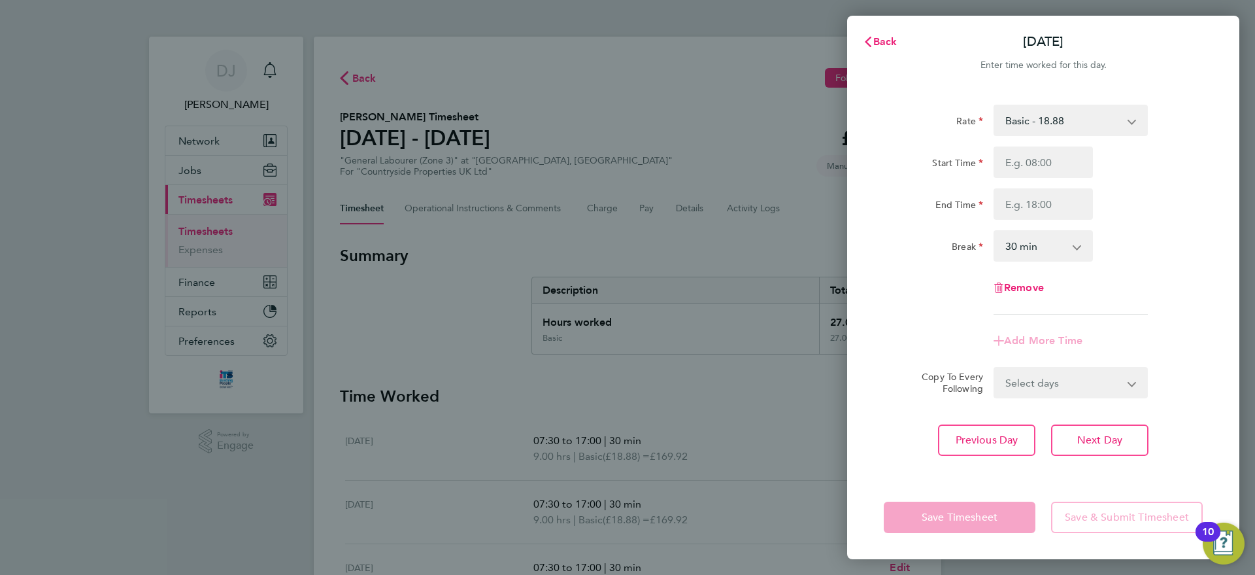
click at [881, 19] on div "Back Fri 22 Aug Enter time worked for this day. Rate Basic - 18.88 Start Time E…" at bounding box center [1043, 287] width 392 height 543
click at [872, 40] on icon "button" at bounding box center [868, 42] width 10 height 10
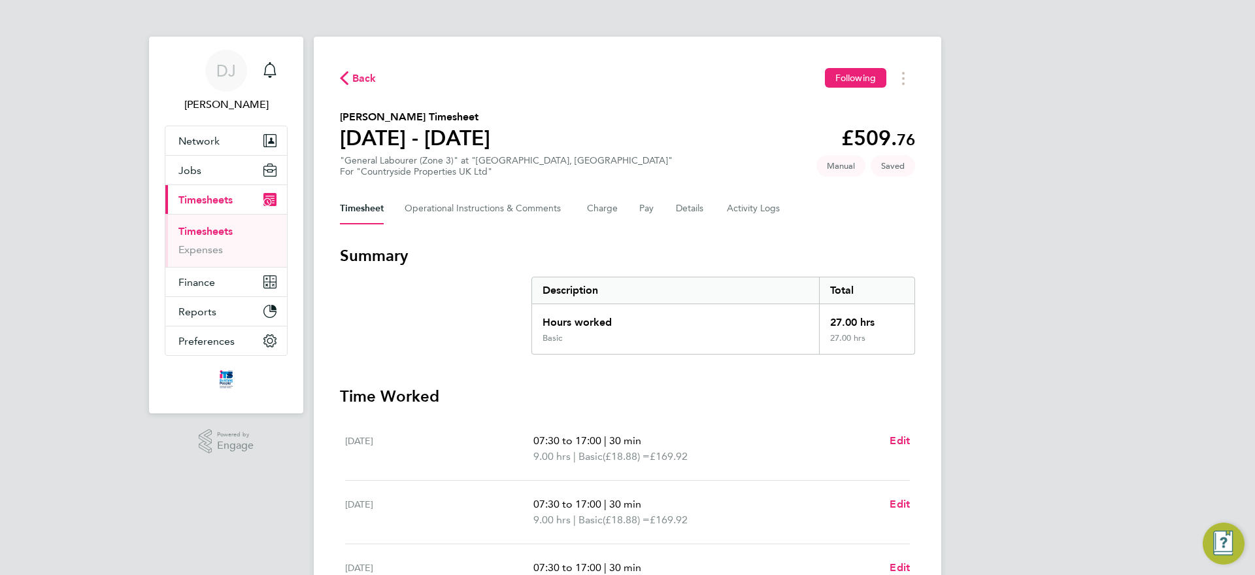
drag, startPoint x: 872, startPoint y: 40, endPoint x: 554, endPoint y: 277, distance: 397.1
click at [554, 277] on div "Back Following Samuel Garrett's Timesheet 18 - 24 Aug 2025 £509. 76 "General La…" at bounding box center [628, 441] width 628 height 808
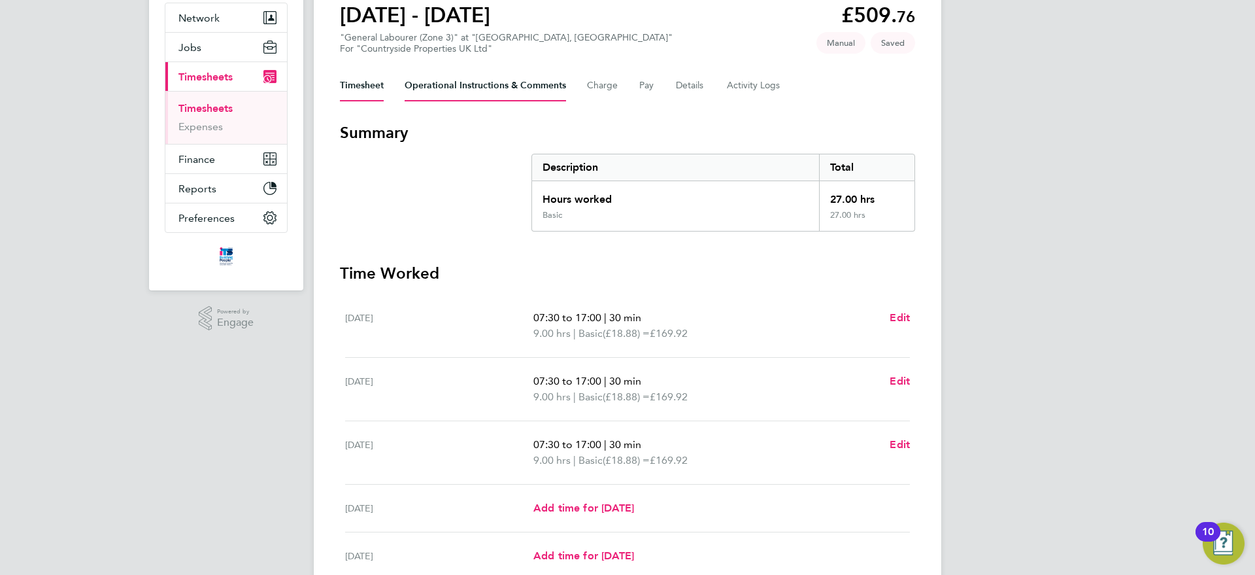
scroll to position [127, 0]
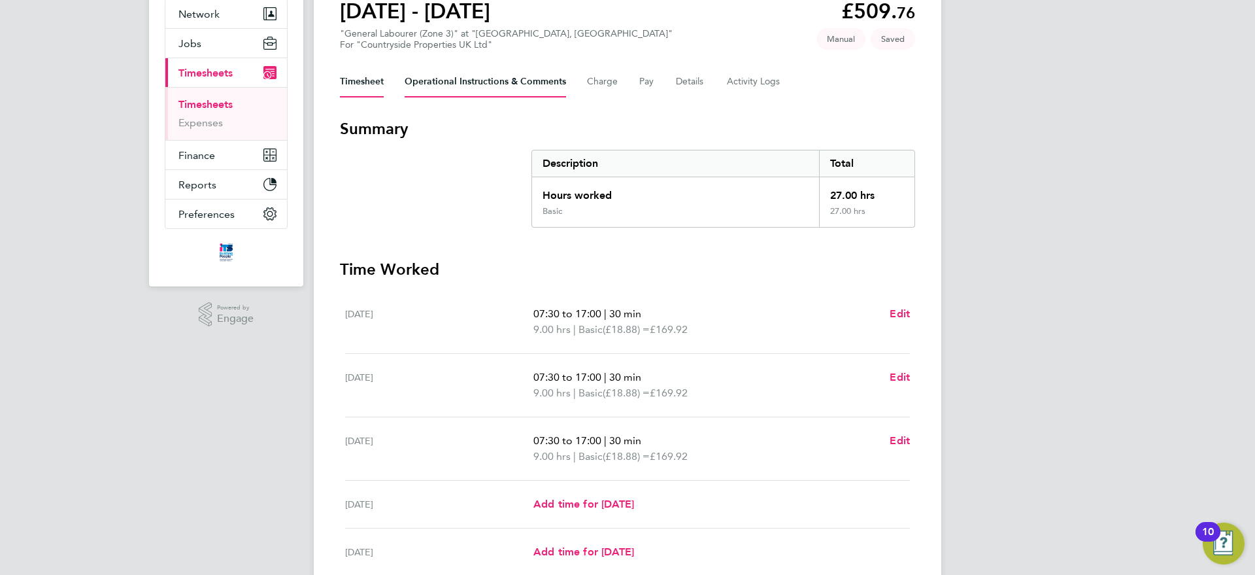
click at [491, 68] on Comments-tab "Operational Instructions & Comments" at bounding box center [485, 81] width 161 height 31
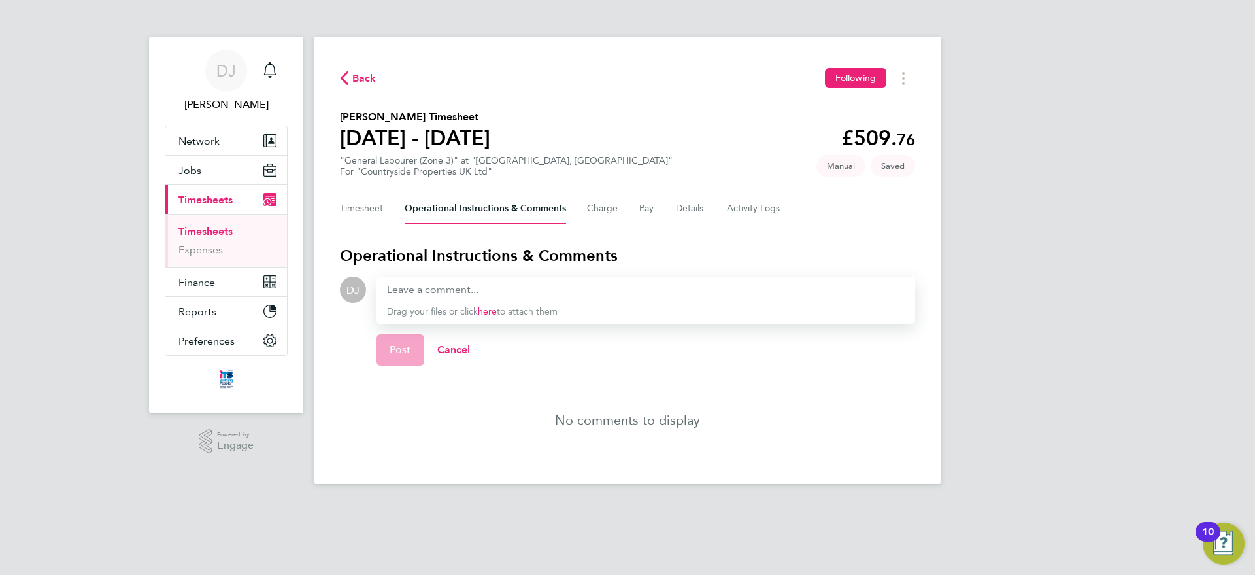
click at [362, 70] on button "Back" at bounding box center [358, 78] width 37 height 16
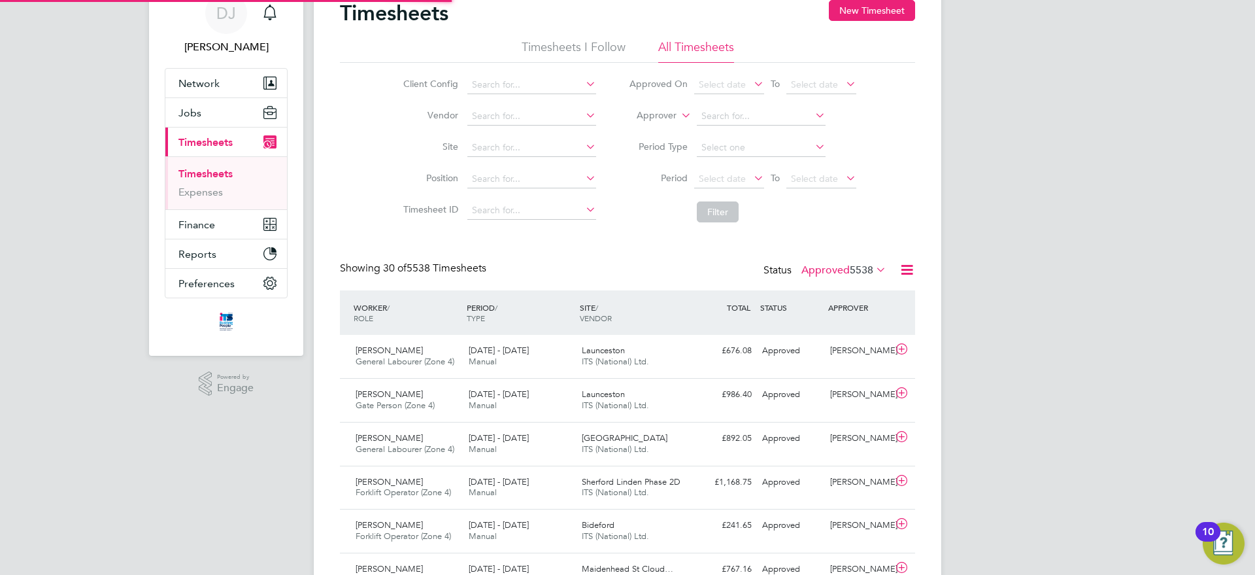
scroll to position [7, 7]
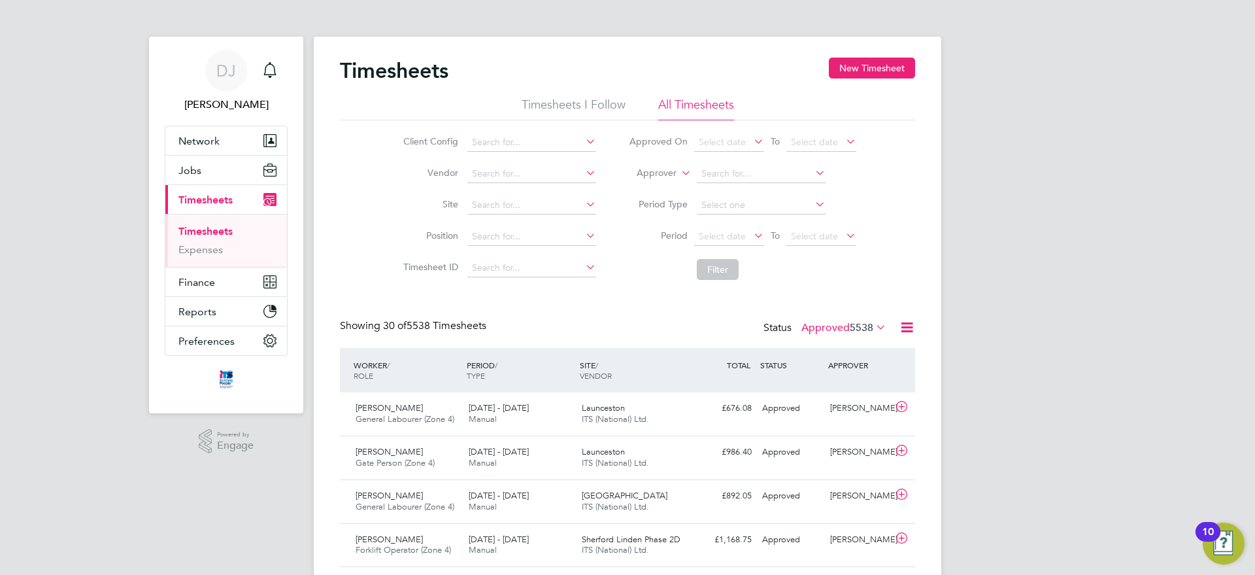
click at [821, 329] on label "Approved 5538" at bounding box center [844, 327] width 85 height 13
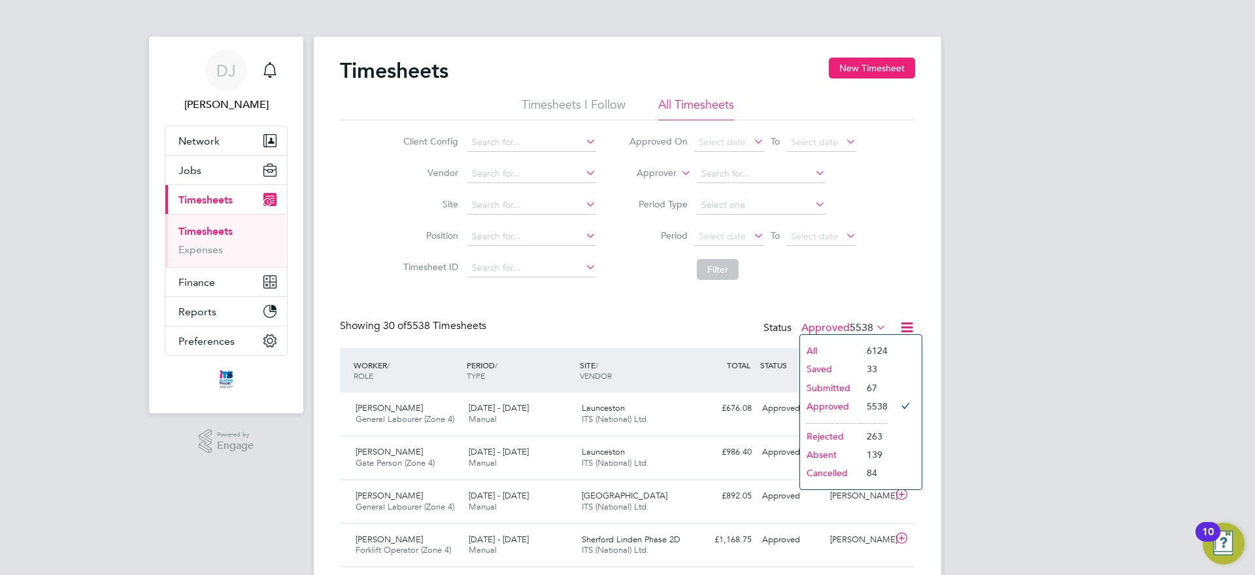
click at [824, 372] on li "Saved" at bounding box center [830, 369] width 60 height 18
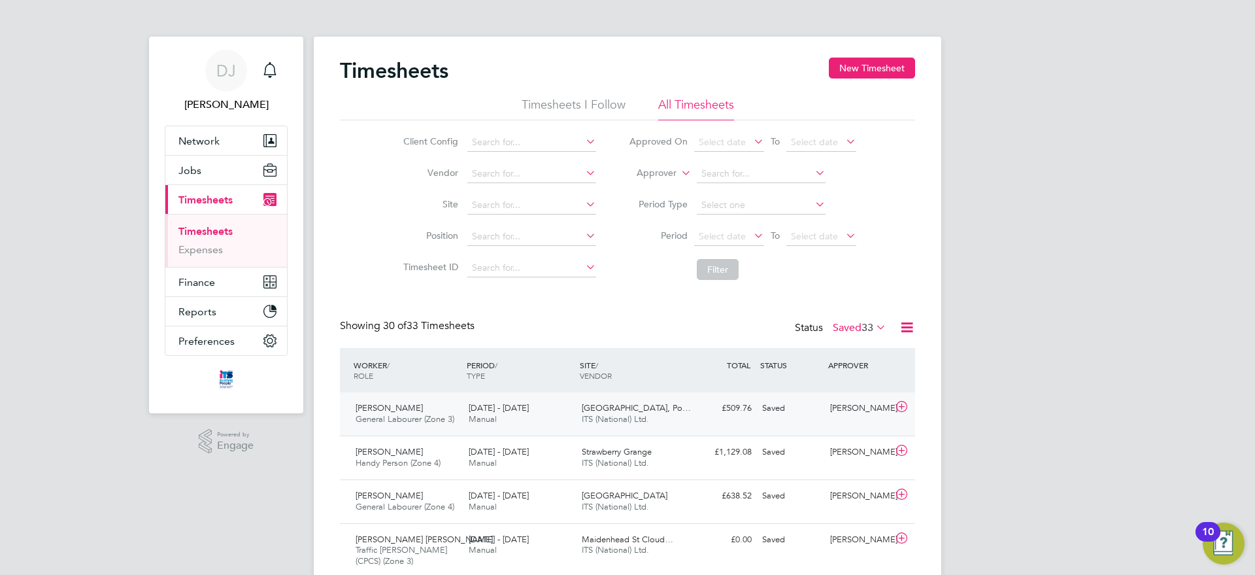
click at [613, 416] on span "ITS (National) Ltd." at bounding box center [615, 418] width 67 height 11
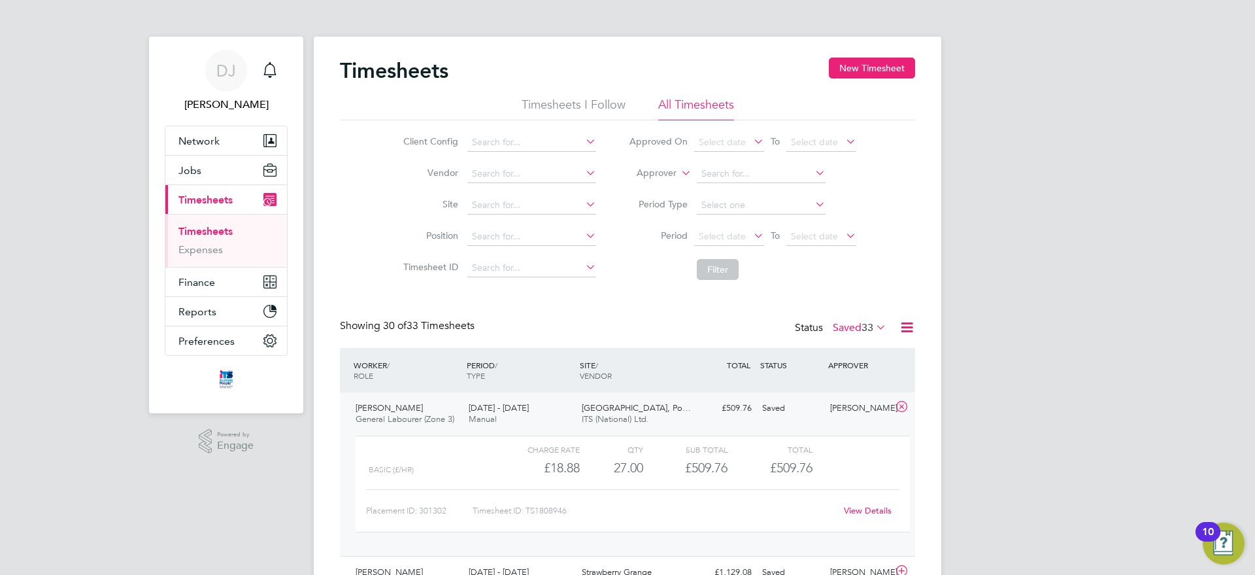
click at [863, 511] on link "View Details" at bounding box center [868, 510] width 48 height 11
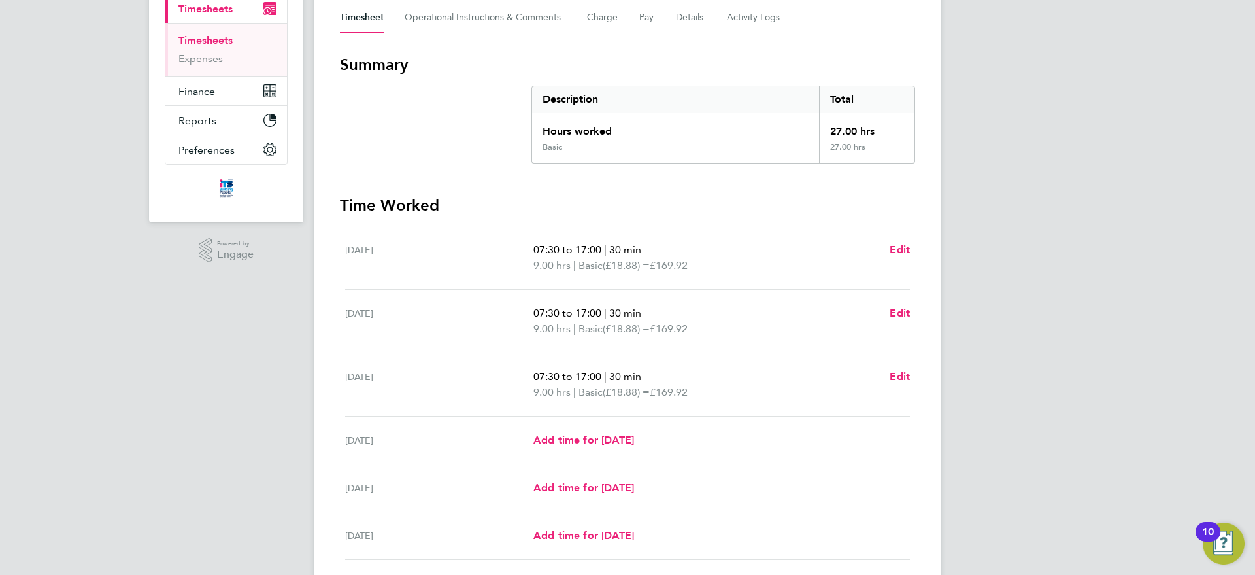
scroll to position [184, 0]
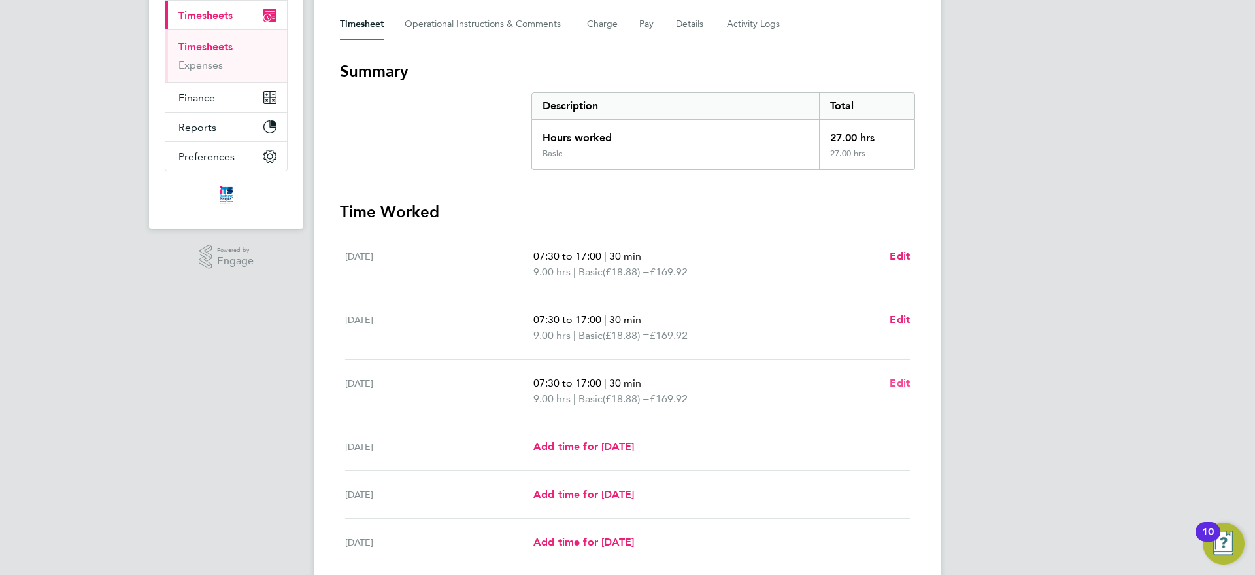
click at [905, 382] on span "Edit" at bounding box center [900, 383] width 20 height 12
select select "30"
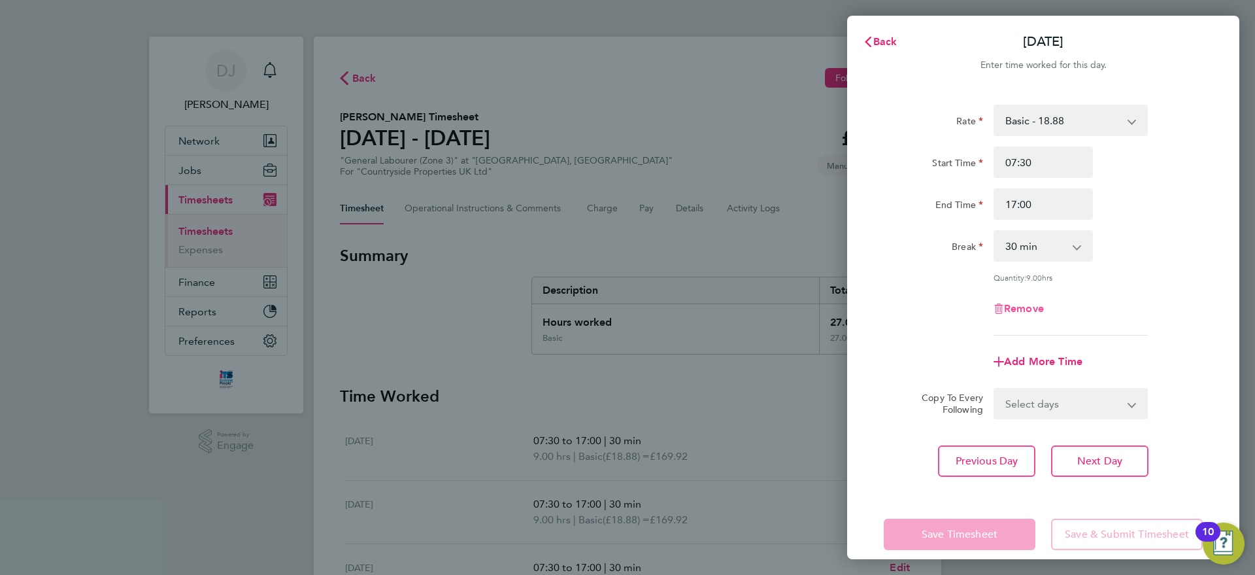
click at [1025, 302] on span "Remove" at bounding box center [1024, 308] width 40 height 12
select select "null"
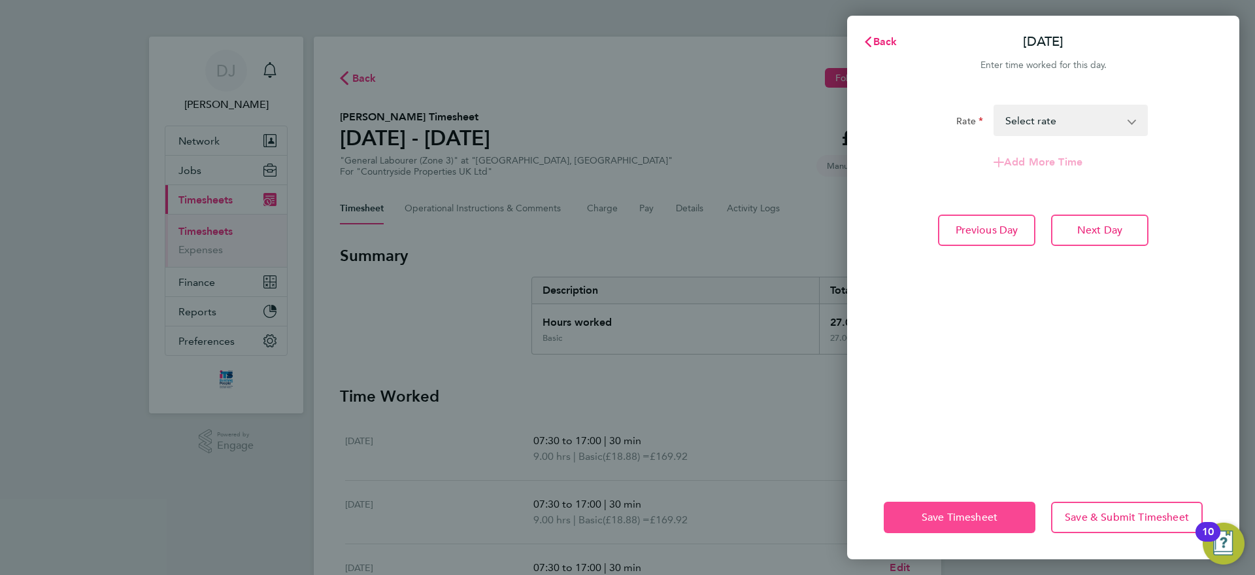
click at [967, 511] on span "Save Timesheet" at bounding box center [960, 517] width 76 height 13
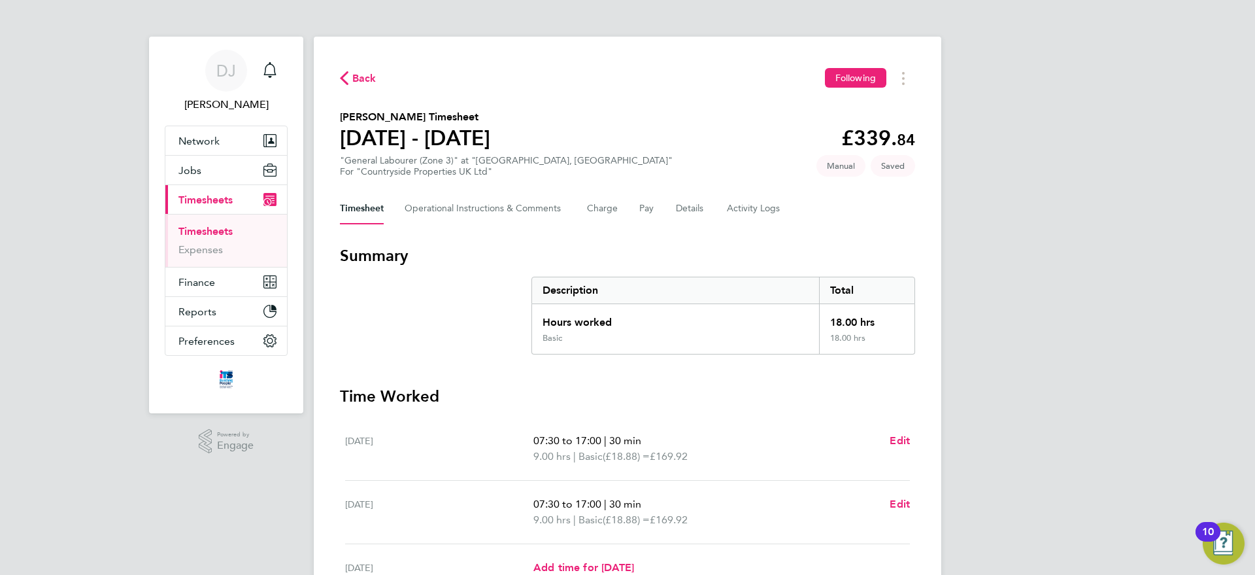
scroll to position [275, 0]
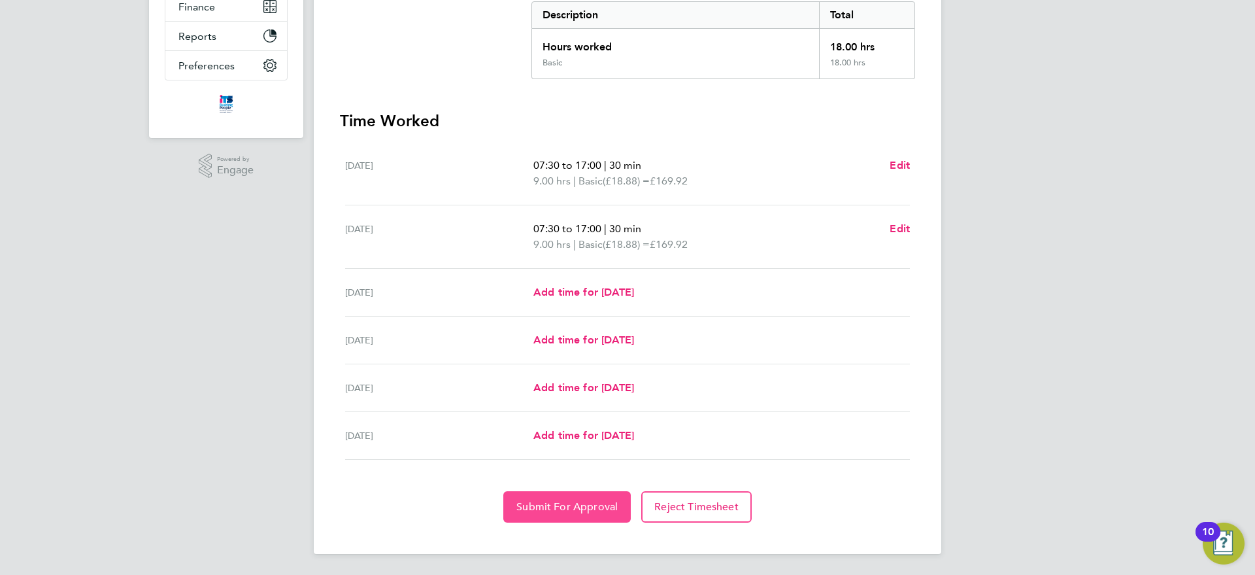
click at [575, 494] on button "Submit For Approval" at bounding box center [566, 506] width 127 height 31
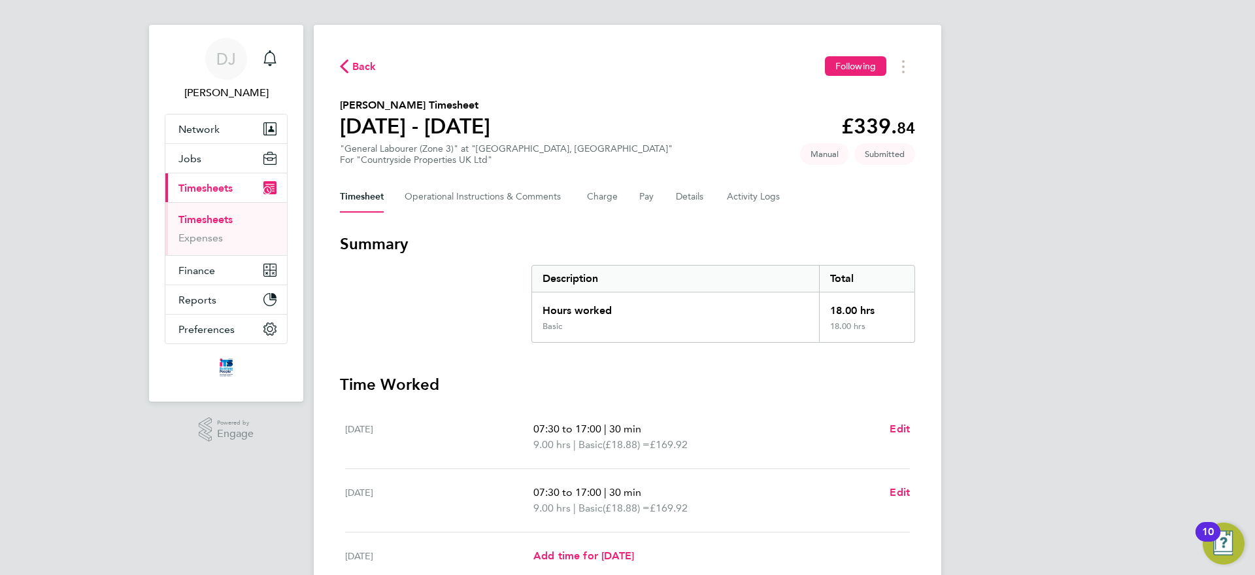
scroll to position [0, 0]
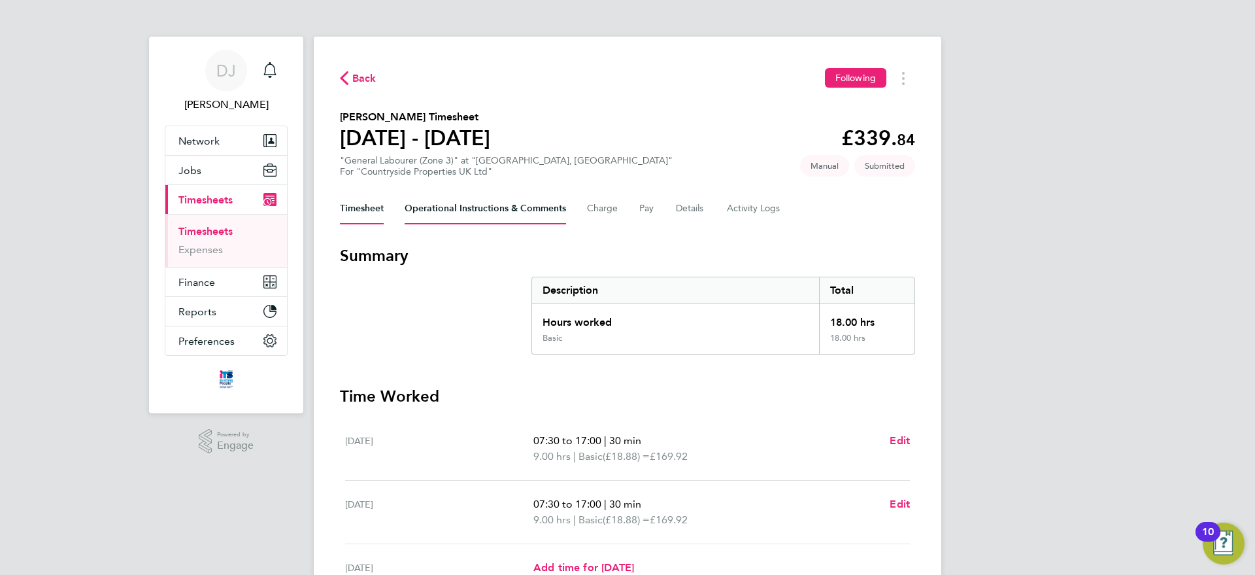
click at [457, 202] on Comments-tab "Operational Instructions & Comments" at bounding box center [485, 208] width 161 height 31
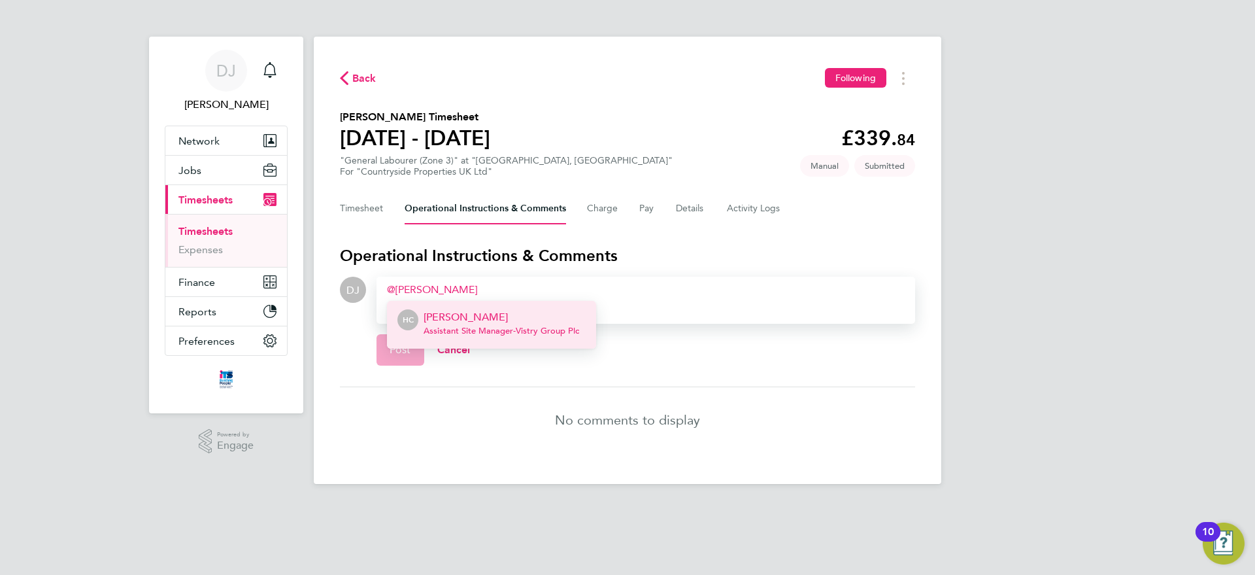
click at [466, 337] on div "Hannah Cornford Assistant Site Manager - Vistry Group Plc" at bounding box center [502, 324] width 156 height 31
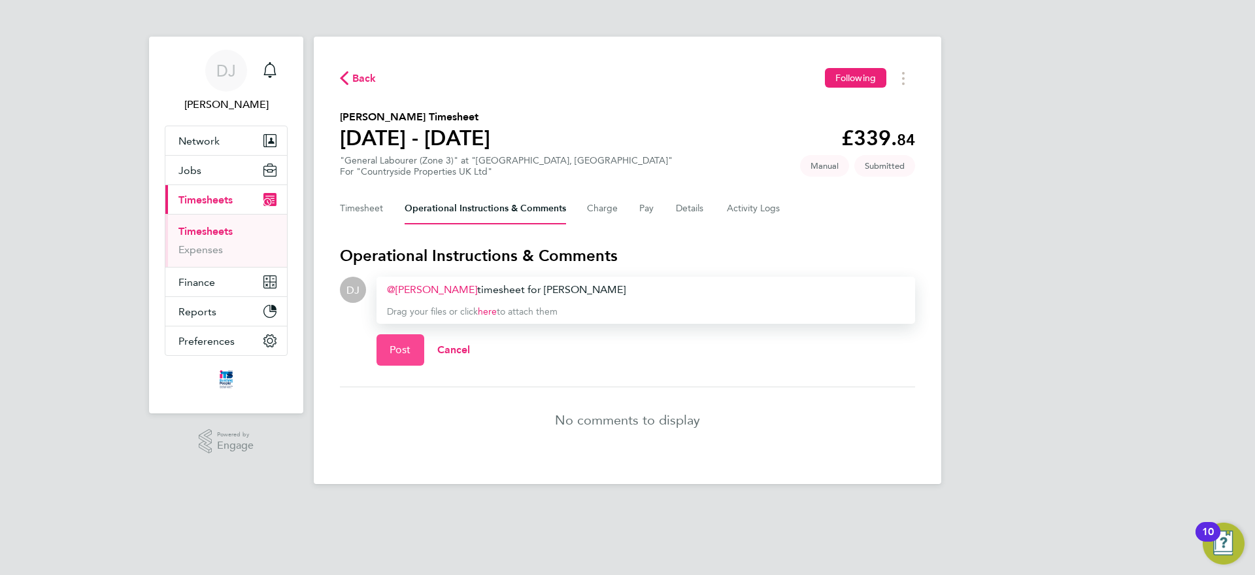
click at [410, 354] on button "Post" at bounding box center [401, 349] width 48 height 31
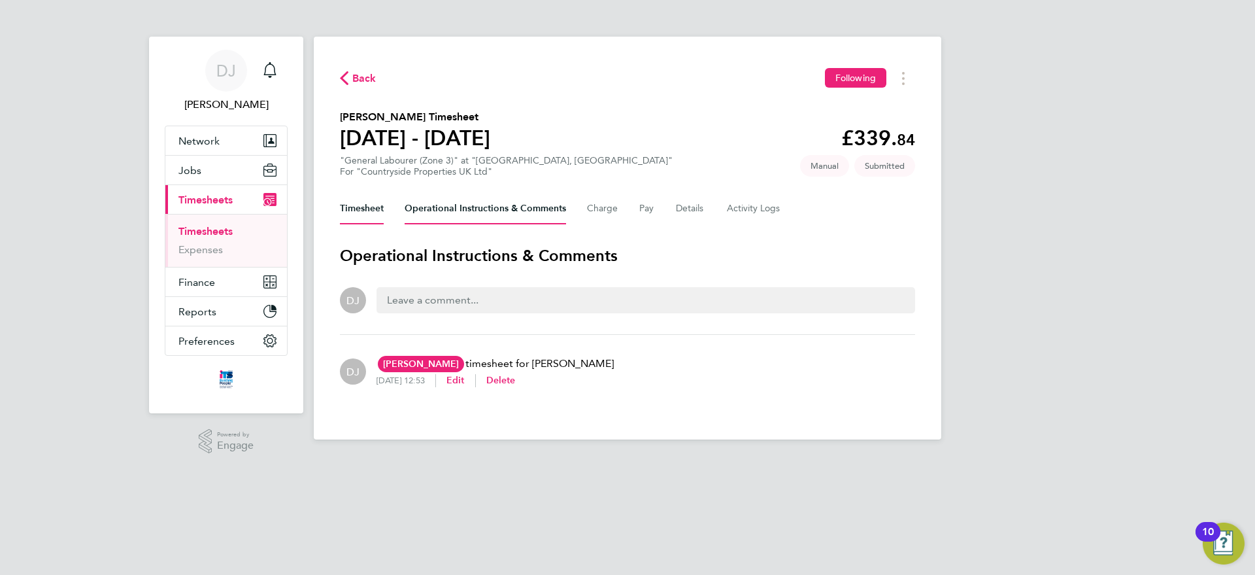
click at [360, 211] on button "Timesheet" at bounding box center [362, 208] width 44 height 31
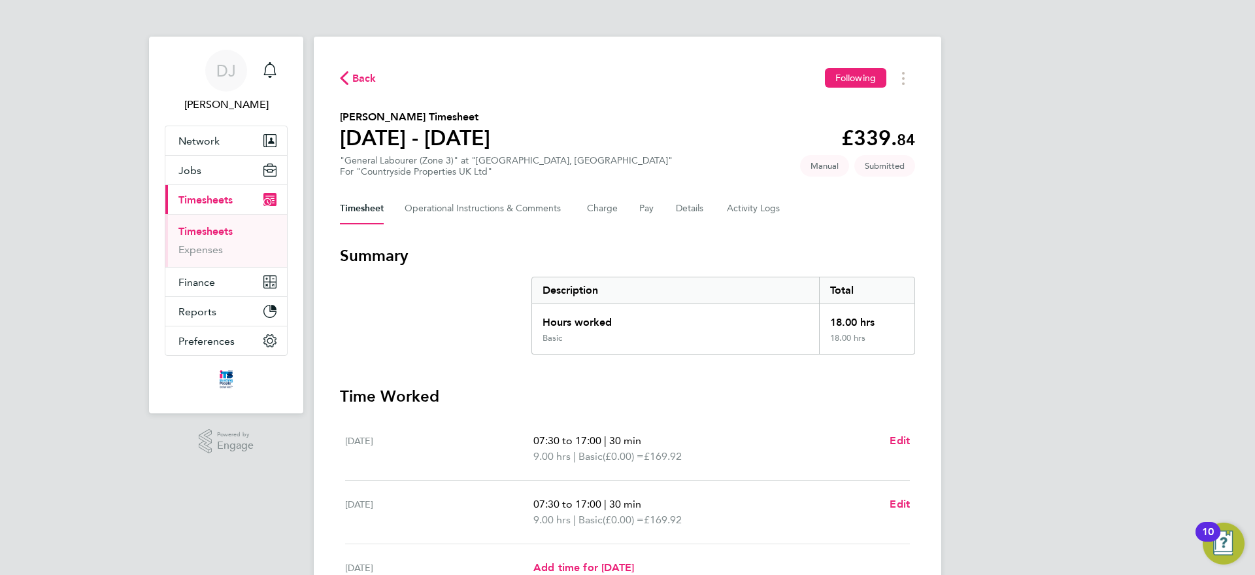
click at [369, 78] on span "Back" at bounding box center [364, 79] width 24 height 16
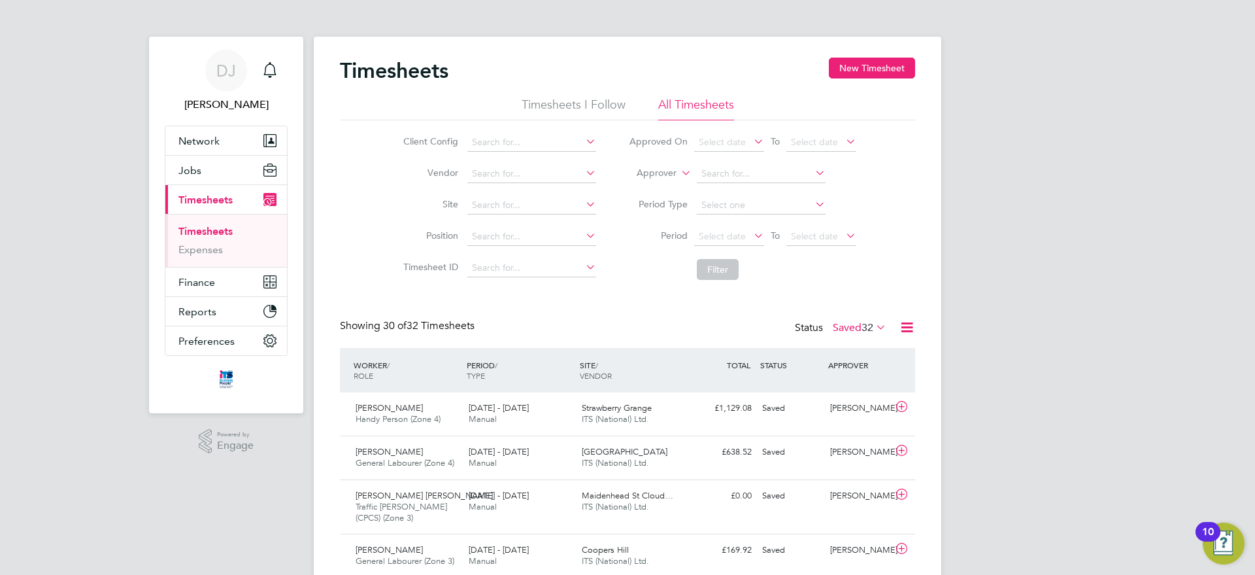
click at [838, 320] on div "Status Saved 32" at bounding box center [842, 328] width 94 height 18
click at [834, 330] on label "Saved 32" at bounding box center [860, 327] width 54 height 13
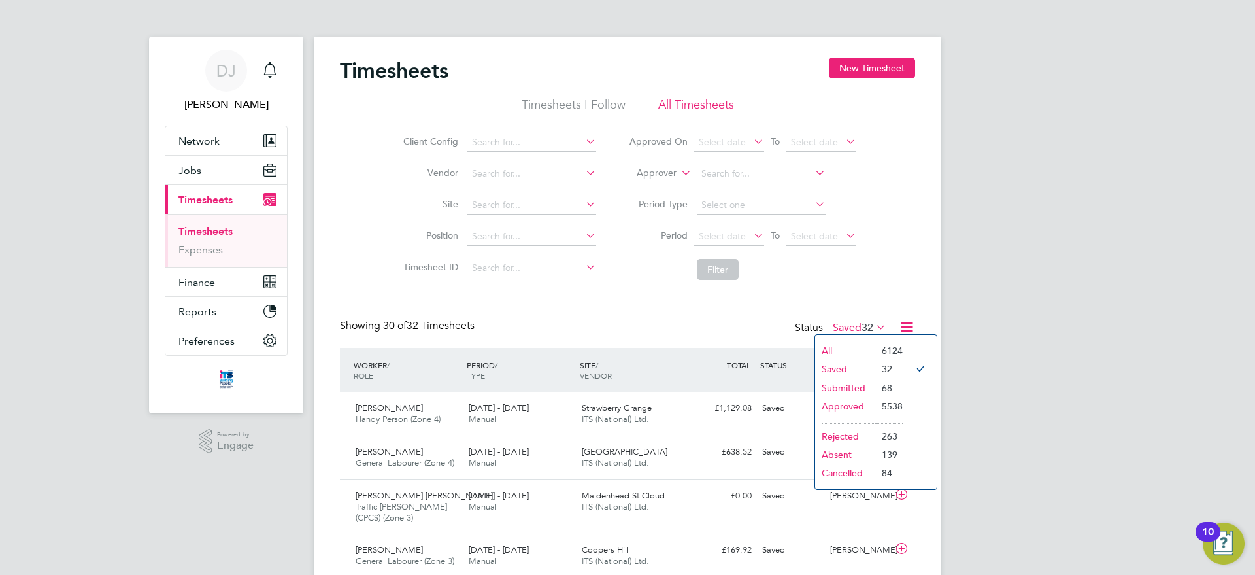
click at [851, 387] on li "Submitted" at bounding box center [845, 388] width 60 height 18
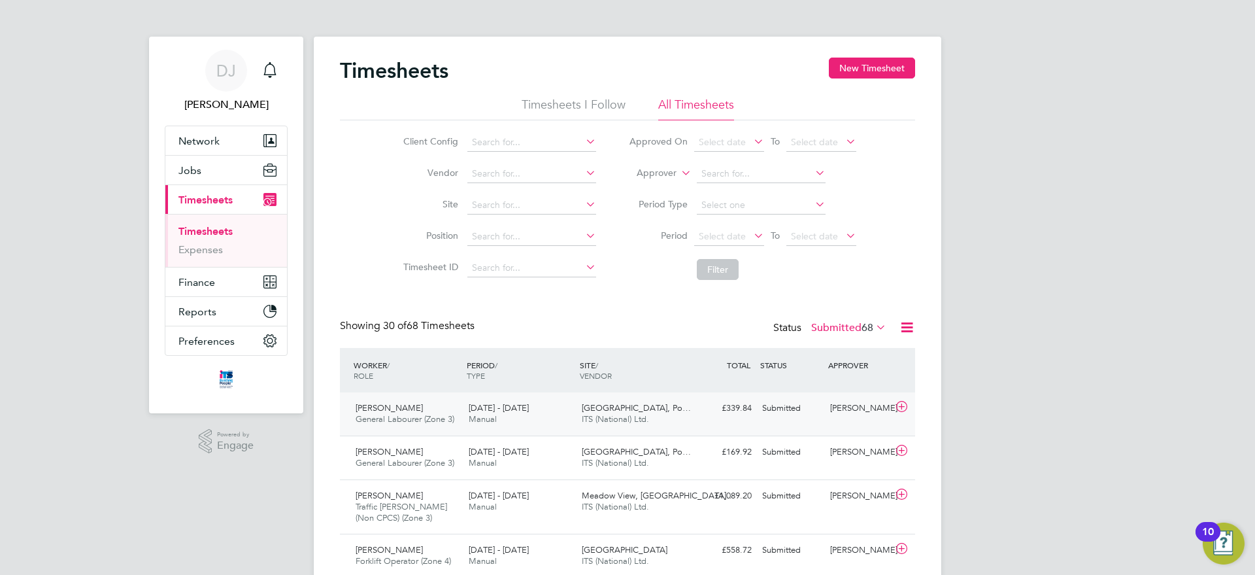
click at [586, 410] on span "Summerhill Gardens, Po…" at bounding box center [636, 407] width 109 height 11
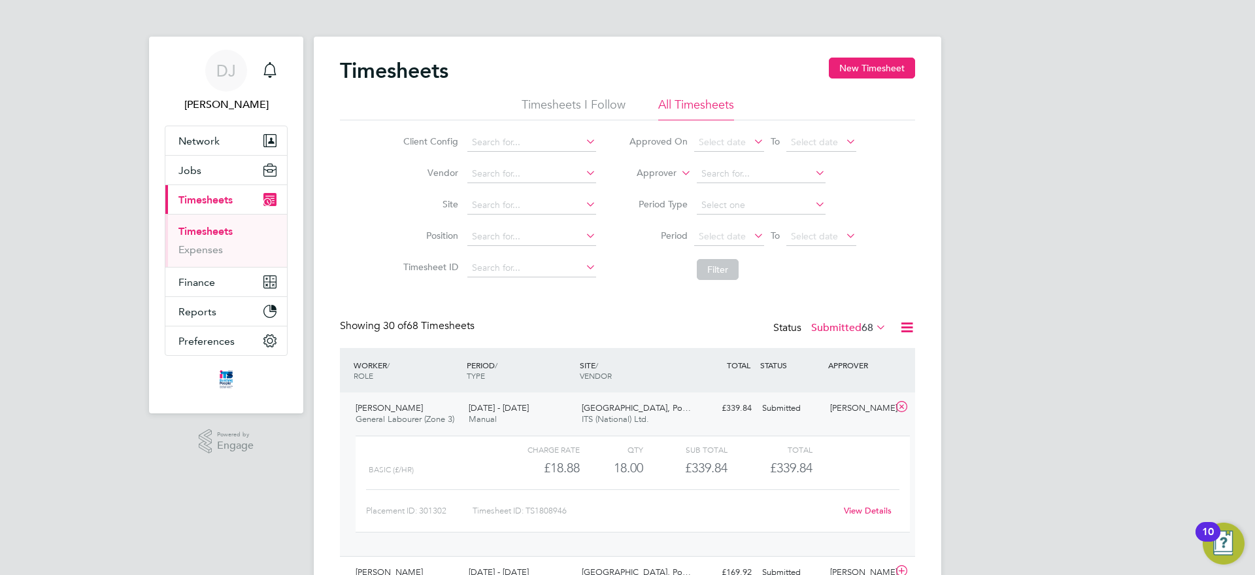
click at [862, 519] on div "View Details" at bounding box center [868, 510] width 64 height 21
click at [862, 513] on link "View Details" at bounding box center [868, 510] width 48 height 11
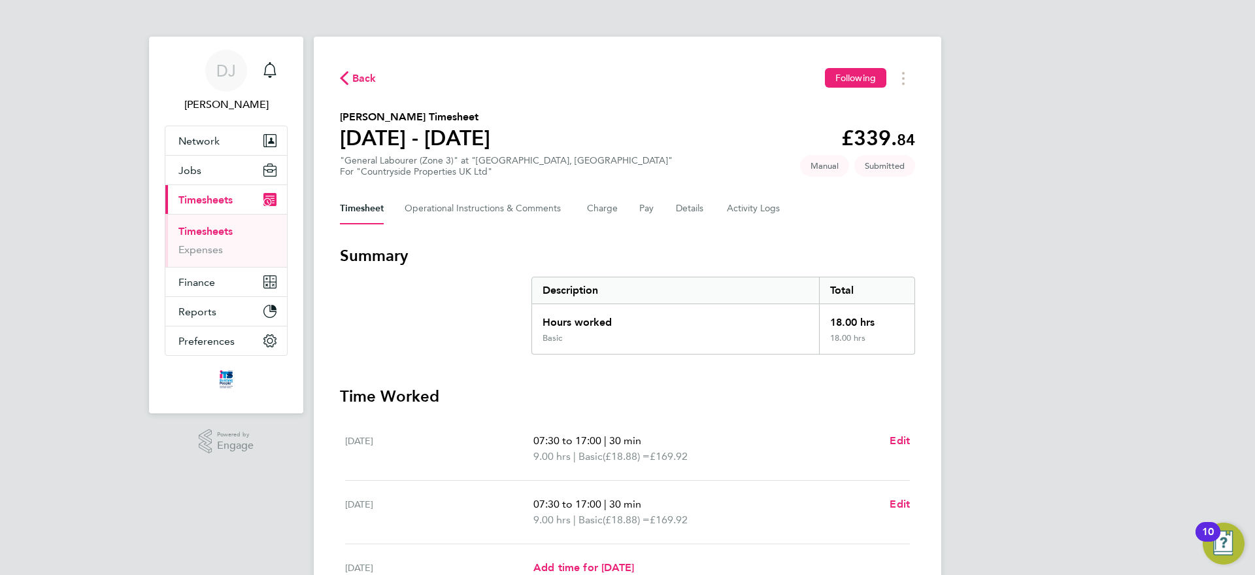
click at [224, 194] on span "Timesheets" at bounding box center [205, 200] width 54 height 12
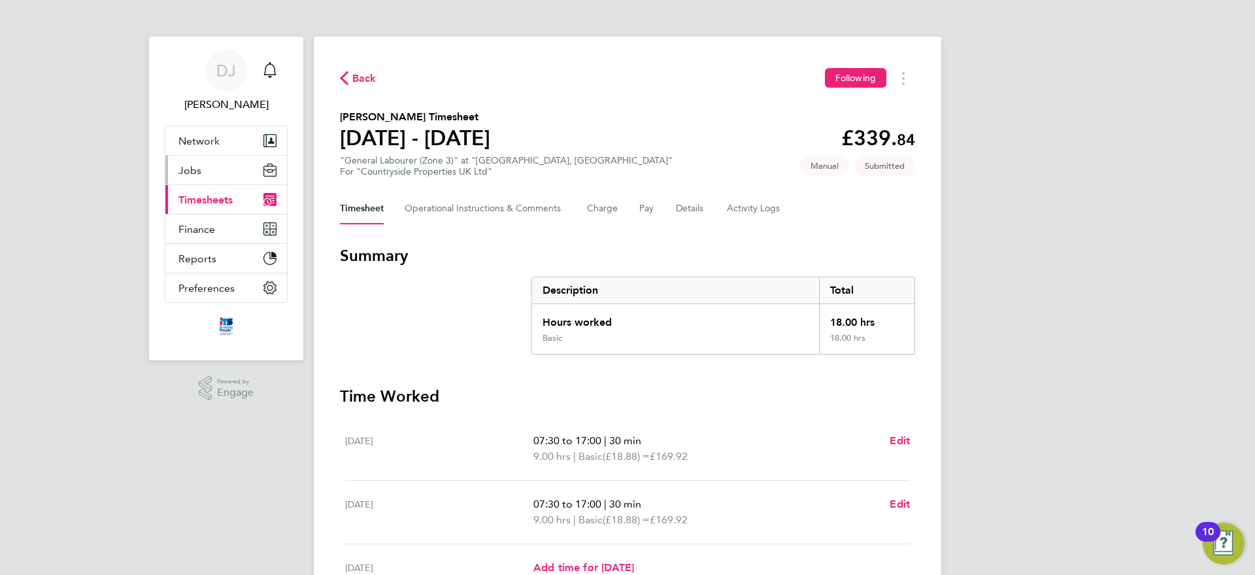
click at [224, 170] on button "Jobs" at bounding box center [226, 170] width 122 height 29
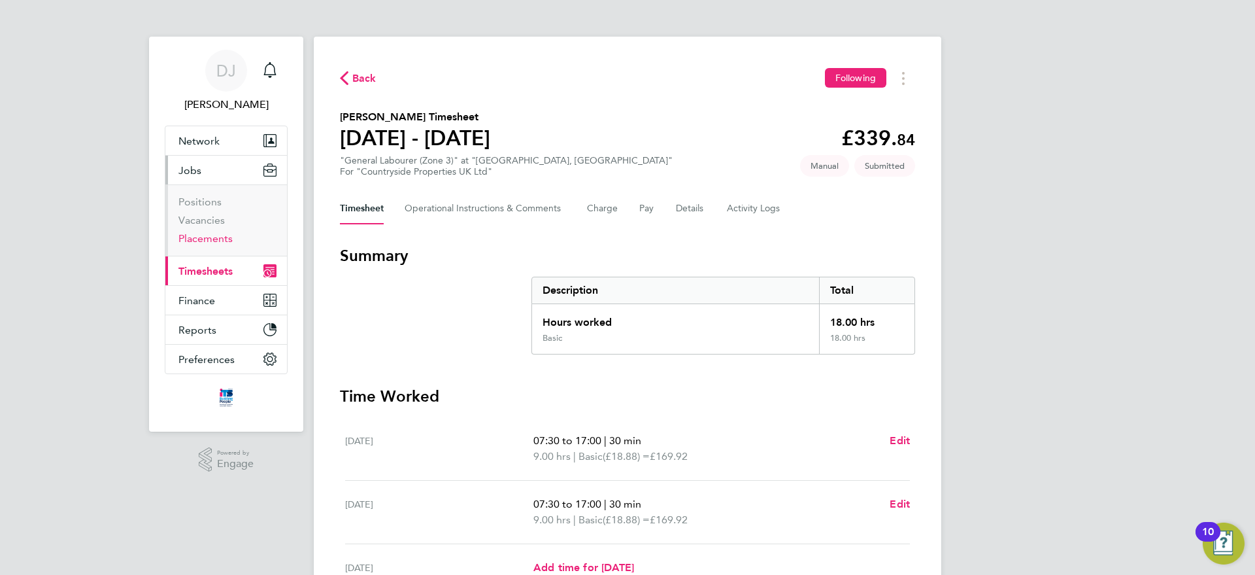
click at [209, 239] on link "Placements" at bounding box center [205, 238] width 54 height 12
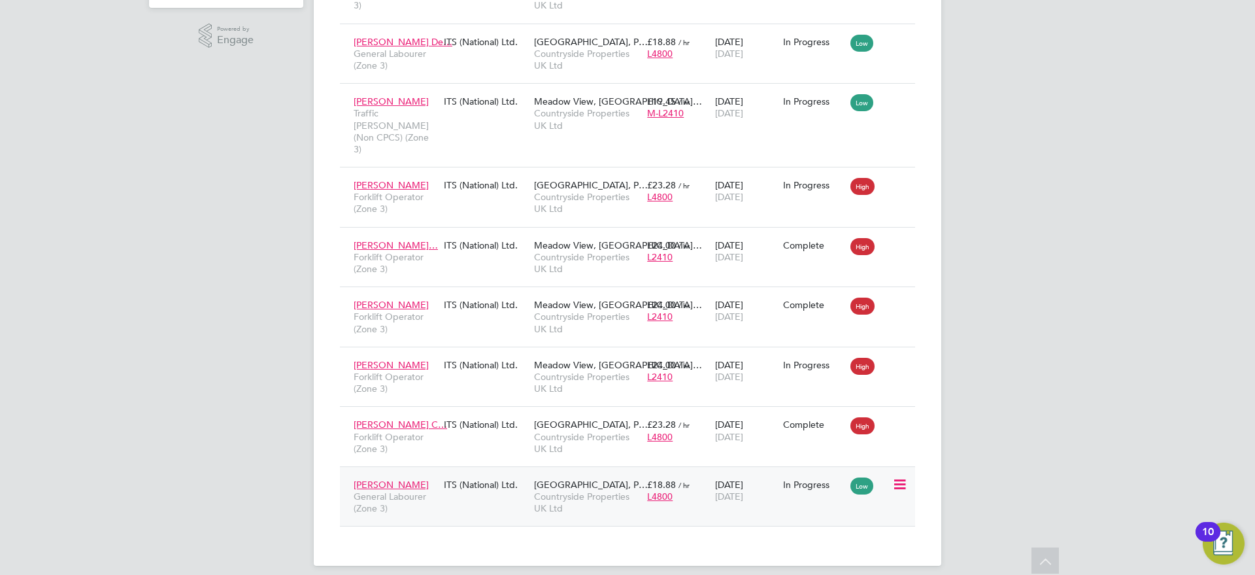
click at [743, 490] on span "31 Dec 2025" at bounding box center [729, 496] width 28 height 12
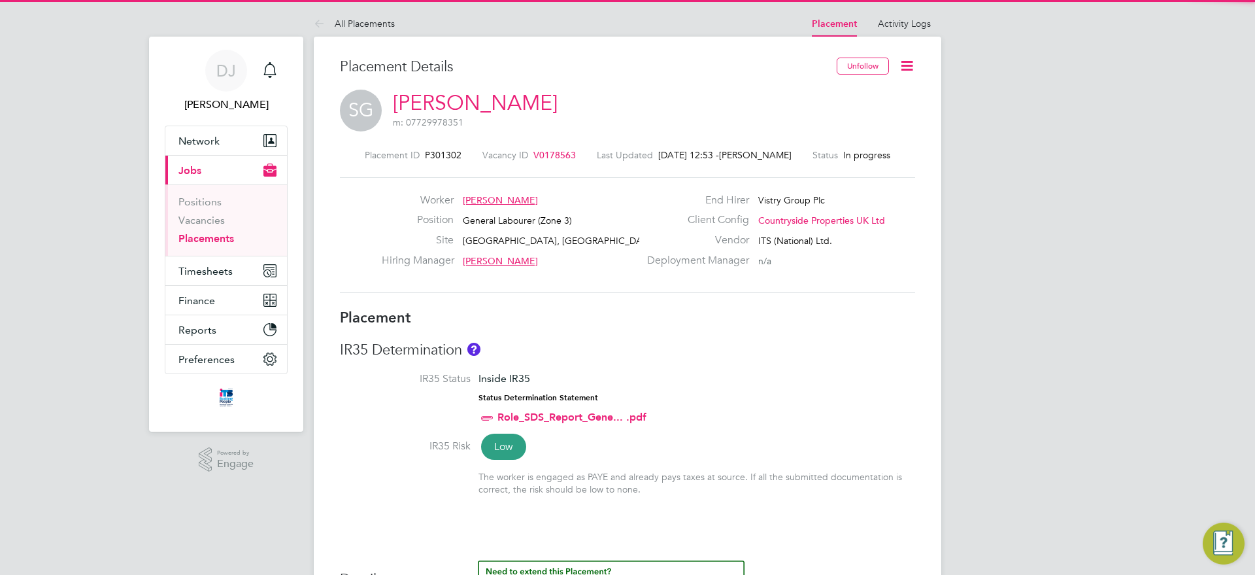
click at [549, 150] on span "V0178563" at bounding box center [554, 155] width 42 height 12
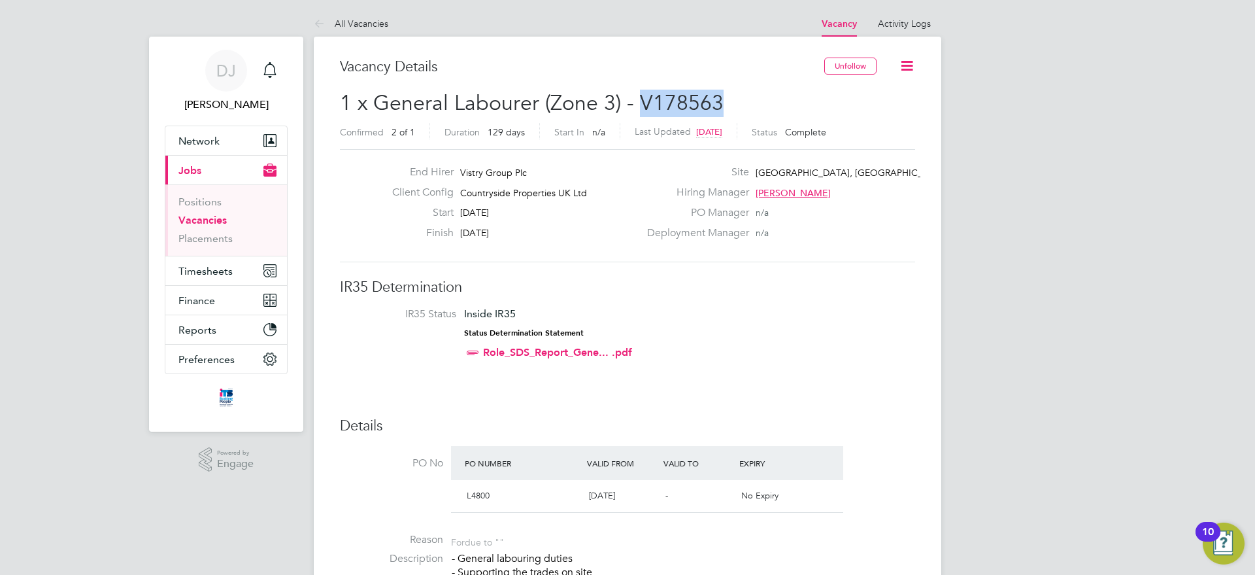
drag, startPoint x: 640, startPoint y: 100, endPoint x: 723, endPoint y: 104, distance: 83.1
click at [723, 104] on h2 "1 x General Labourer (Zone 3) - V178563 Confirmed 2 of 1 Duration 129 days Star…" at bounding box center [627, 117] width 575 height 55
copy span "V178563"
click at [331, 27] on link "All Vacancies" at bounding box center [351, 24] width 75 height 12
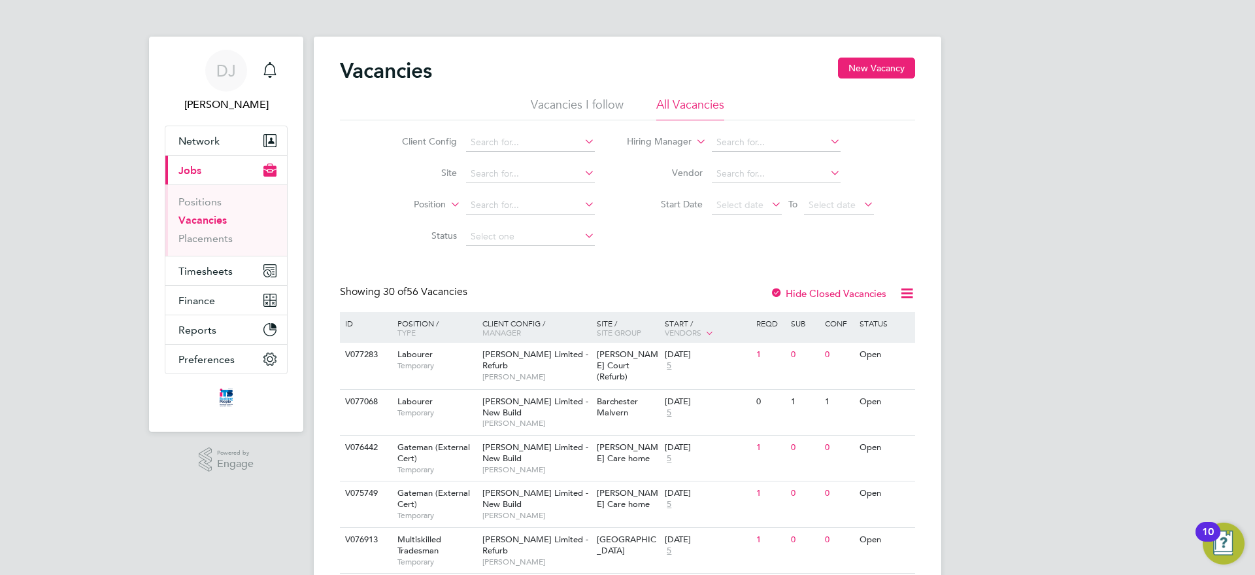
click at [209, 222] on link "Vacancies" at bounding box center [202, 220] width 48 height 12
click at [207, 224] on link "Vacancies" at bounding box center [202, 220] width 48 height 12
click at [205, 267] on span "Timesheets" at bounding box center [205, 271] width 54 height 12
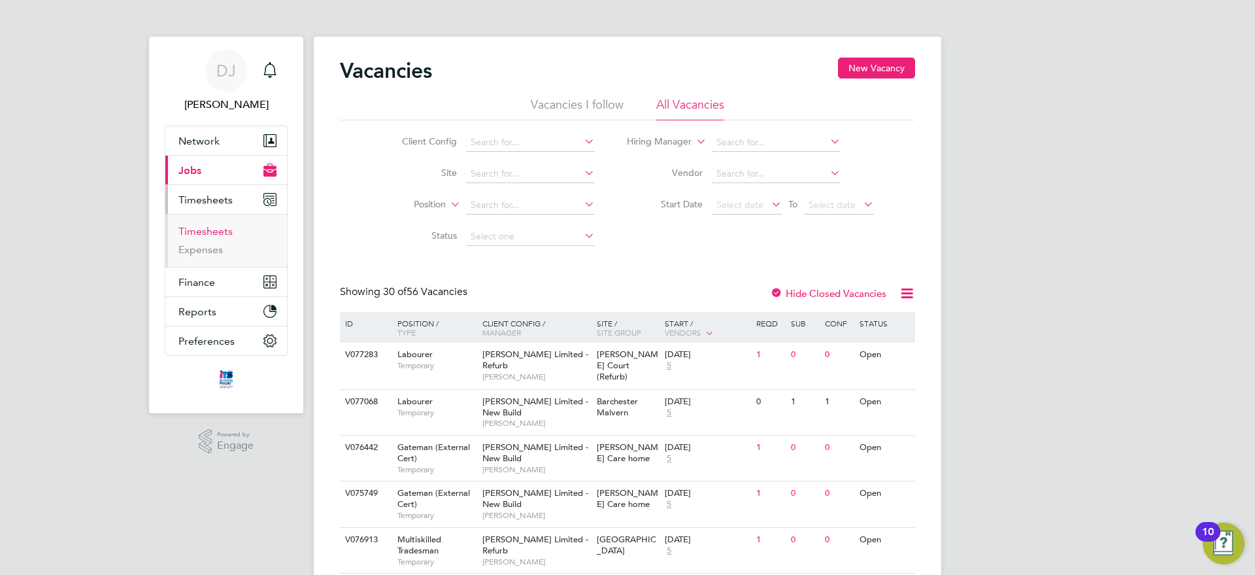
click at [215, 231] on link "Timesheets" at bounding box center [205, 231] width 54 height 12
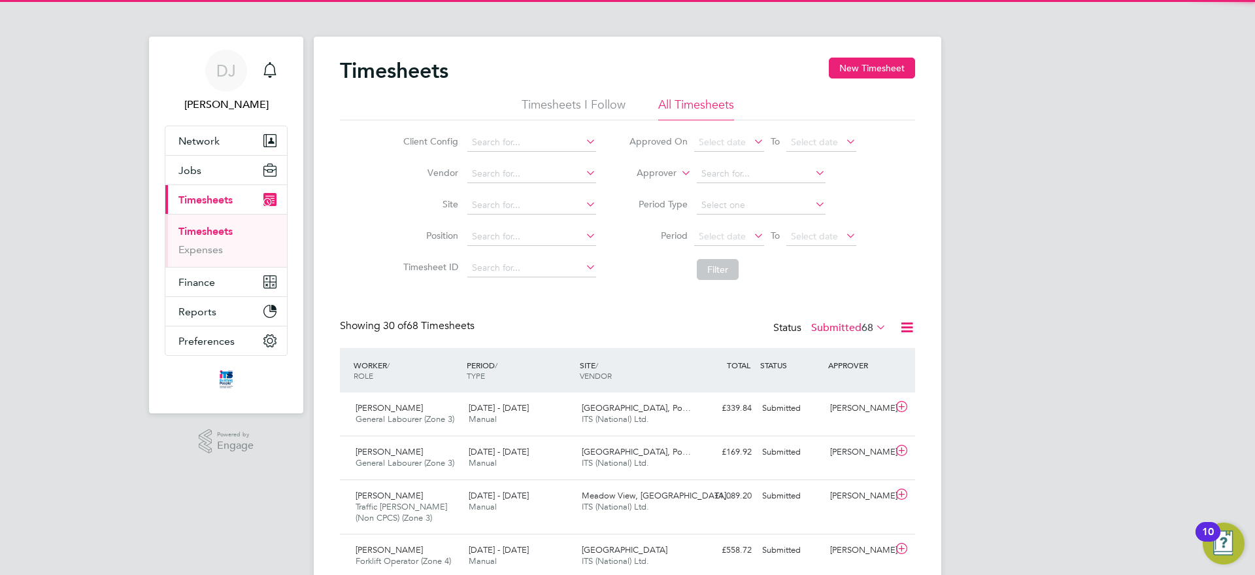
scroll to position [44, 114]
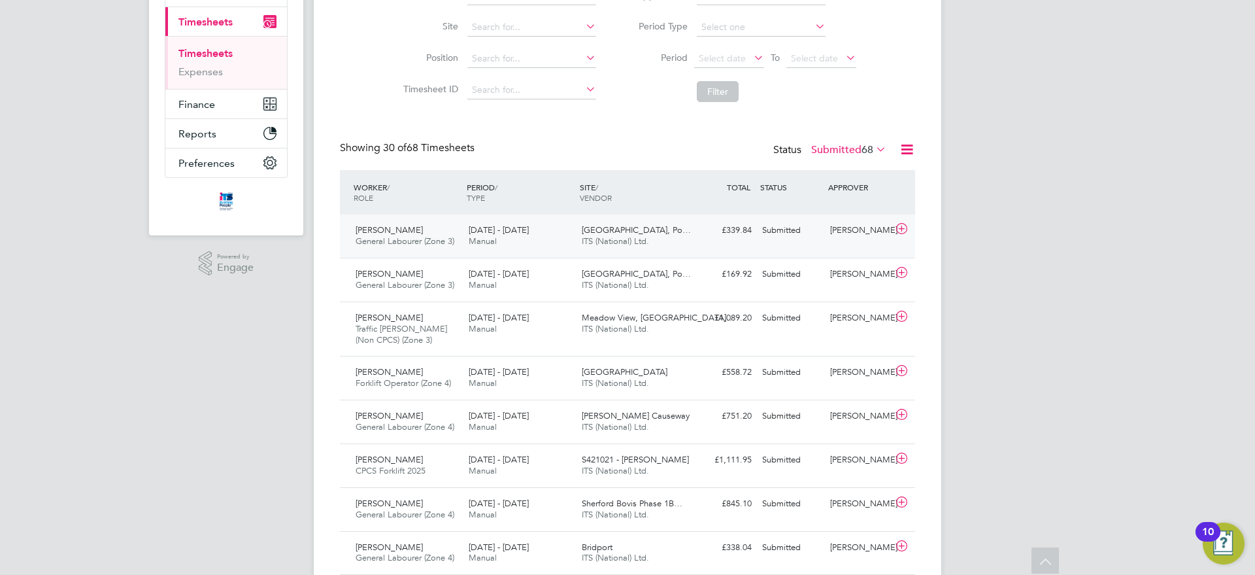
click at [711, 237] on div "£339.84 Submitted" at bounding box center [723, 231] width 68 height 22
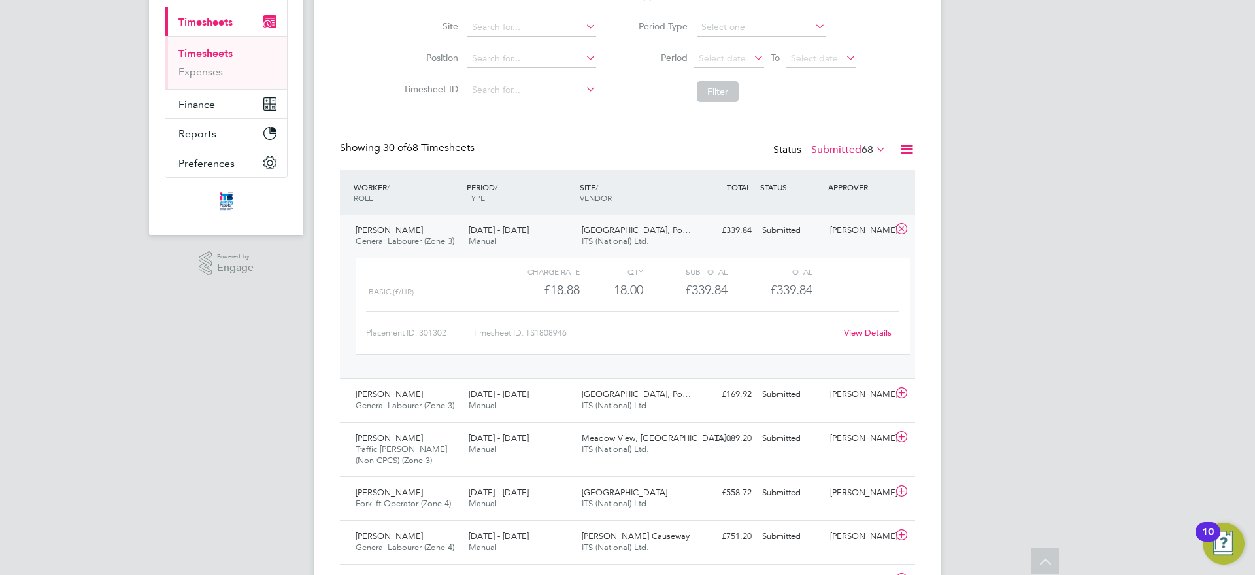
click at [856, 330] on link "View Details" at bounding box center [868, 332] width 48 height 11
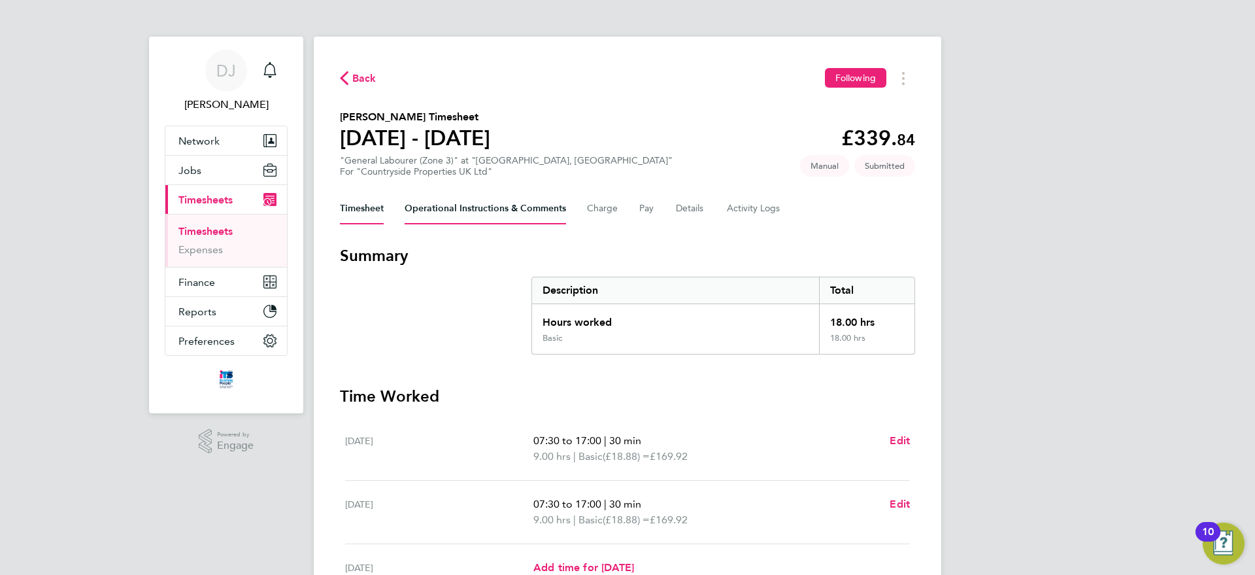
click at [486, 219] on Comments-tab "Operational Instructions & Comments" at bounding box center [485, 208] width 161 height 31
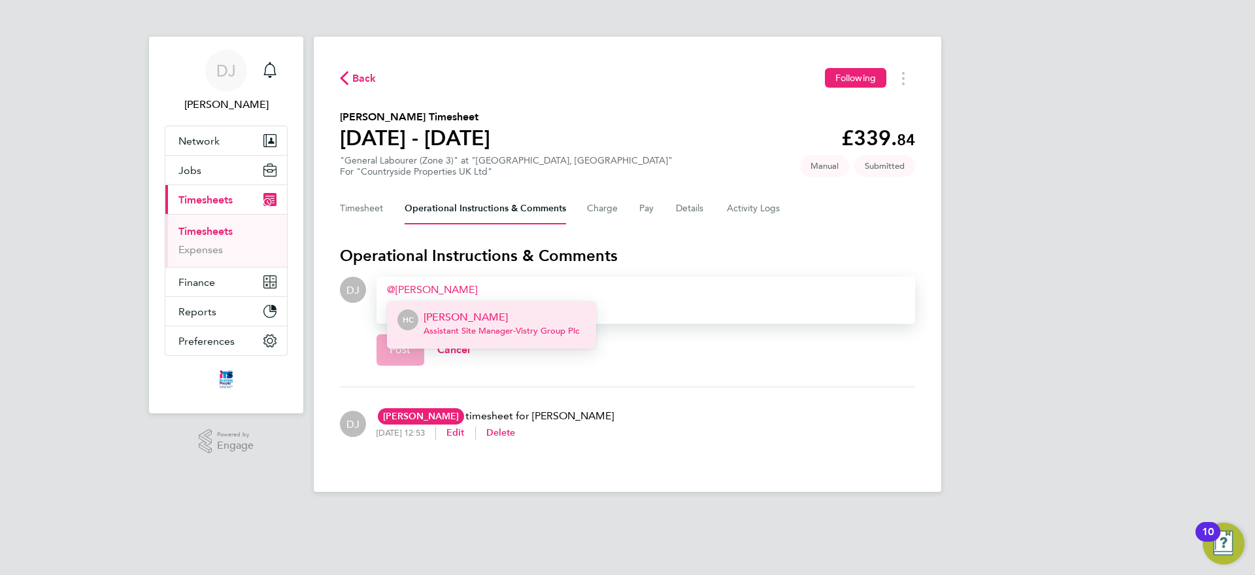
click at [470, 309] on p "[PERSON_NAME]" at bounding box center [502, 317] width 156 height 16
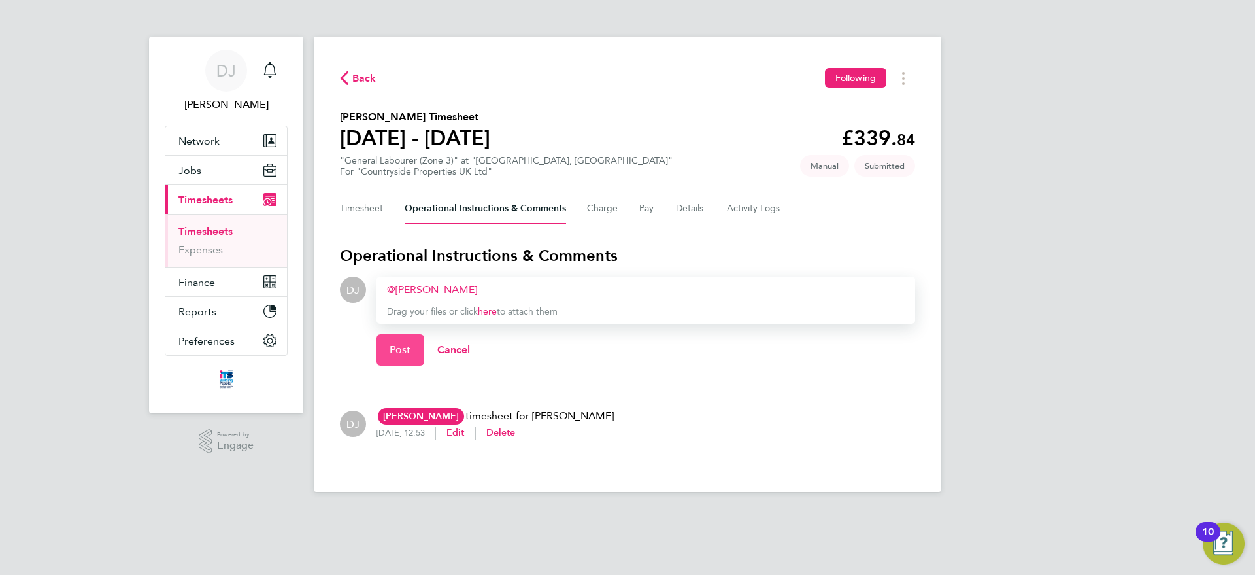
click at [399, 352] on span "Post" at bounding box center [401, 349] width 22 height 13
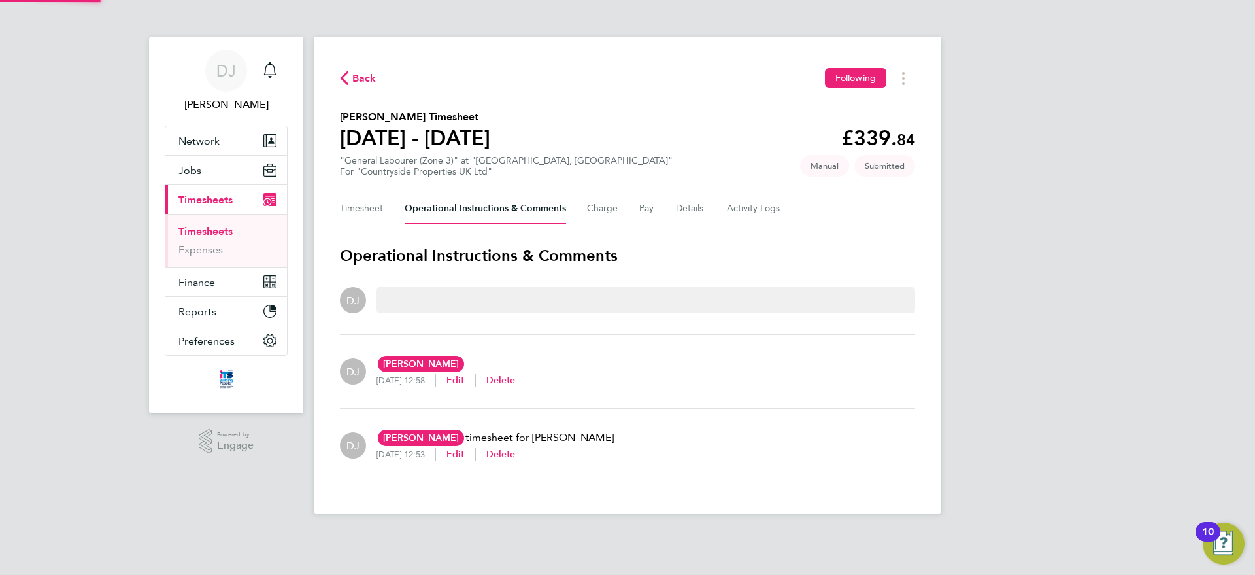
click at [399, 351] on div "[PERSON_NAME] [PERSON_NAME] Vistry Group Plc [PERSON_NAME][EMAIL_ADDRESS][DOMAI…" at bounding box center [440, 371] width 149 height 52
click at [341, 262] on h3 "Operational Instructions & Comments" at bounding box center [627, 255] width 575 height 21
click at [348, 70] on button "Back" at bounding box center [358, 78] width 37 height 16
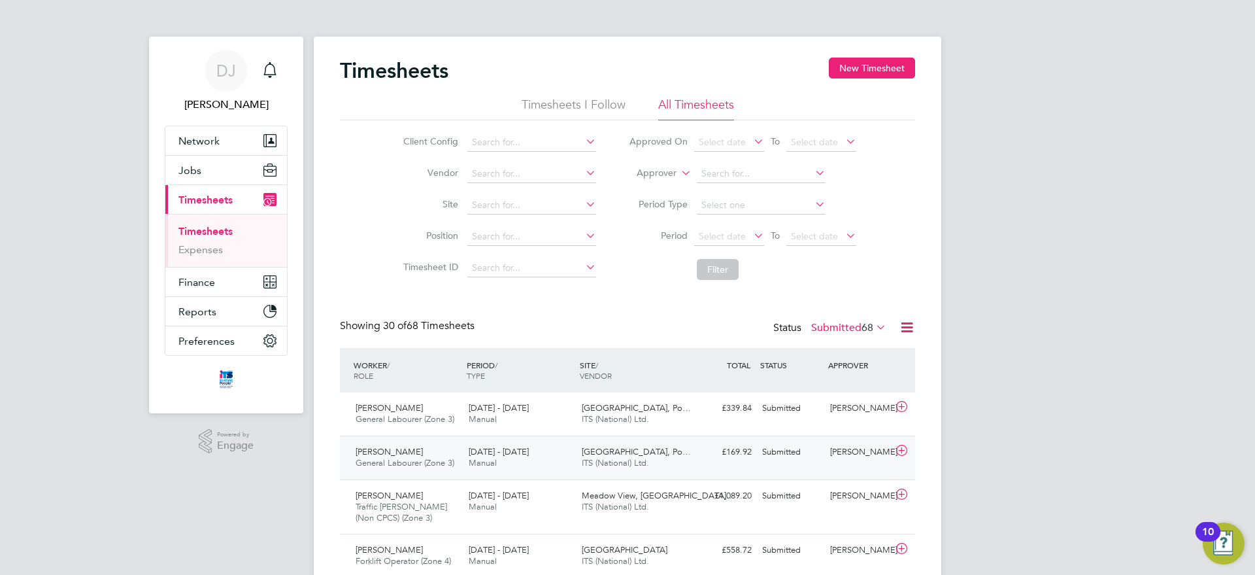
click at [503, 452] on span "[DATE] - [DATE]" at bounding box center [499, 451] width 60 height 11
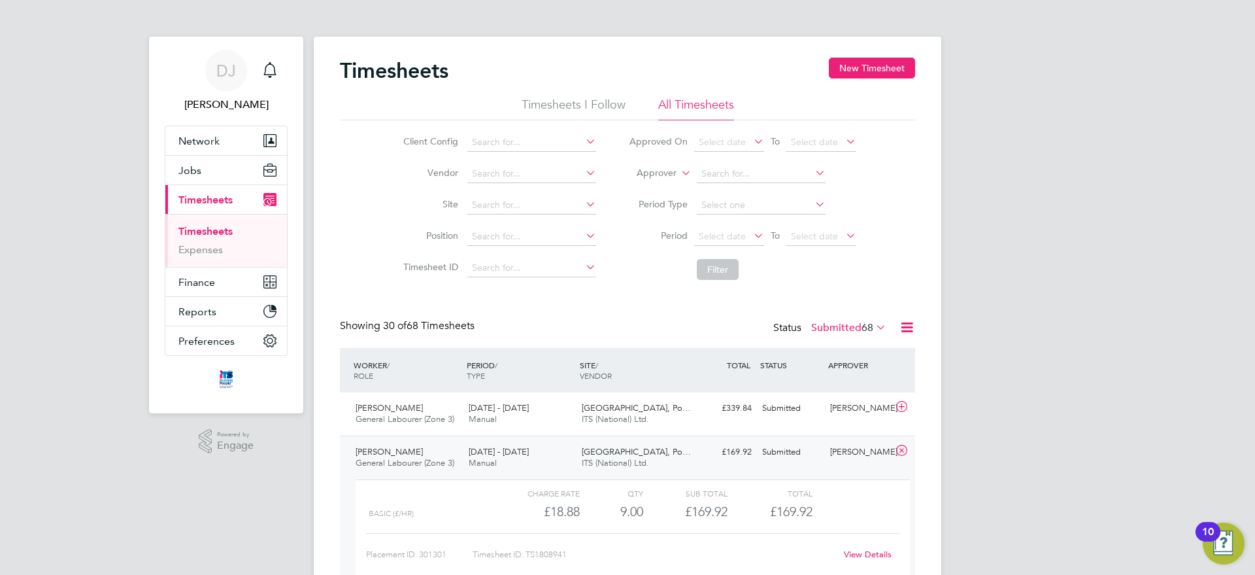
click at [868, 552] on link "View Details" at bounding box center [868, 554] width 48 height 11
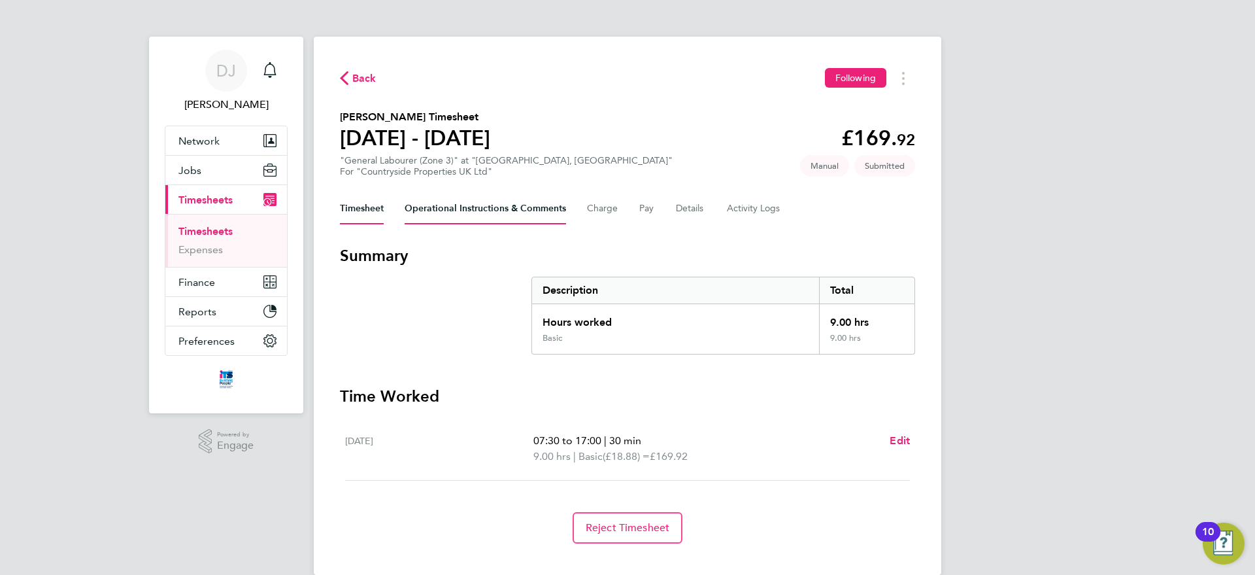
click at [450, 209] on Comments-tab "Operational Instructions & Comments" at bounding box center [485, 208] width 161 height 31
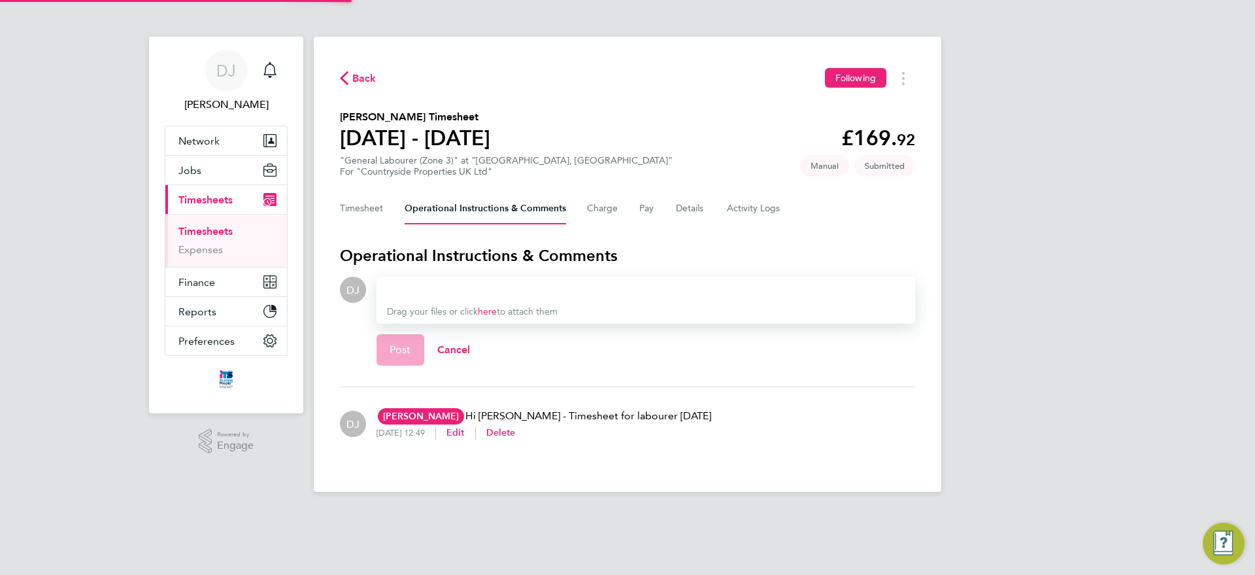
click at [467, 282] on app-editor at bounding box center [646, 290] width 518 height 16
click at [454, 285] on div at bounding box center [646, 290] width 518 height 16
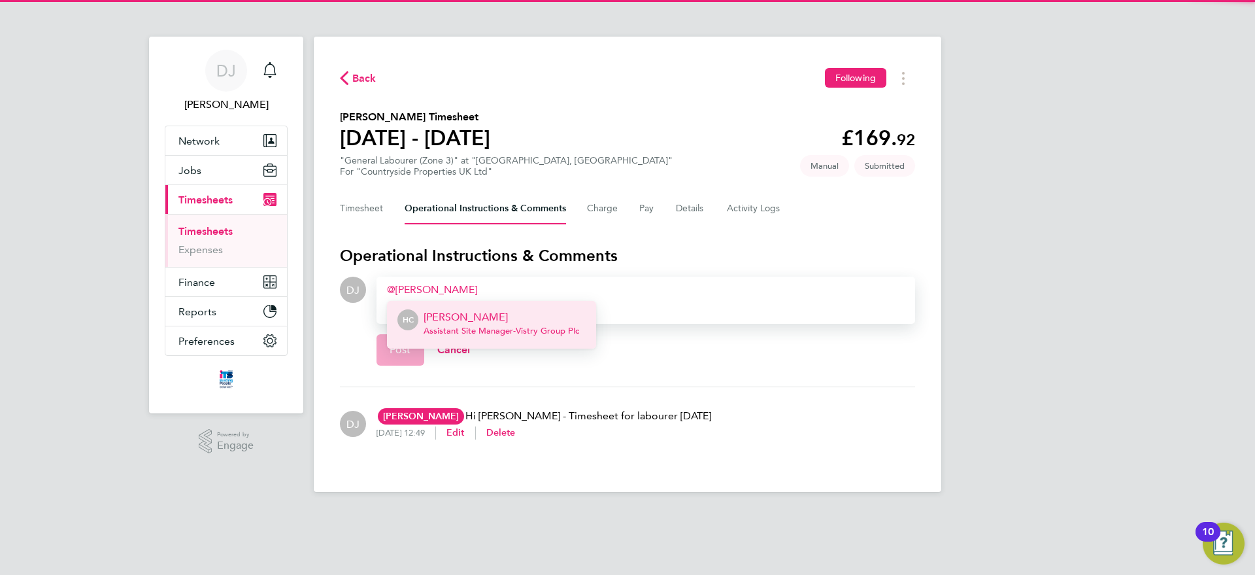
click at [481, 313] on p "Hannah Cornford" at bounding box center [502, 317] width 156 height 16
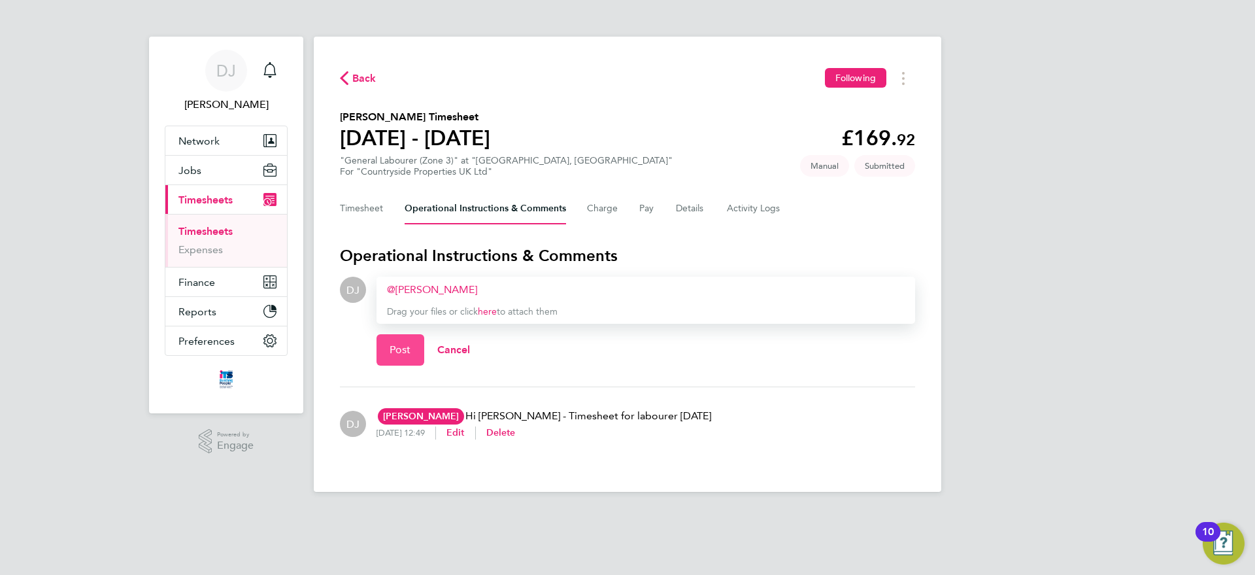
click at [403, 347] on span "Post" at bounding box center [401, 349] width 22 height 13
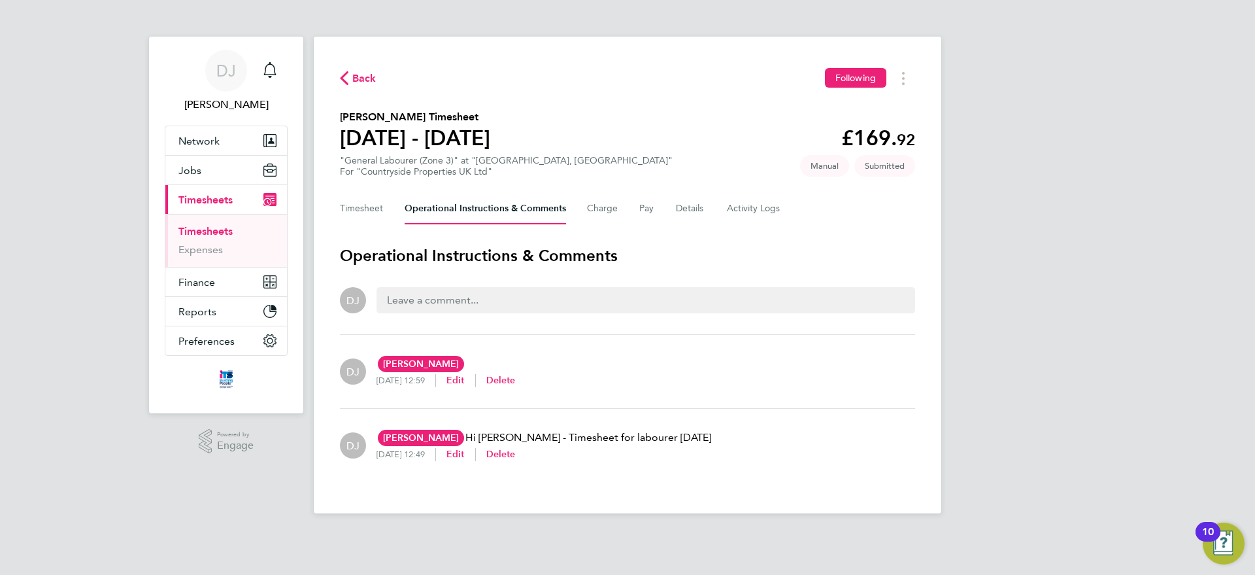
click at [360, 76] on span "Back" at bounding box center [364, 79] width 24 height 16
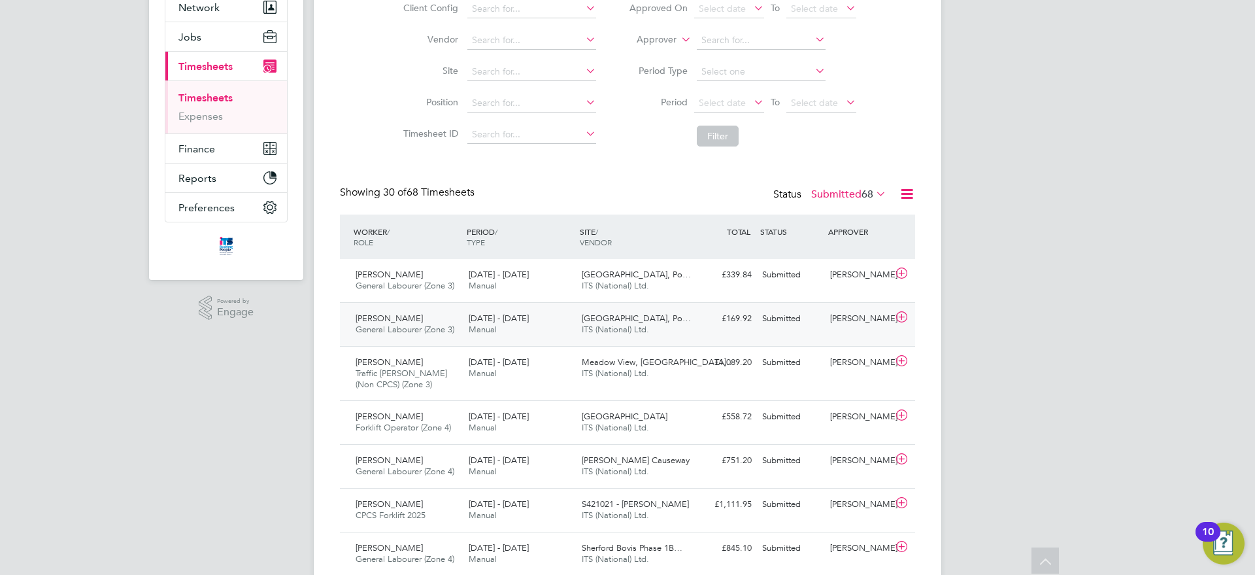
click at [635, 335] on div "Summerhill Gardens, Po… ITS (National) Ltd." at bounding box center [633, 324] width 113 height 33
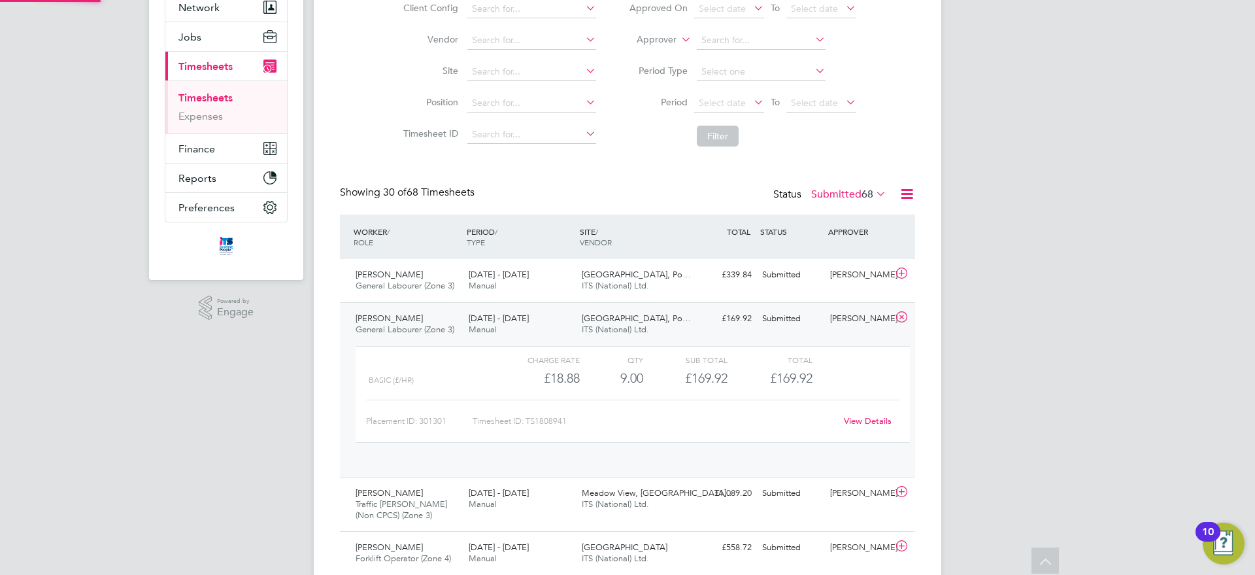
scroll to position [22, 127]
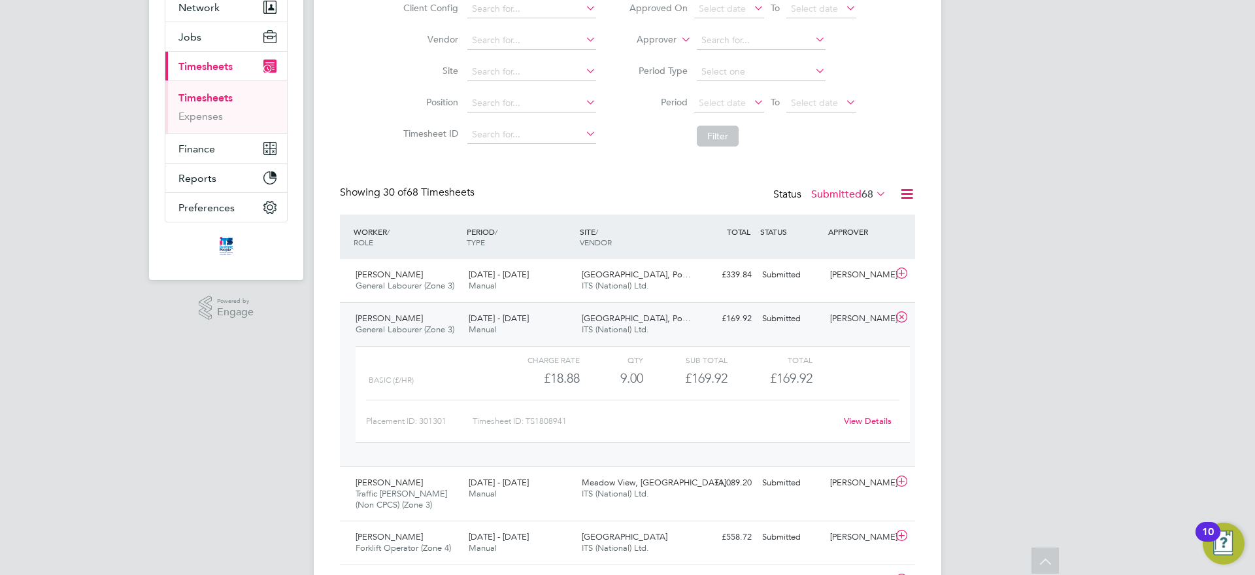
click at [851, 409] on div "Placement ID: 301301 Timesheet ID: TS1808941 View Details" at bounding box center [632, 415] width 533 height 32
click at [856, 420] on link "View Details" at bounding box center [868, 420] width 48 height 11
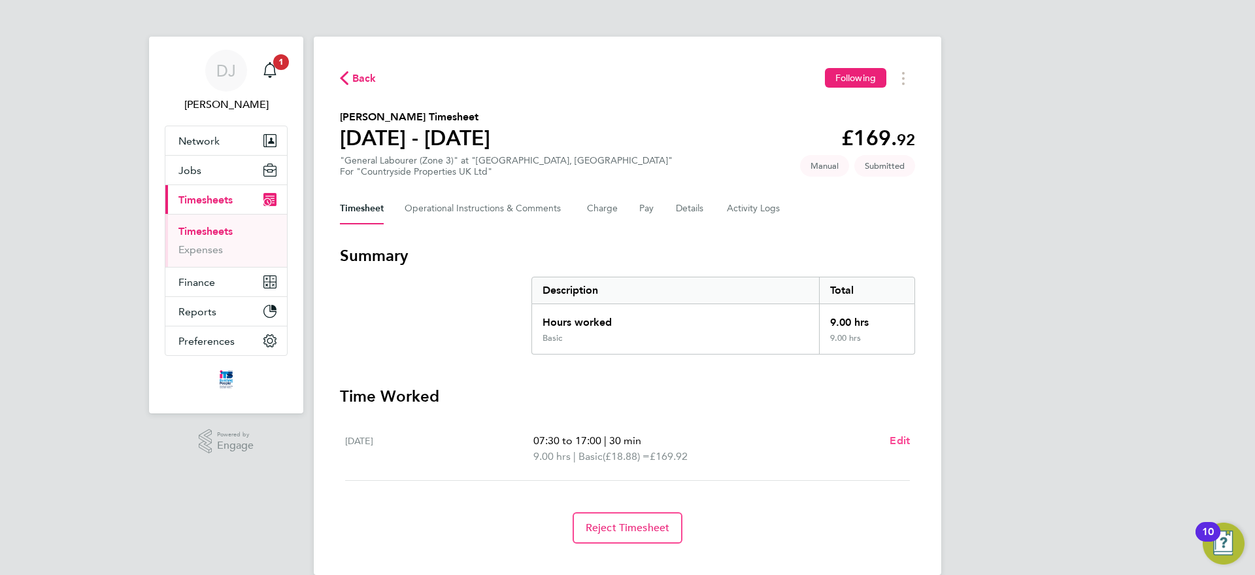
click at [902, 439] on span "Edit" at bounding box center [900, 440] width 20 height 12
select select "30"
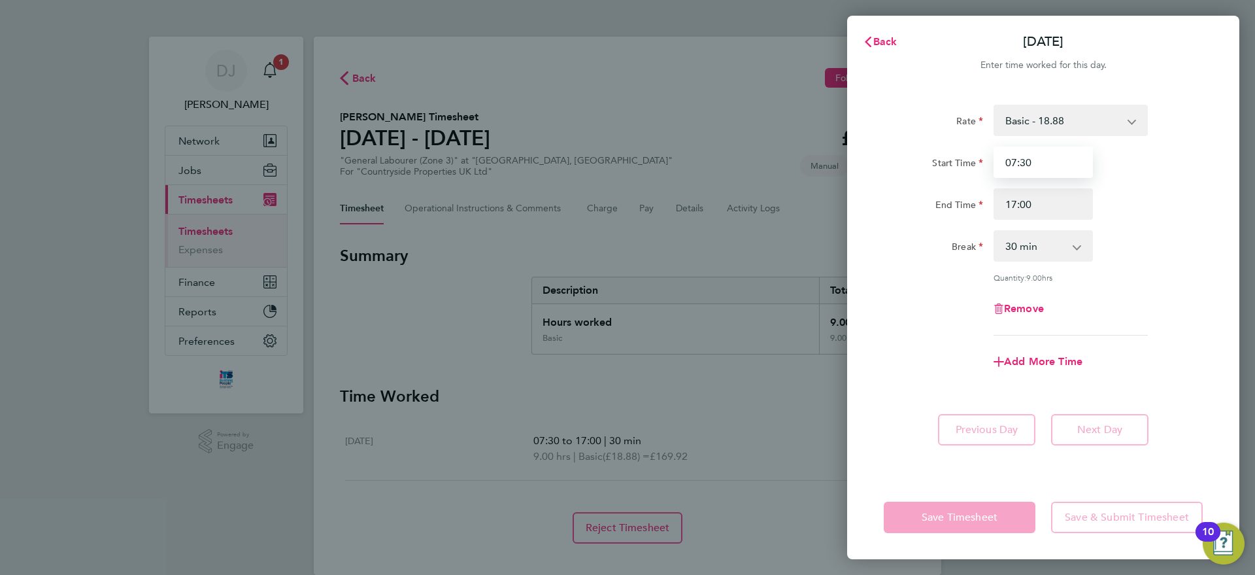
drag, startPoint x: 1040, startPoint y: 164, endPoint x: 964, endPoint y: 151, distance: 76.3
click at [964, 151] on div "Start Time 07:30" at bounding box center [1044, 161] width 330 height 31
type input "1"
type input "11:00"
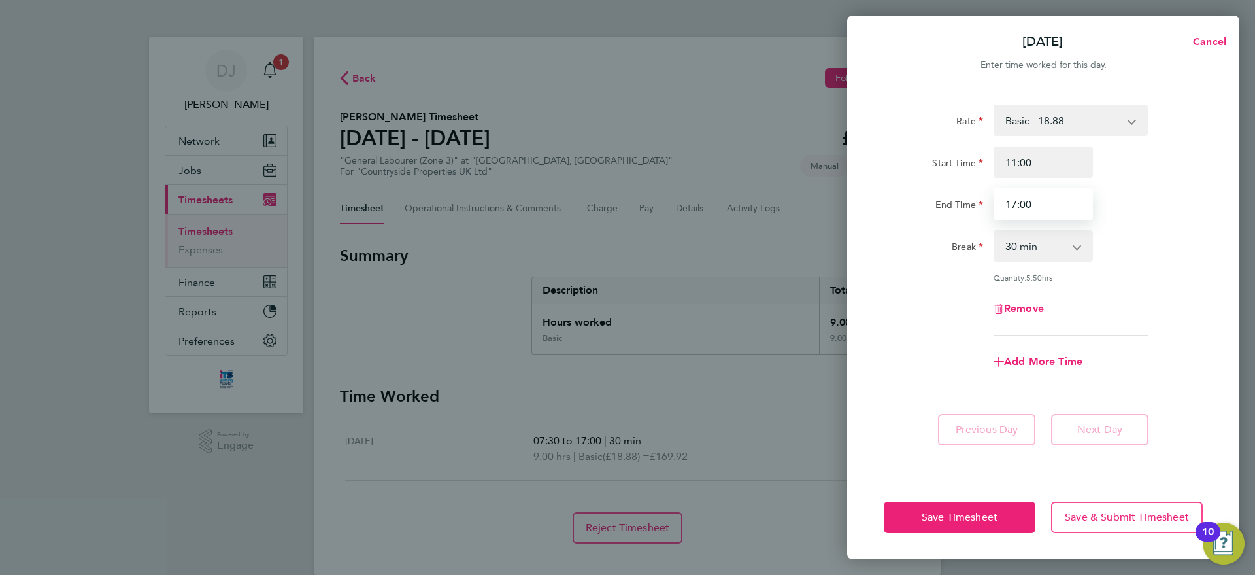
drag, startPoint x: 1041, startPoint y: 216, endPoint x: 879, endPoint y: 205, distance: 161.8
click at [879, 205] on div "End Time 17:00" at bounding box center [1044, 203] width 330 height 31
type input "1"
type input "16:00"
click at [935, 280] on div "Quantity: 4.50 hrs" at bounding box center [1044, 277] width 330 height 10
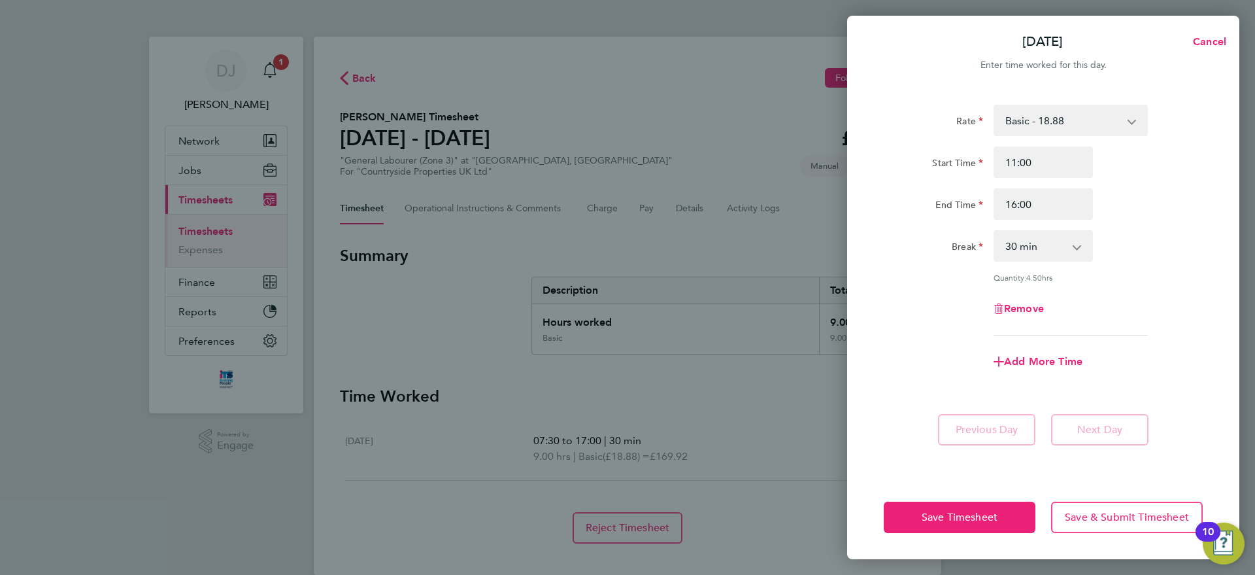
click at [897, 366] on div "Add More Time" at bounding box center [1044, 361] width 330 height 31
click at [974, 521] on span "Save Timesheet" at bounding box center [960, 517] width 76 height 13
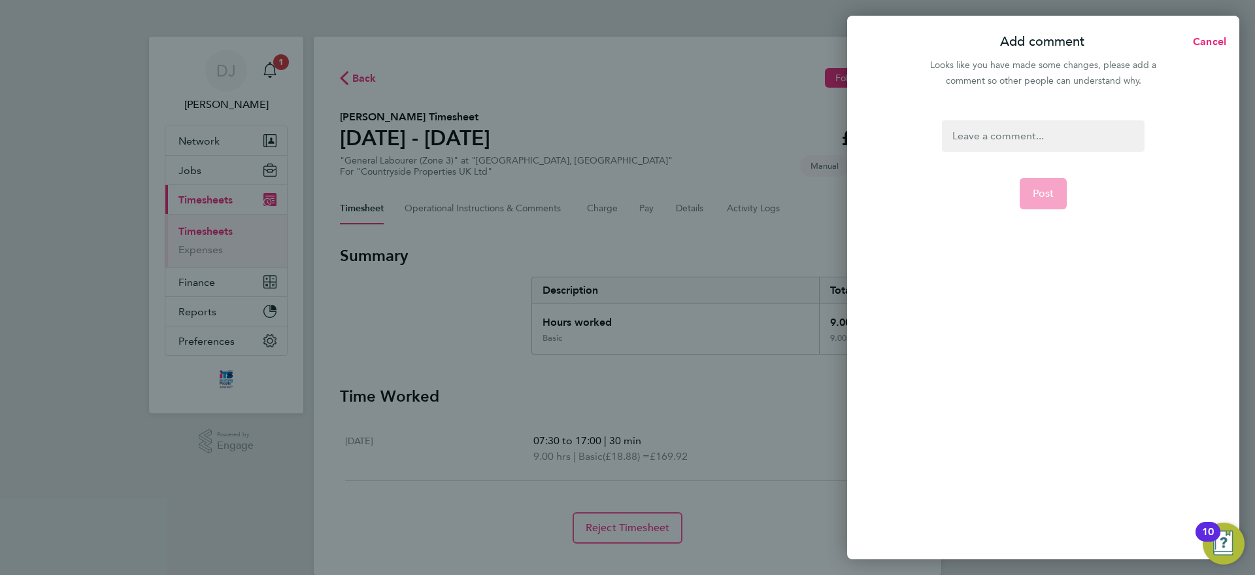
click at [1030, 137] on div at bounding box center [1043, 135] width 202 height 31
click at [1199, 35] on span "Cancel" at bounding box center [1207, 41] width 37 height 12
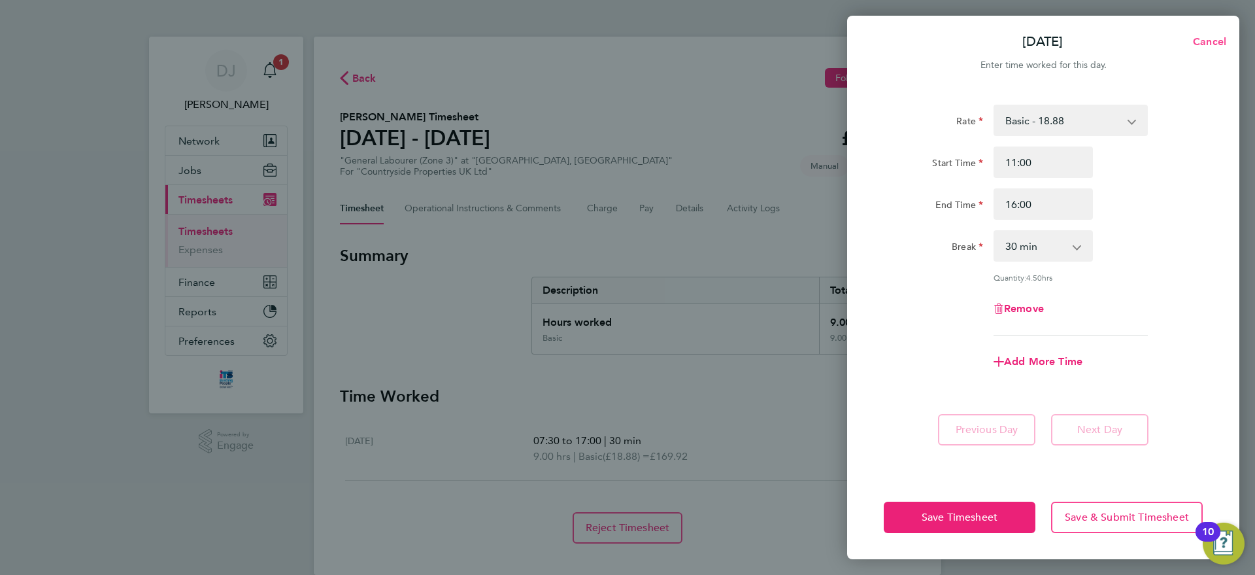
click at [1204, 41] on span "Cancel" at bounding box center [1207, 41] width 37 height 12
select select "30"
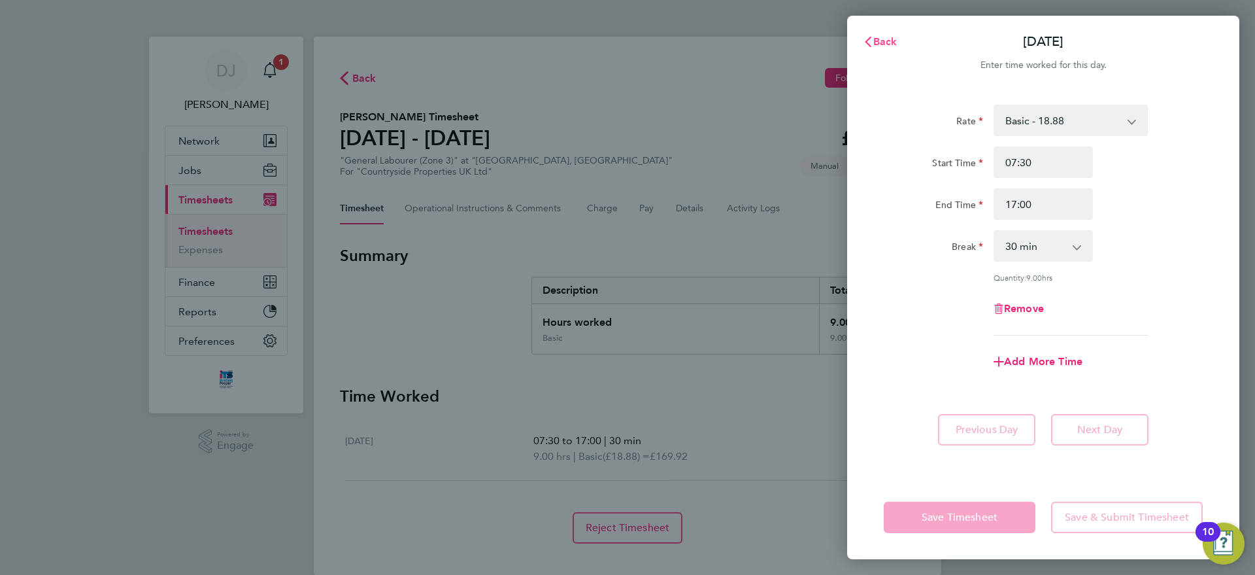
click at [880, 41] on span "Back" at bounding box center [885, 41] width 24 height 12
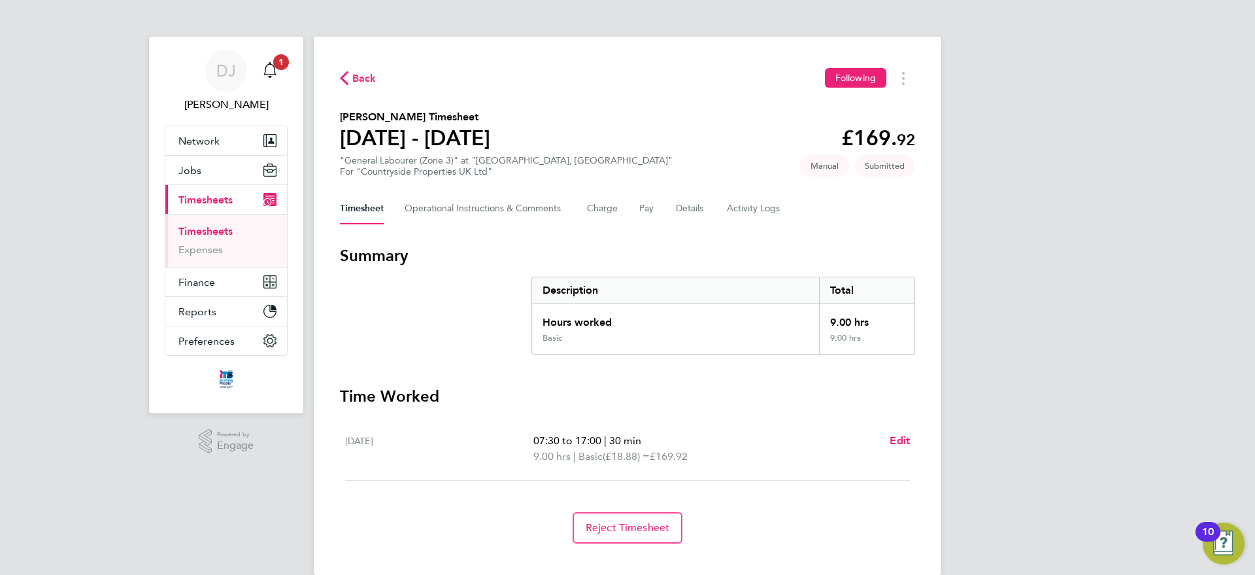
click at [351, 78] on span "Back" at bounding box center [358, 77] width 37 height 12
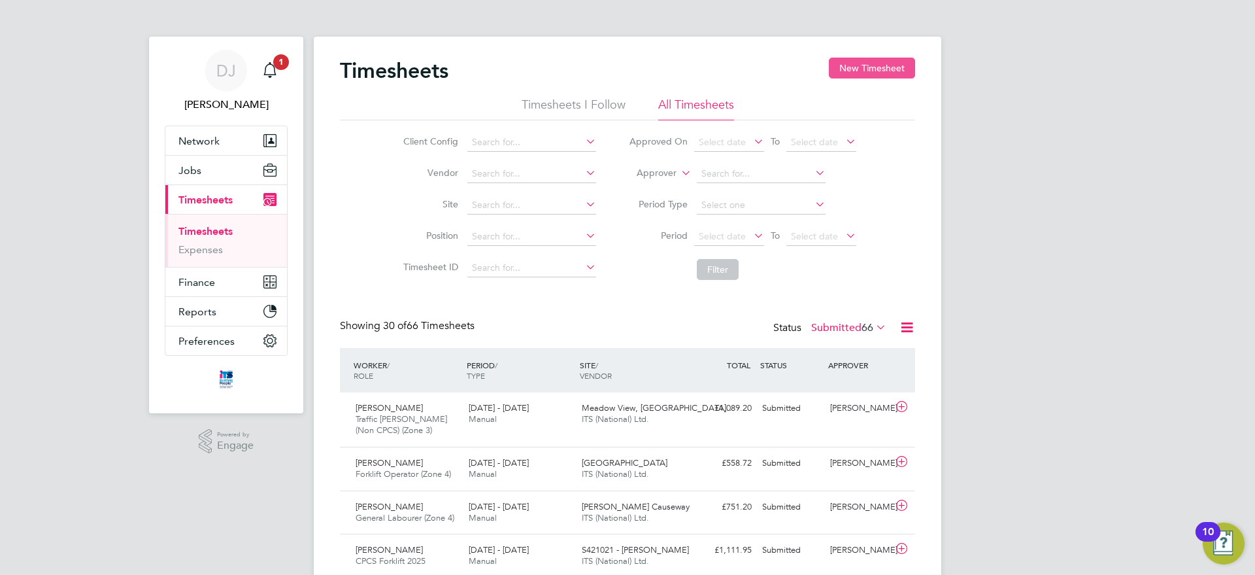
click at [853, 73] on button "New Timesheet" at bounding box center [872, 68] width 86 height 21
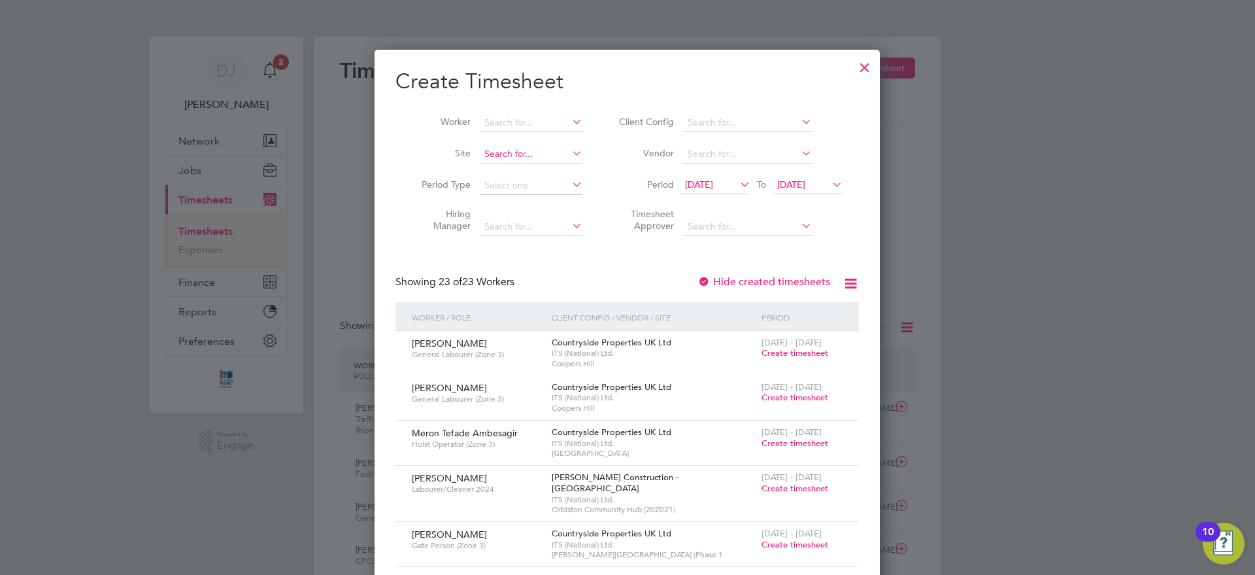
click at [539, 147] on input at bounding box center [531, 154] width 103 height 18
click at [539, 175] on li "[GEOGRAPHIC_DATA], [GEOGRAPHIC_DATA]" at bounding box center [575, 172] width 193 height 18
type input "[GEOGRAPHIC_DATA], [GEOGRAPHIC_DATA]"
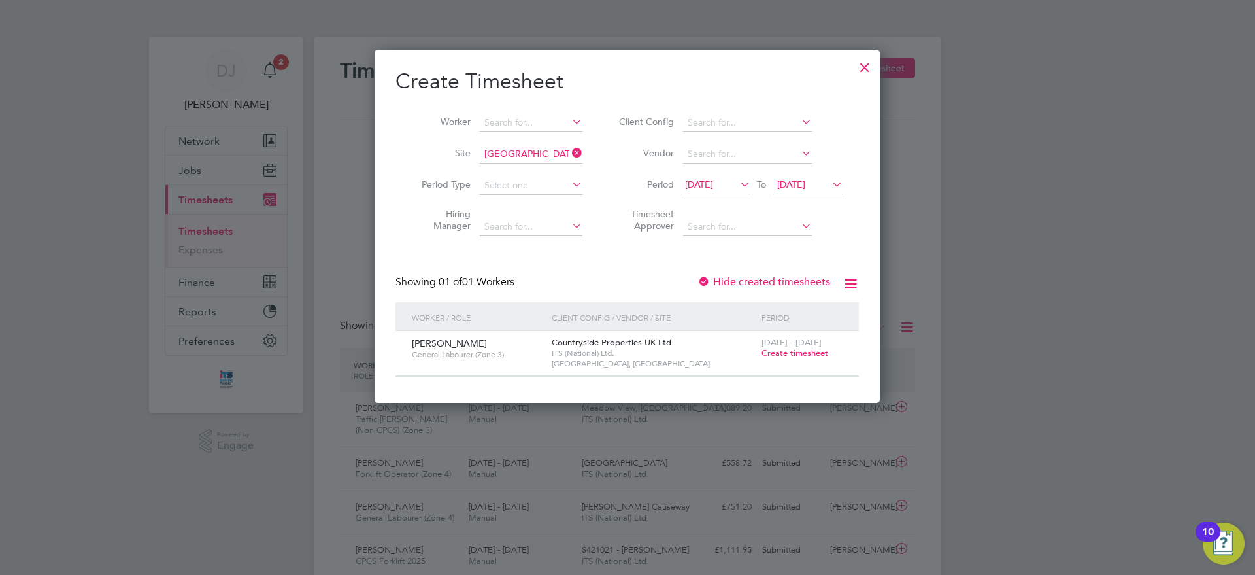
click at [715, 177] on span "[DATE]" at bounding box center [716, 186] width 70 height 18
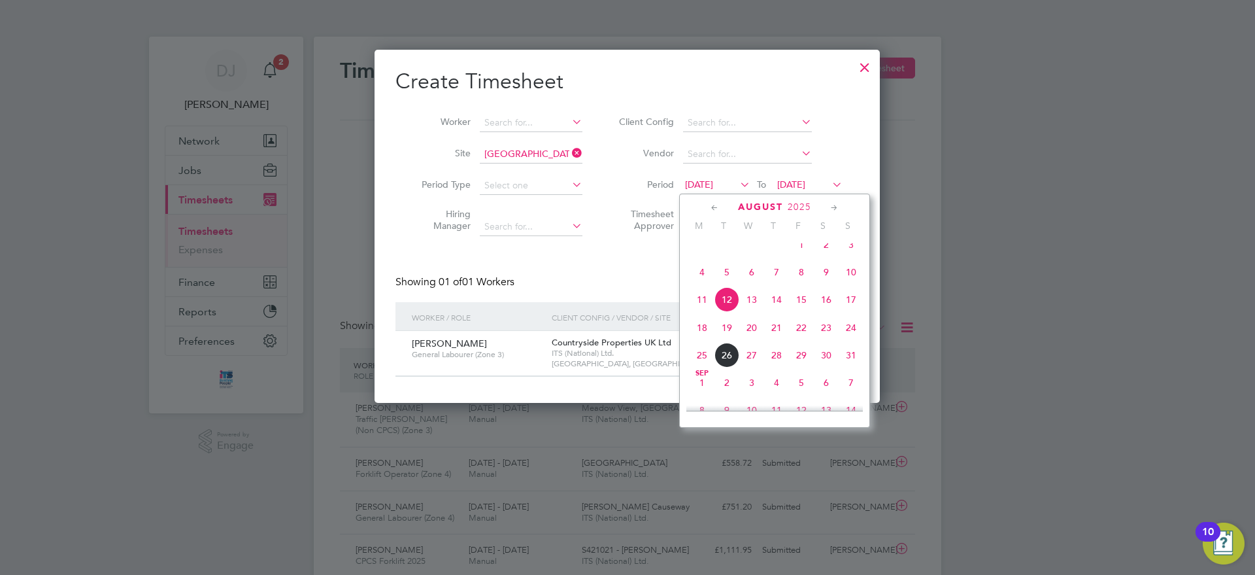
click at [594, 264] on div "Create Timesheet Worker Site [GEOGRAPHIC_DATA], Polegate Period Type Hiring Man…" at bounding box center [628, 222] width 464 height 309
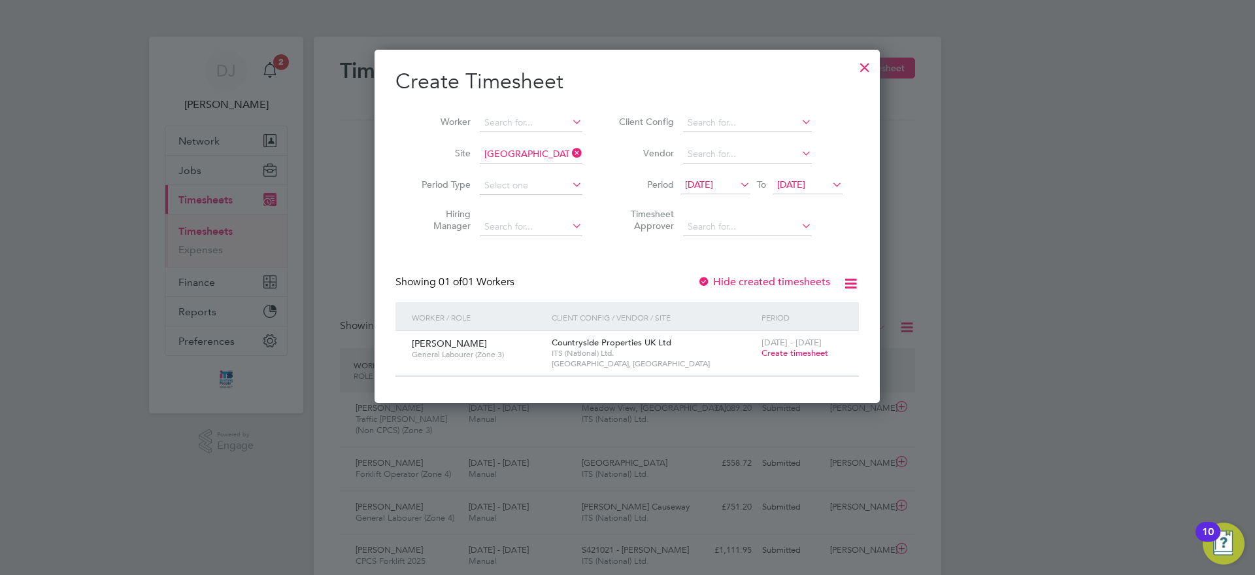
click at [713, 178] on span "[DATE]" at bounding box center [699, 184] width 28 height 12
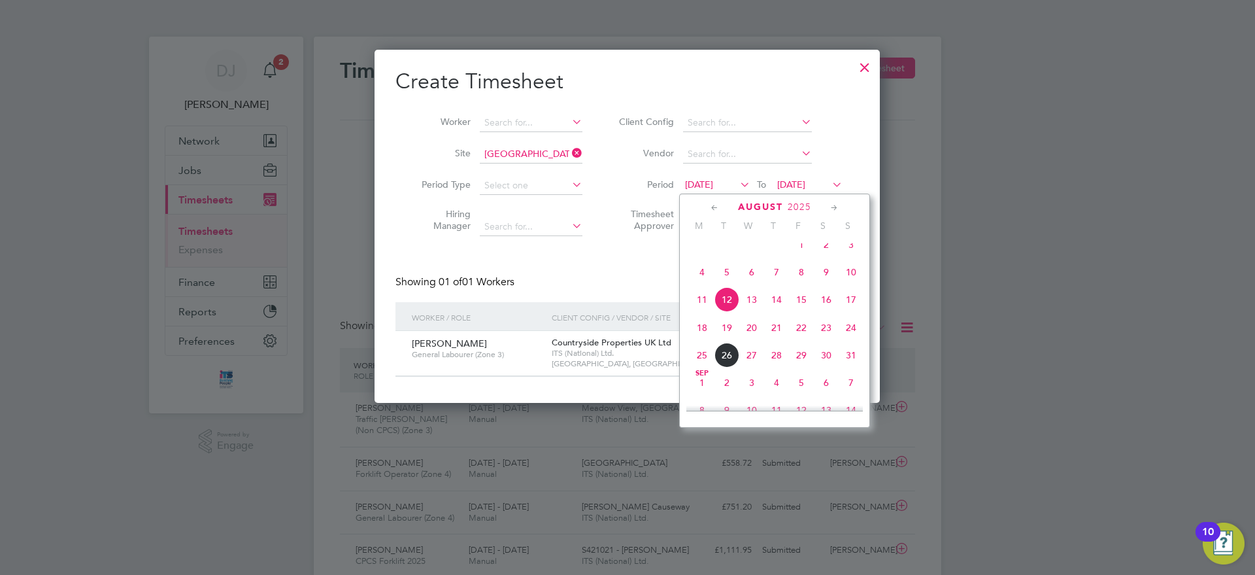
click at [707, 336] on span "18" at bounding box center [702, 327] width 25 height 25
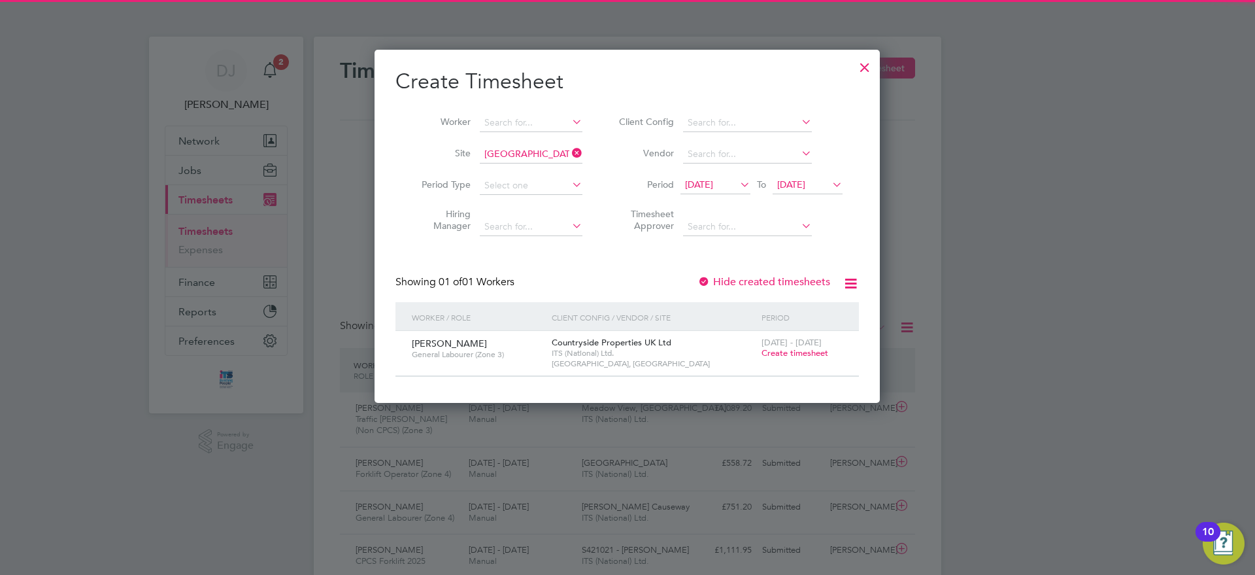
click at [805, 188] on span "[DATE]" at bounding box center [791, 184] width 28 height 12
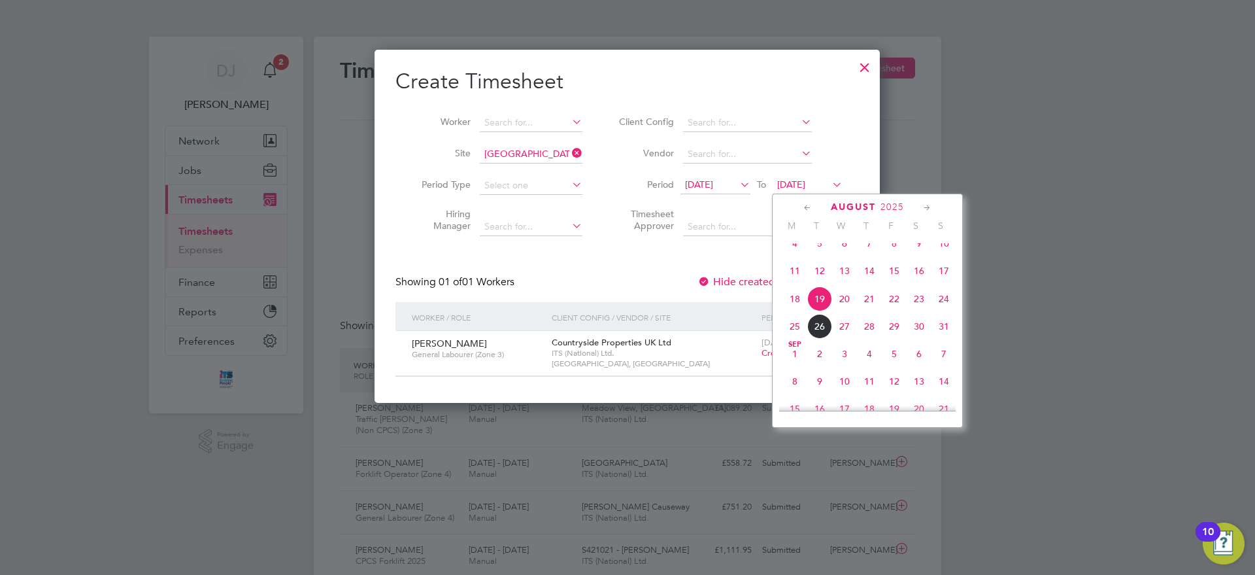
click at [897, 311] on span "22" at bounding box center [894, 298] width 25 height 25
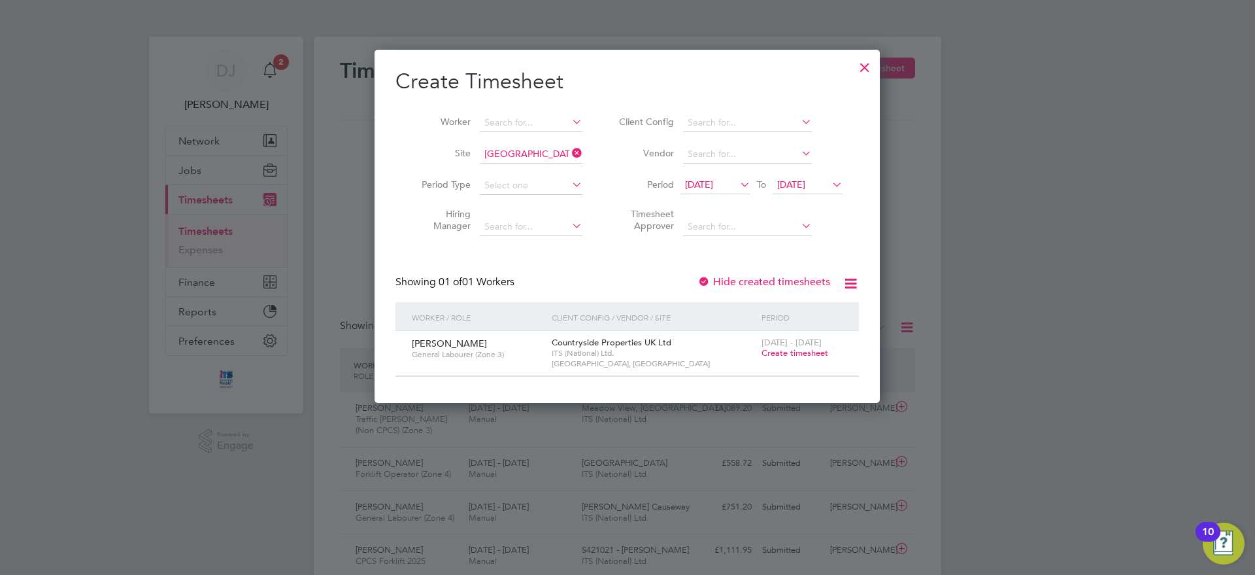
click at [812, 348] on span "Create timesheet" at bounding box center [795, 352] width 67 height 11
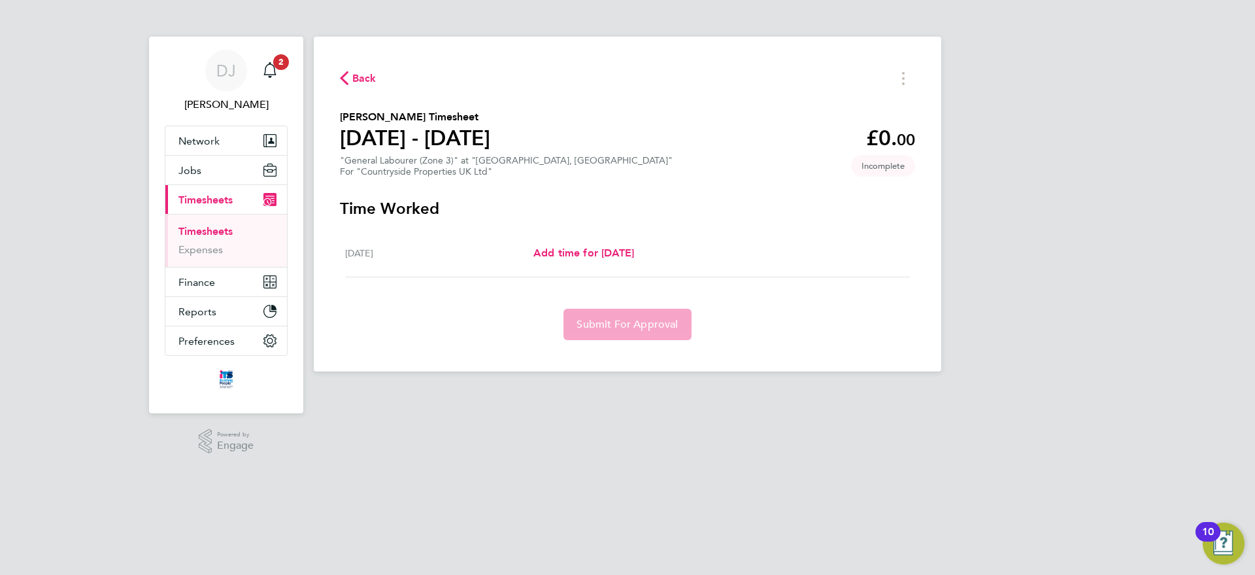
click at [562, 241] on div "[DATE] Add time for [DATE] Add time for [DATE]" at bounding box center [627, 253] width 565 height 48
click at [556, 246] on span "Add time for [DATE]" at bounding box center [583, 252] width 101 height 12
select select "30"
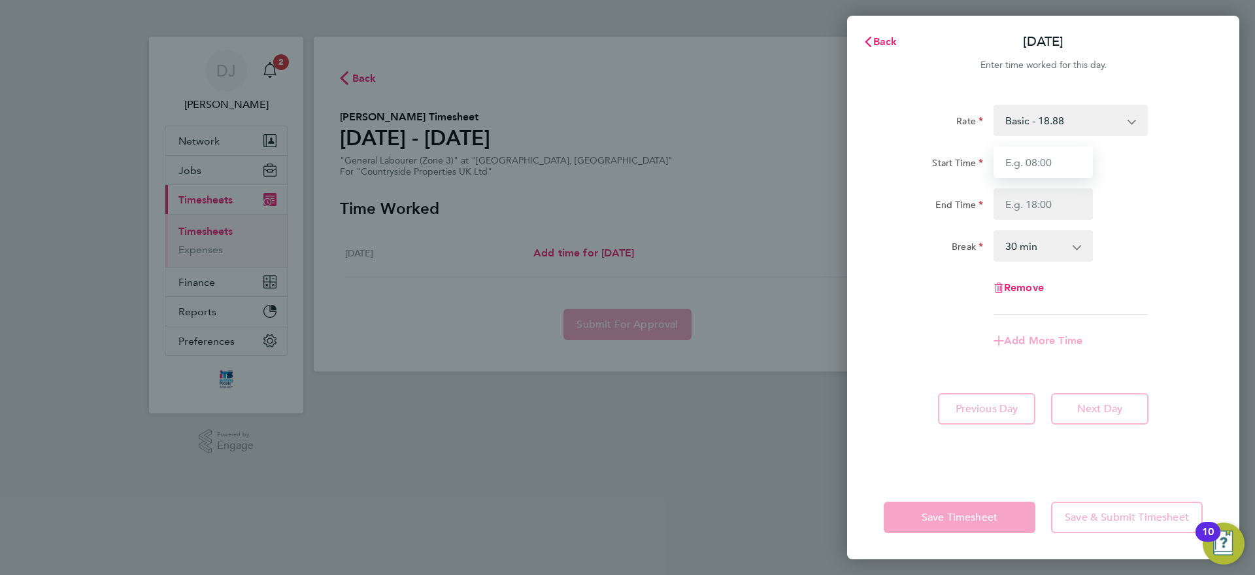
click at [1066, 159] on input "Start Time" at bounding box center [1043, 161] width 99 height 31
click at [1031, 207] on input "End Time" at bounding box center [1043, 203] width 99 height 31
click at [1079, 176] on input "07:30" at bounding box center [1043, 161] width 99 height 31
drag, startPoint x: 1055, startPoint y: 165, endPoint x: 989, endPoint y: 167, distance: 65.4
click at [989, 167] on div "07:30" at bounding box center [1044, 161] width 110 height 31
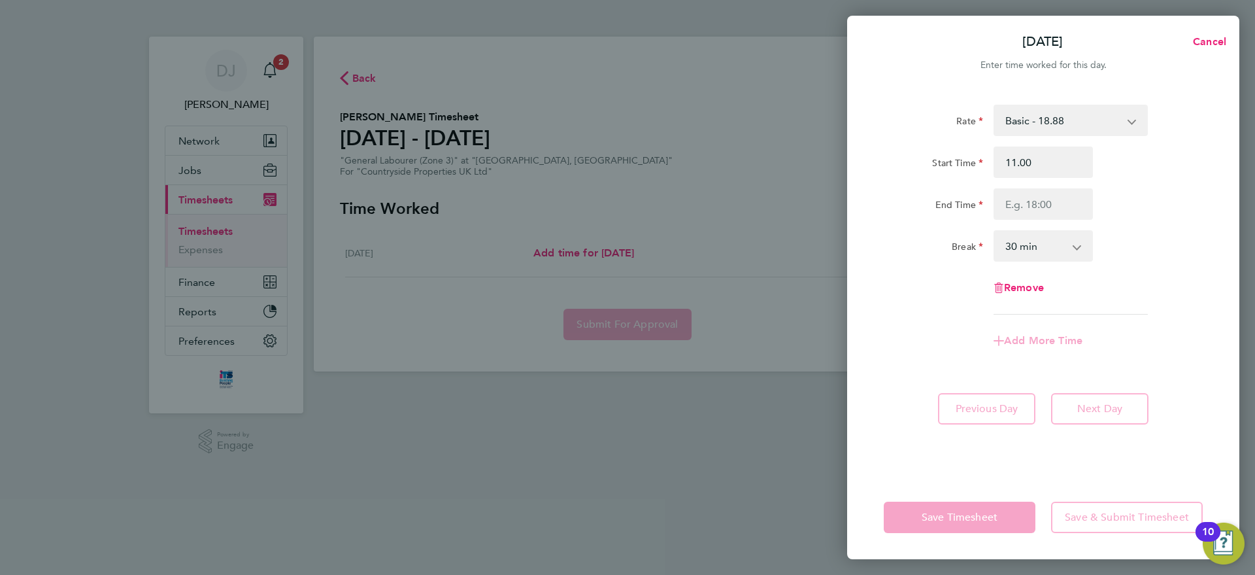
type input "11:00"
click at [934, 344] on div "Add More Time" at bounding box center [1044, 340] width 330 height 31
click at [904, 267] on div "Rate Basic - 18.88 Start Time 11:00 End Time Break 0 min 15 min 30 min 45 min 6…" at bounding box center [1043, 210] width 319 height 210
click at [1030, 218] on input "End Time" at bounding box center [1043, 203] width 99 height 31
type input "16:00"
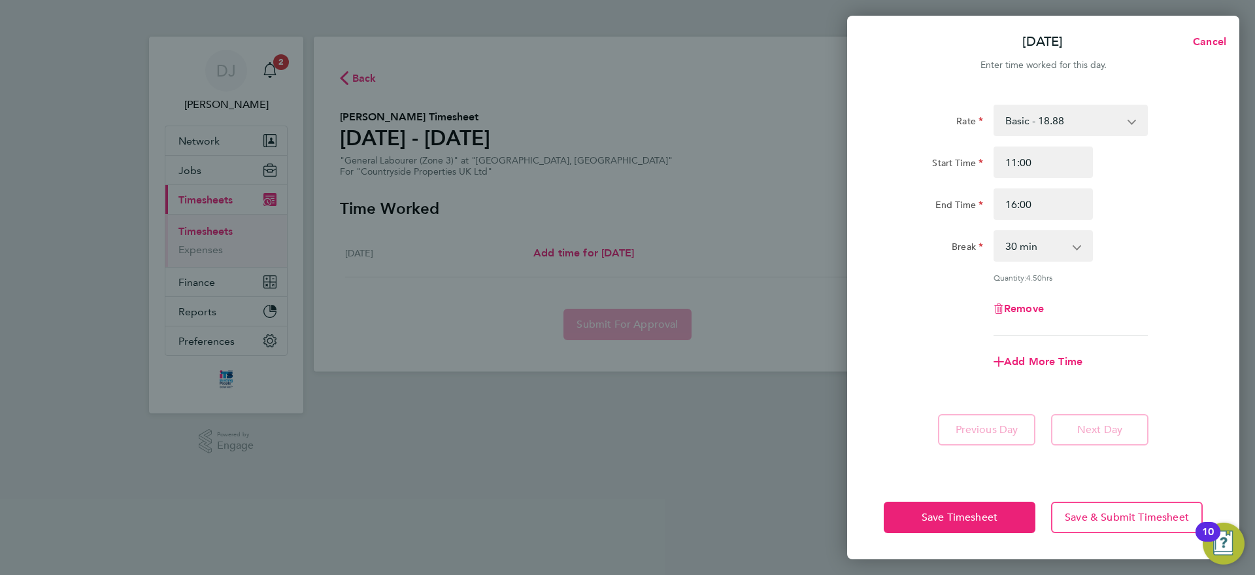
click at [928, 296] on div "Remove" at bounding box center [1044, 308] width 330 height 31
click at [1051, 251] on select "0 min 15 min 30 min 45 min 60 min 75 min 90 min" at bounding box center [1035, 245] width 81 height 29
click at [916, 498] on div "Save Timesheet Save & Submit Timesheet" at bounding box center [1043, 517] width 392 height 84
click at [923, 516] on span "Save Timesheet" at bounding box center [960, 517] width 76 height 13
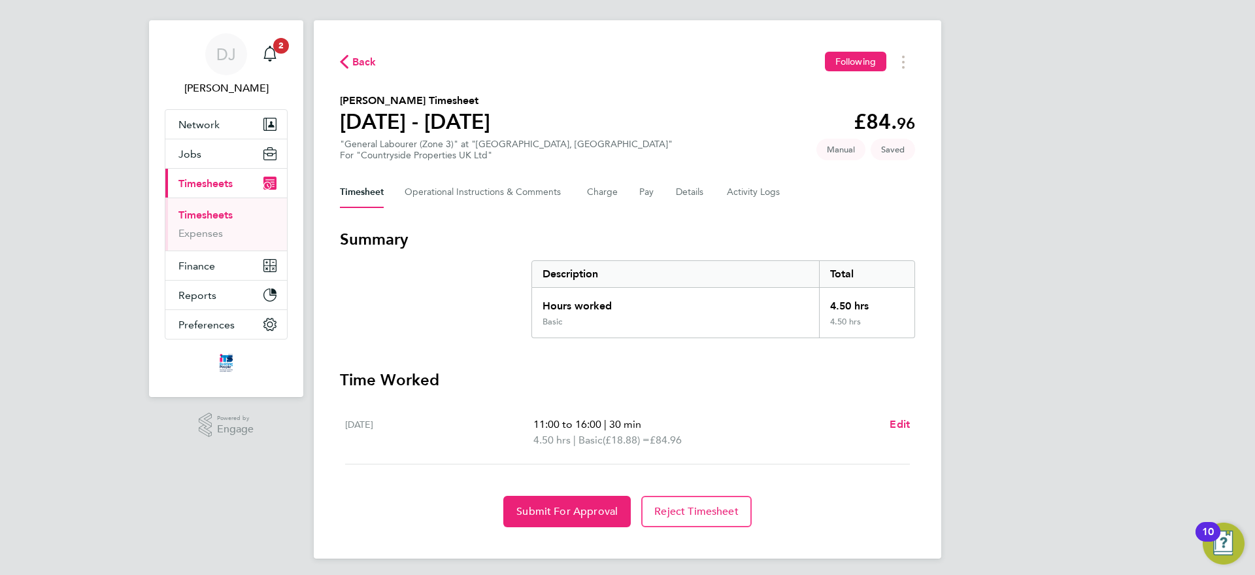
scroll to position [21, 0]
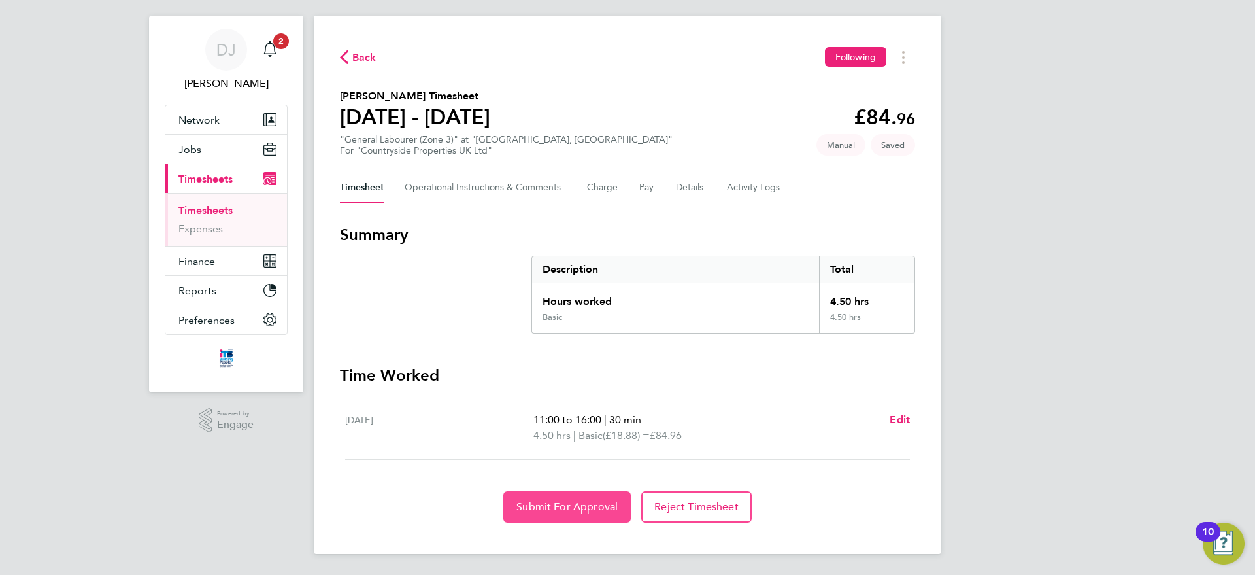
click at [576, 500] on span "Submit For Approval" at bounding box center [566, 506] width 101 height 13
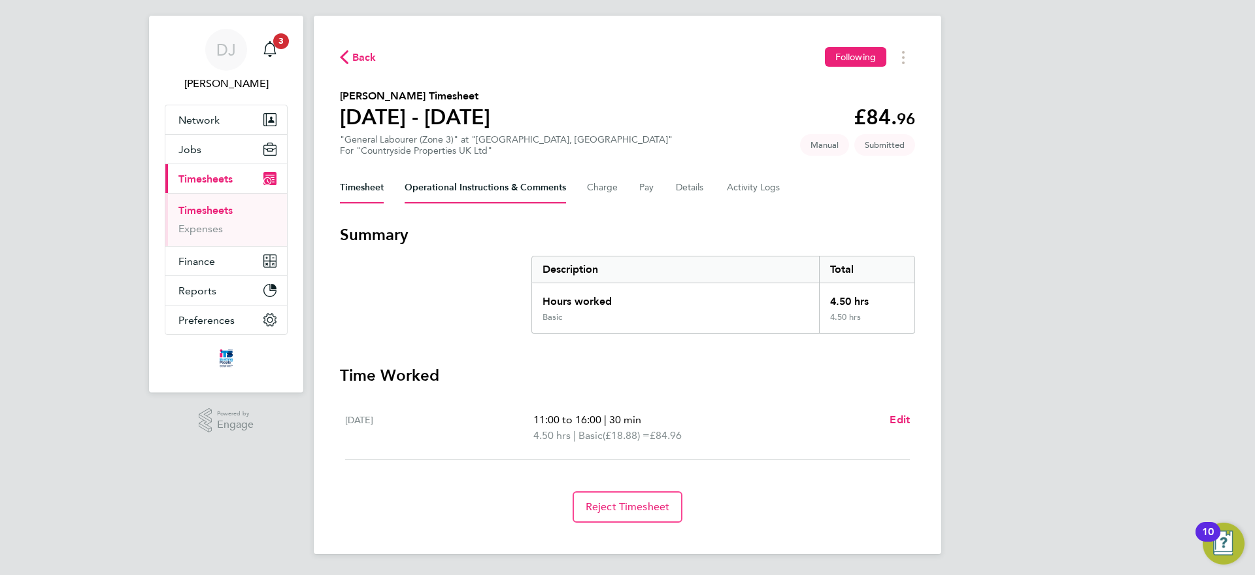
click at [422, 192] on Comments-tab "Operational Instructions & Comments" at bounding box center [485, 187] width 161 height 31
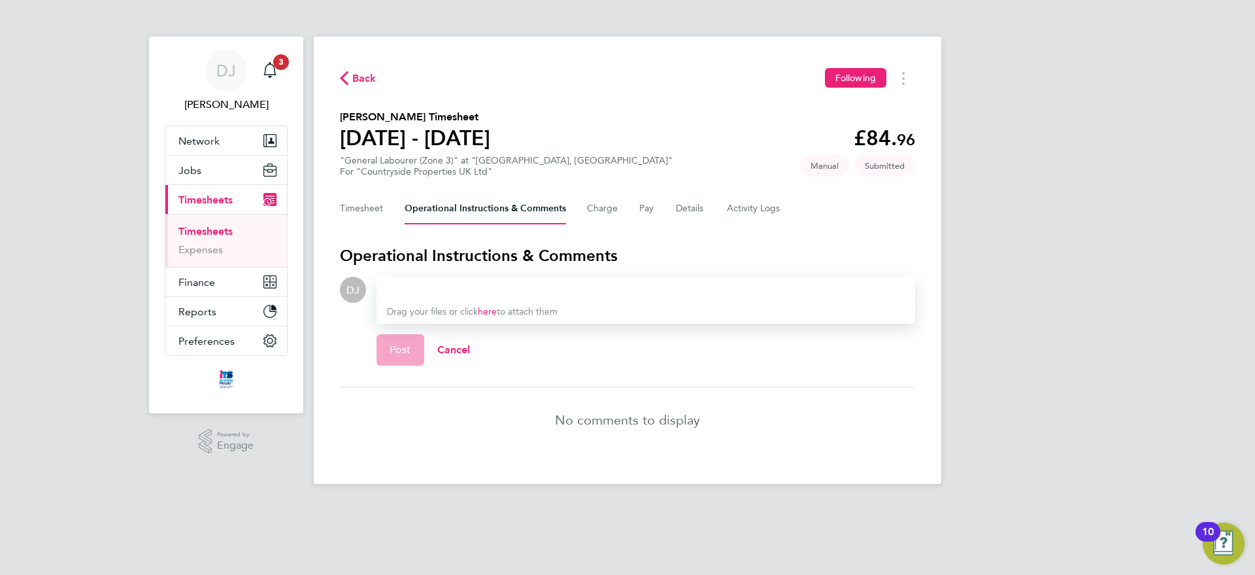
click at [484, 289] on div at bounding box center [646, 290] width 518 height 16
click at [375, 218] on button "Timesheet" at bounding box center [362, 208] width 44 height 31
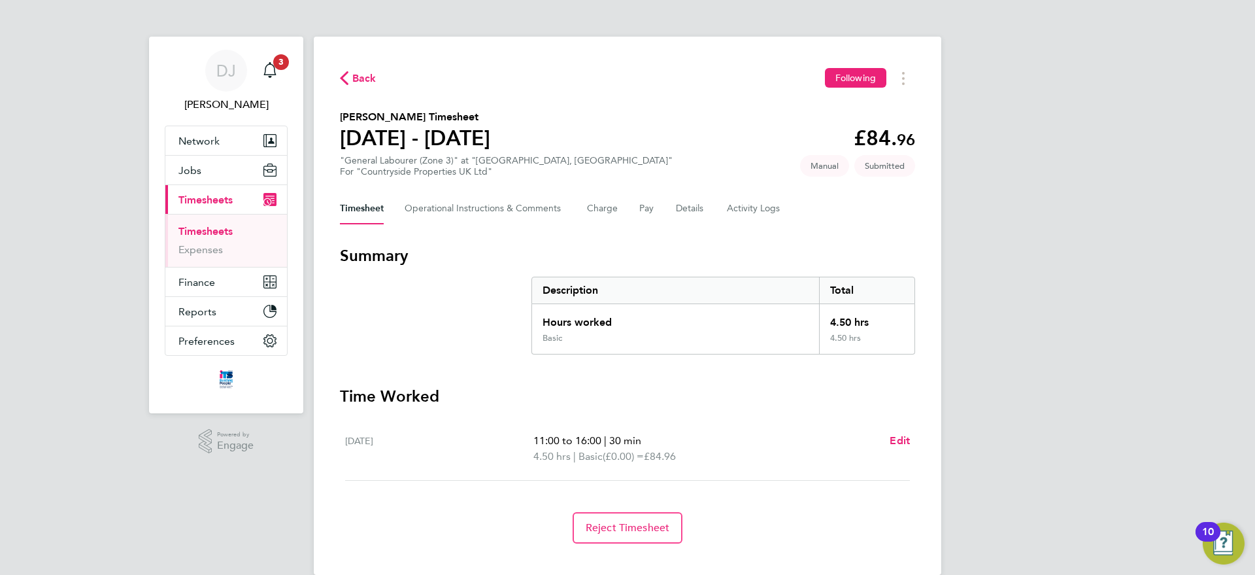
drag, startPoint x: 367, startPoint y: 47, endPoint x: 358, endPoint y: 63, distance: 18.2
click at [365, 48] on div "Back Following [PERSON_NAME] Timesheet [DATE] - [DATE] £84. 96 "General Laboure…" at bounding box center [628, 306] width 628 height 538
click at [354, 71] on span "Back" at bounding box center [364, 79] width 24 height 16
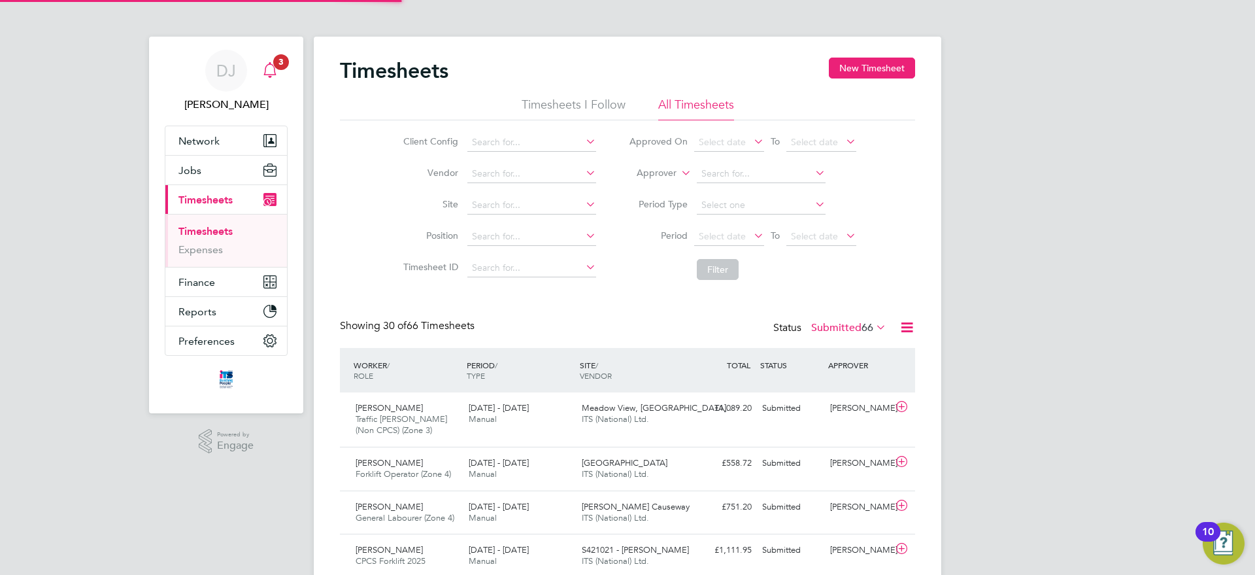
click at [278, 66] on span "3" at bounding box center [281, 62] width 16 height 16
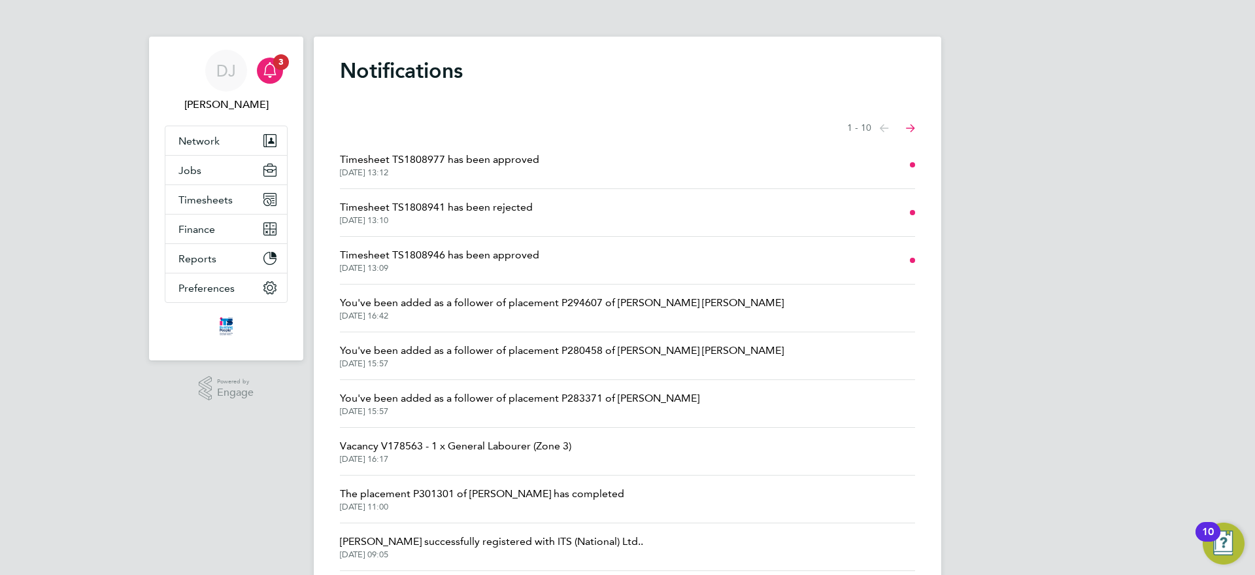
click at [490, 176] on span "[DATE] 13:12" at bounding box center [439, 172] width 199 height 10
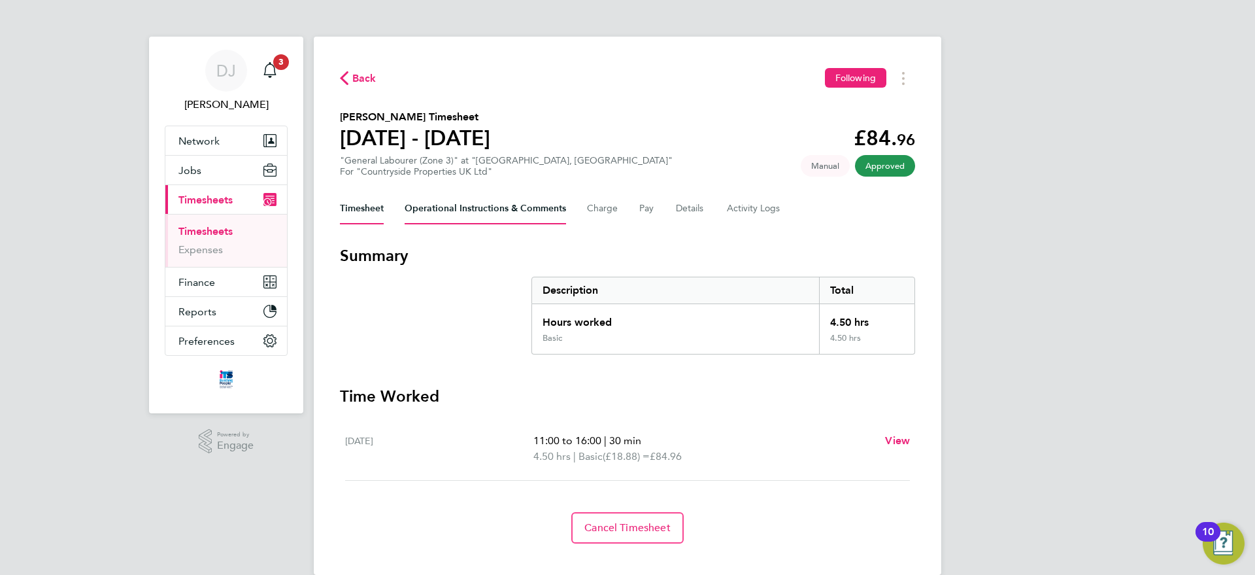
click at [431, 205] on Comments-tab "Operational Instructions & Comments" at bounding box center [485, 208] width 161 height 31
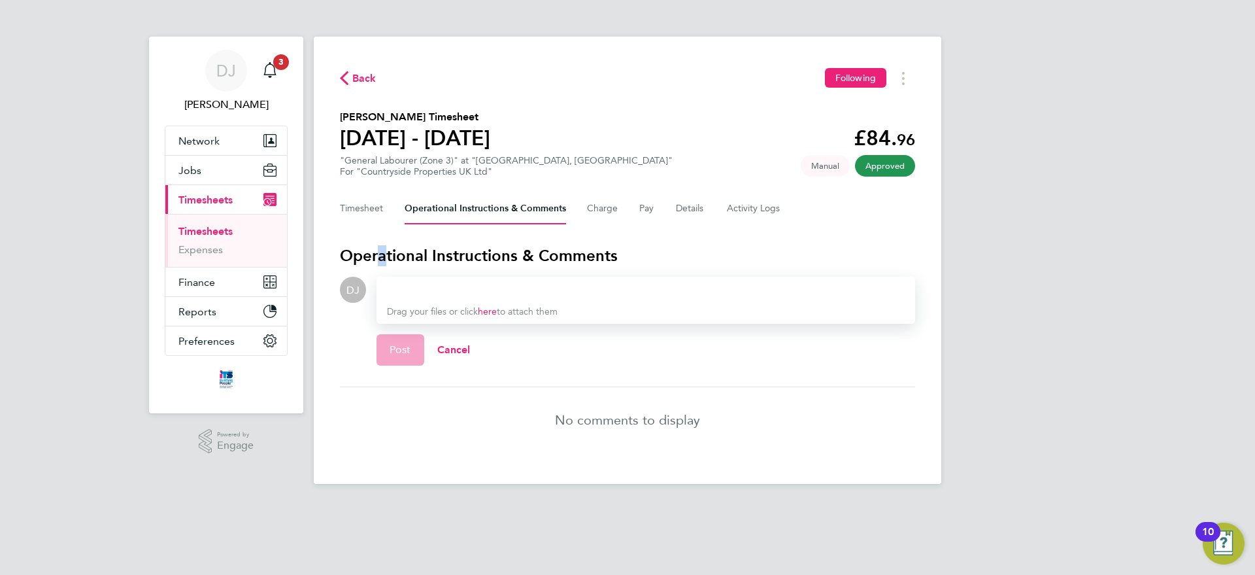
click at [382, 229] on div "Back Following [PERSON_NAME] Timesheet [DATE] - [DATE] £84. 96 "General Laboure…" at bounding box center [628, 260] width 628 height 447
click at [371, 210] on button "Timesheet" at bounding box center [362, 208] width 44 height 31
